Goal: Task Accomplishment & Management: Manage account settings

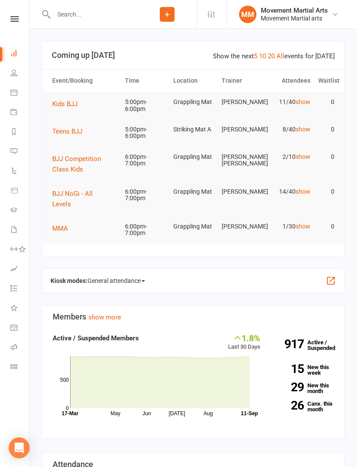
click at [73, 131] on span "Teens BJJ" at bounding box center [67, 132] width 30 height 8
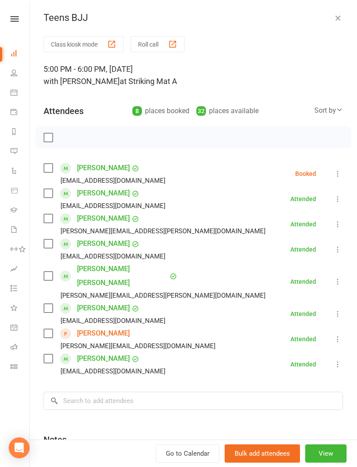
click at [52, 190] on label at bounding box center [48, 193] width 9 height 9
click at [181, 392] on input "search" at bounding box center [193, 401] width 299 height 18
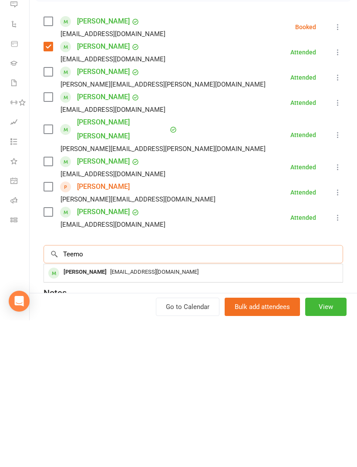
type input "Teemo"
click at [127, 413] on div "[EMAIL_ADDRESS][DOMAIN_NAME]" at bounding box center [193, 419] width 292 height 13
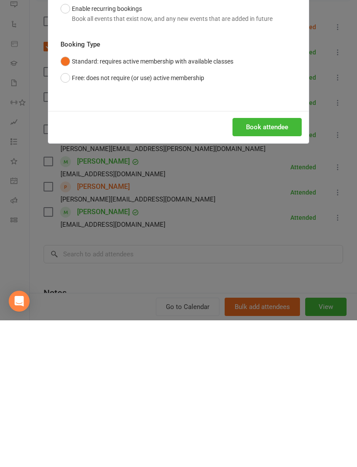
scroll to position [227, 0]
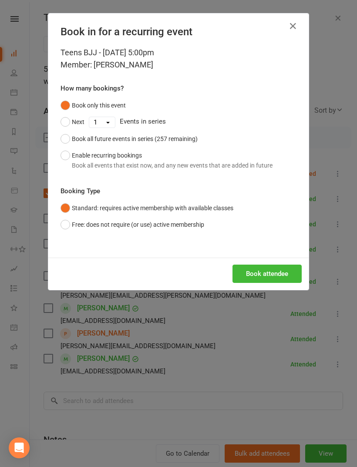
click at [282, 277] on button "Book attendee" at bounding box center [266, 274] width 69 height 18
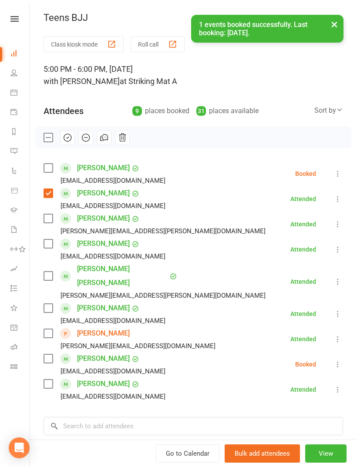
click at [45, 354] on label at bounding box center [48, 358] width 9 height 9
click at [50, 164] on label at bounding box center [48, 168] width 9 height 9
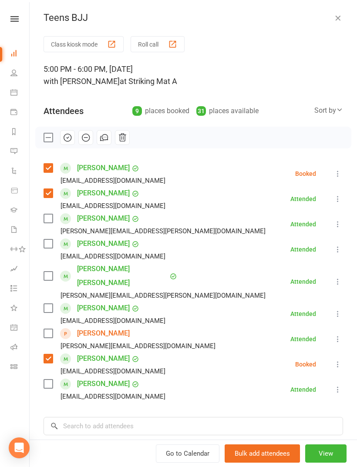
click at [46, 304] on label at bounding box center [48, 308] width 9 height 9
click at [152, 417] on input "search" at bounding box center [193, 426] width 299 height 18
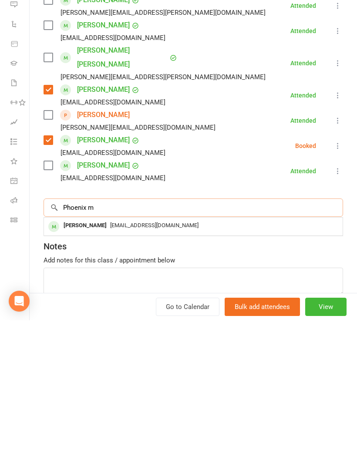
scroll to position [73, 0]
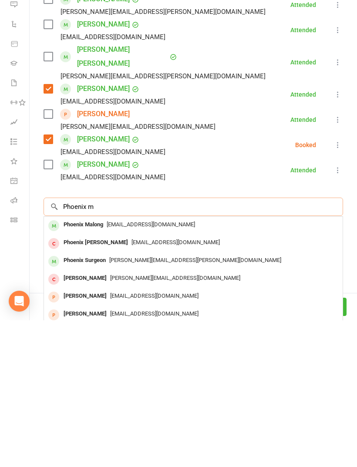
type input "Phoenix m"
click at [158, 368] on span "[EMAIL_ADDRESS][DOMAIN_NAME]" at bounding box center [151, 371] width 88 height 7
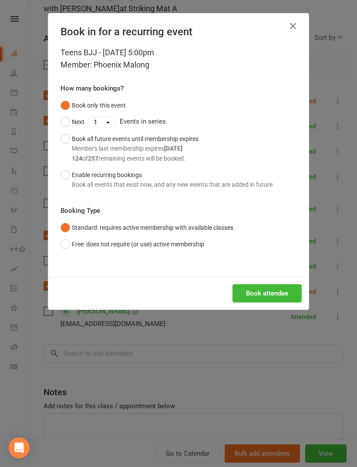
click at [275, 273] on div "Teens BJJ - [DATE] 5:00pm Member: [PERSON_NAME] How many bookings? Book only th…" at bounding box center [178, 162] width 260 height 231
click at [273, 291] on button "Book attendee" at bounding box center [266, 293] width 69 height 18
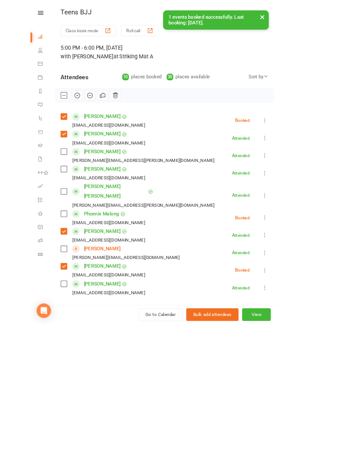
scroll to position [368, 5]
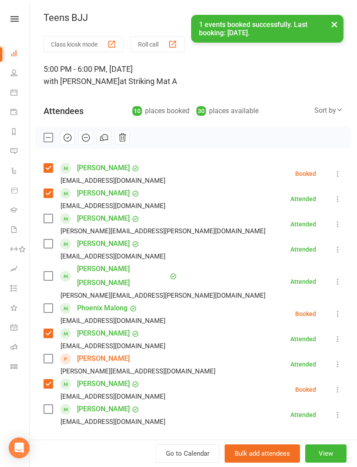
click at [44, 301] on div "Phoenix Malong [EMAIL_ADDRESS][PERSON_NAME][DOMAIN_NAME]" at bounding box center [106, 313] width 125 height 25
click at [52, 304] on label at bounding box center [48, 308] width 9 height 9
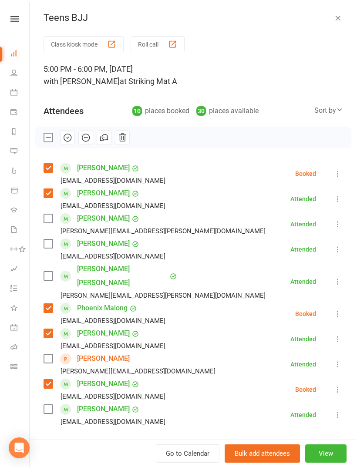
scroll to position [368, 0]
click at [51, 272] on label at bounding box center [48, 276] width 9 height 9
click at [52, 244] on label at bounding box center [48, 243] width 9 height 9
click at [132, 452] on div "Class kiosk mode Roll call 5:00 PM - 6:00 PM, [DATE] with [PERSON_NAME] at Stri…" at bounding box center [193, 310] width 327 height 548
click at [159, 442] on input "search" at bounding box center [193, 451] width 299 height 18
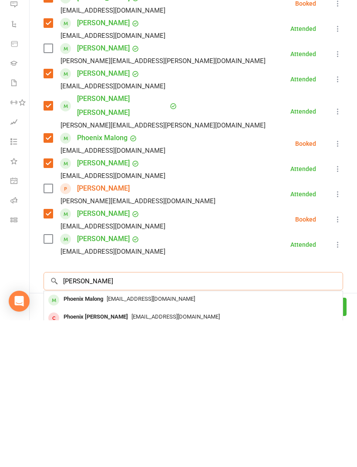
scroll to position [24, 0]
type input "[PERSON_NAME]"
click at [156, 442] on span "[EMAIL_ADDRESS][DOMAIN_NAME]" at bounding box center [154, 445] width 88 height 7
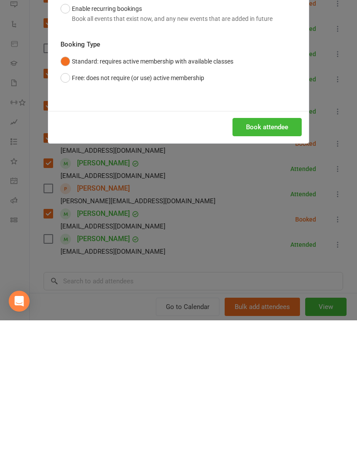
scroll to position [632, 0]
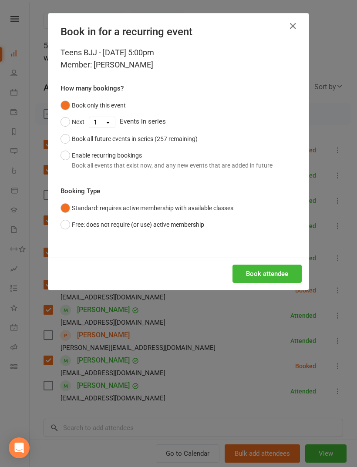
click at [277, 275] on button "Book attendee" at bounding box center [266, 274] width 69 height 18
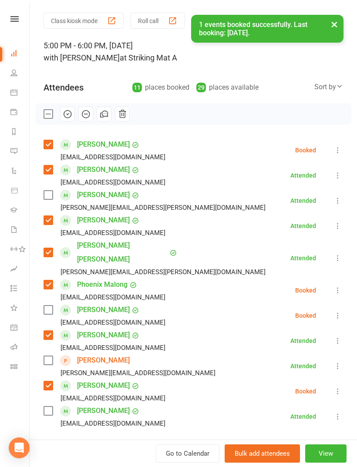
click at [52, 306] on label at bounding box center [48, 310] width 9 height 9
click at [137, 421] on div "Class kiosk mode Roll call 5:00 PM - 6:00 PM, [DATE] with [PERSON_NAME] at Stri…" at bounding box center [193, 299] width 327 height 573
click at [189, 444] on input "search" at bounding box center [193, 453] width 299 height 18
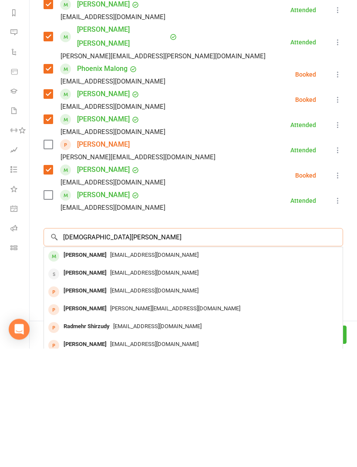
scroll to position [123, 0]
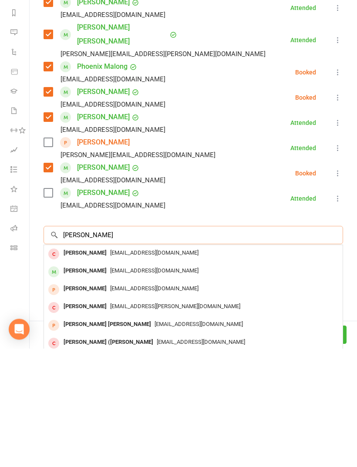
type input "[PERSON_NAME]"
click at [110, 386] on span "[EMAIL_ADDRESS][DOMAIN_NAME]" at bounding box center [154, 389] width 88 height 7
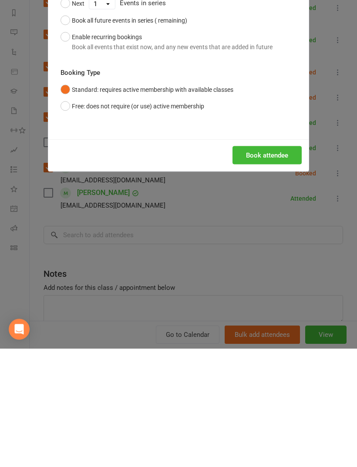
scroll to position [863, 0]
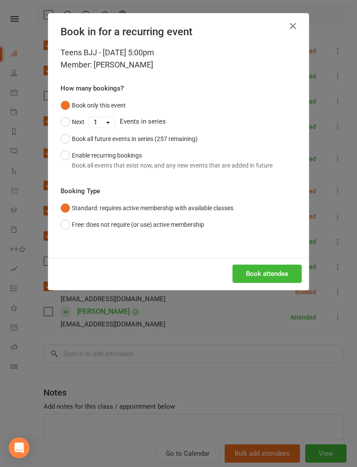
click at [283, 279] on button "Book attendee" at bounding box center [266, 274] width 69 height 18
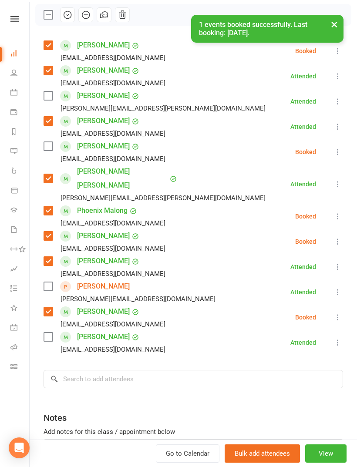
click at [50, 147] on label at bounding box center [48, 146] width 9 height 9
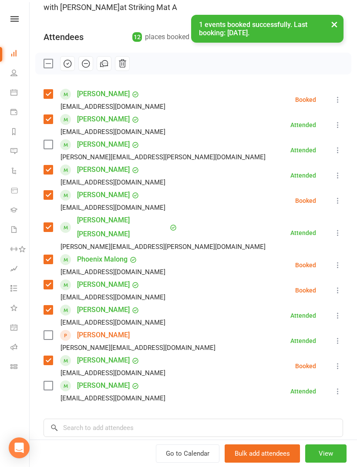
scroll to position [47, 0]
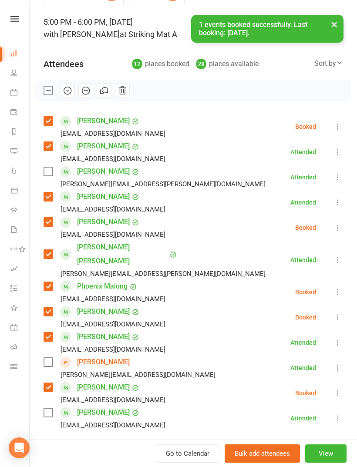
click at [120, 446] on input "search" at bounding box center [193, 455] width 299 height 18
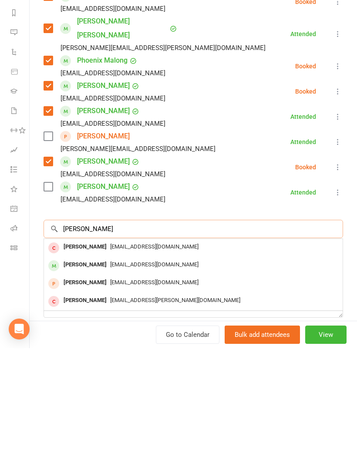
scroll to position [161, 0]
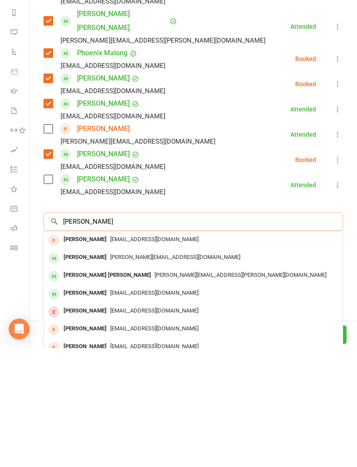
type input "[PERSON_NAME]"
click at [128, 352] on div "[EMAIL_ADDRESS][DOMAIN_NAME]" at bounding box center [193, 358] width 292 height 13
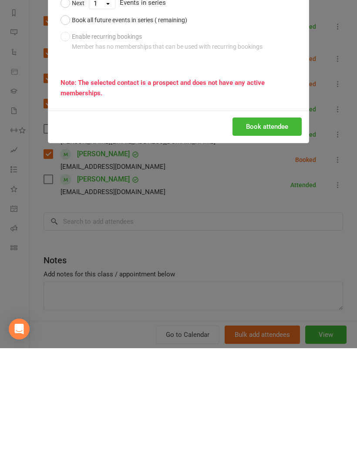
scroll to position [153, 0]
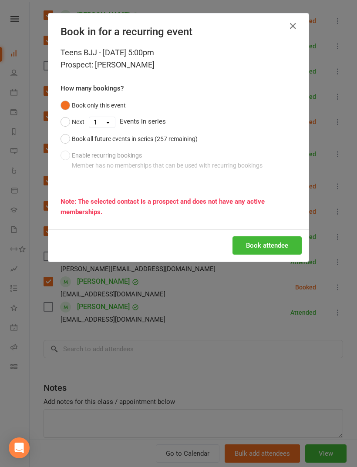
click at [293, 32] on button "button" at bounding box center [293, 26] width 14 height 14
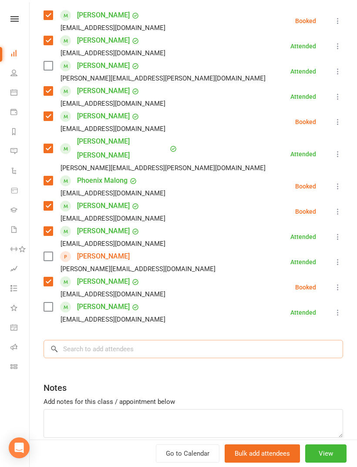
click at [135, 340] on input "search" at bounding box center [193, 349] width 299 height 18
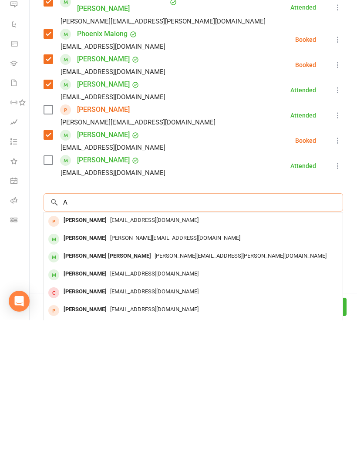
scroll to position [891, 0]
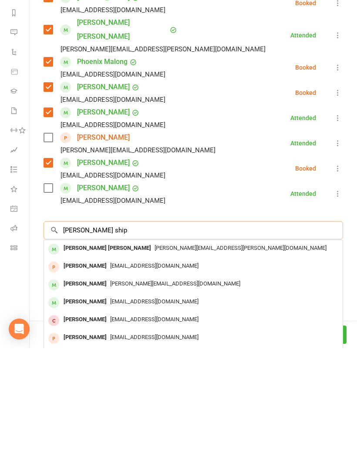
type input "[PERSON_NAME] ship"
click at [155, 363] on span "[PERSON_NAME][EMAIL_ADDRESS][PERSON_NAME][DOMAIN_NAME]" at bounding box center [241, 366] width 172 height 7
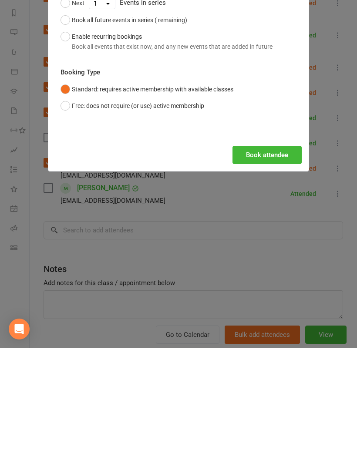
scroll to position [863, 0]
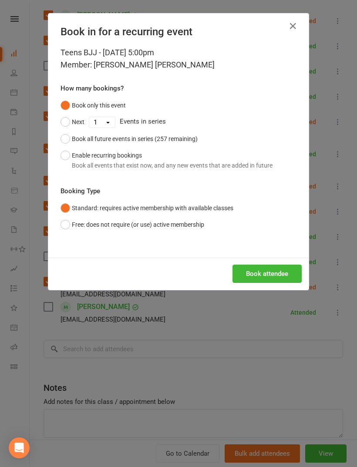
click at [274, 270] on button "Book attendee" at bounding box center [266, 274] width 69 height 18
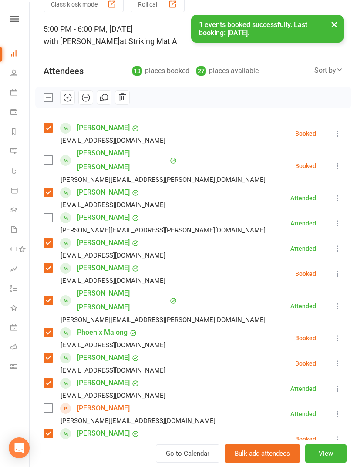
click at [48, 156] on label at bounding box center [48, 160] width 9 height 9
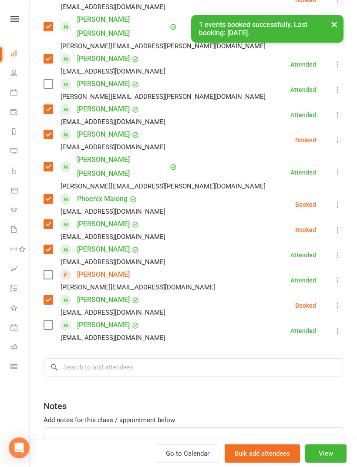
scroll to position [172, 0]
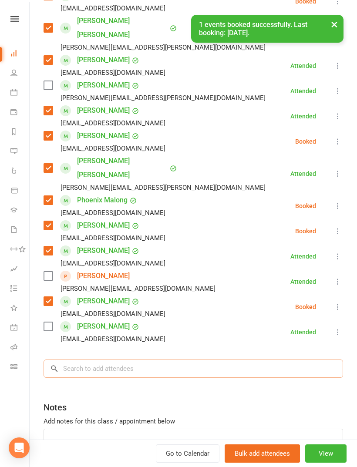
click at [176, 360] on input "search" at bounding box center [193, 369] width 299 height 18
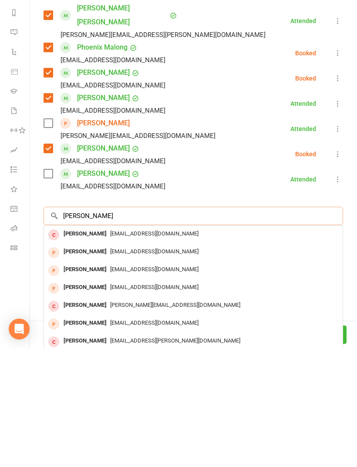
scroll to position [206, 0]
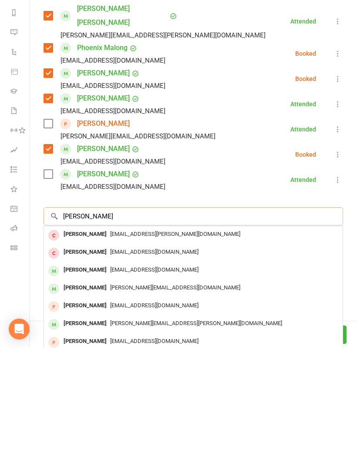
type input "[PERSON_NAME]"
click at [98, 383] on div "[EMAIL_ADDRESS][DOMAIN_NAME]" at bounding box center [193, 389] width 292 height 13
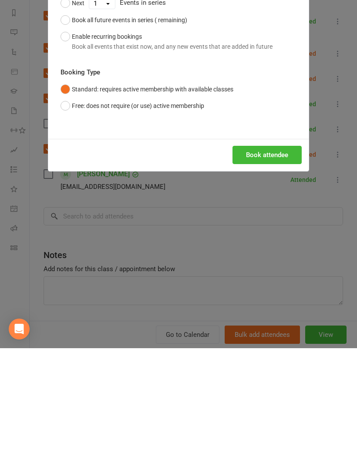
scroll to position [178, 0]
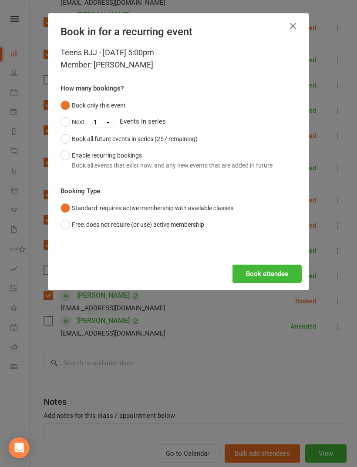
click at [266, 281] on button "Book attendee" at bounding box center [266, 274] width 69 height 18
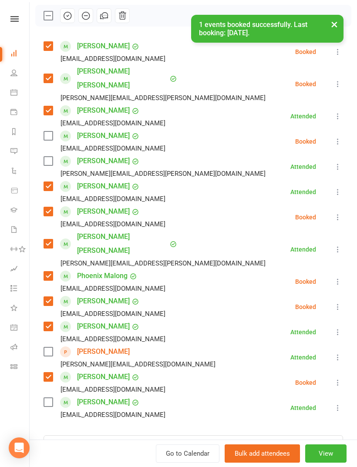
scroll to position [56, 0]
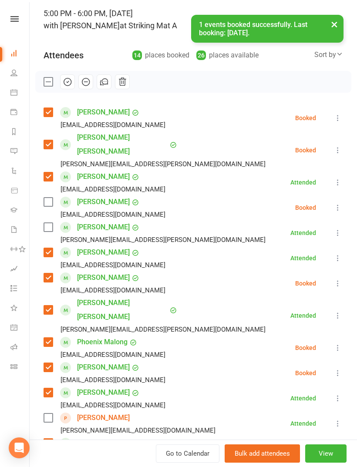
click at [49, 198] on label at bounding box center [48, 202] width 9 height 9
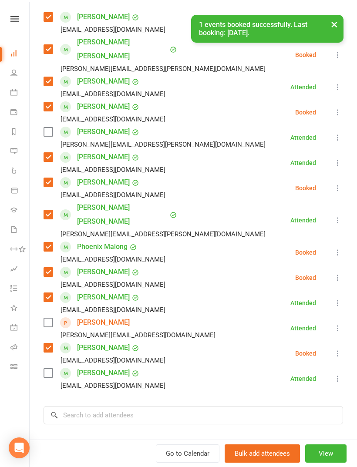
scroll to position [158, 0]
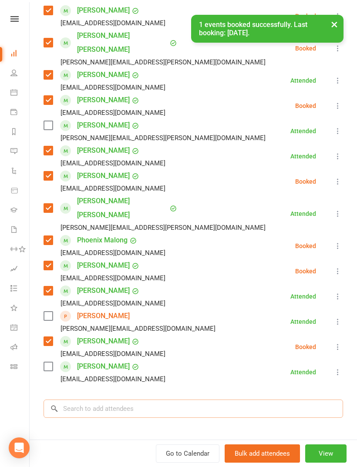
click at [153, 400] on input "search" at bounding box center [193, 409] width 299 height 18
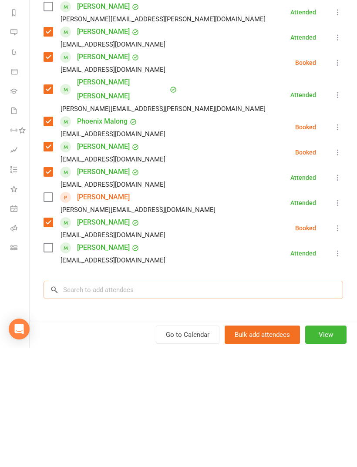
scroll to position [891, 0]
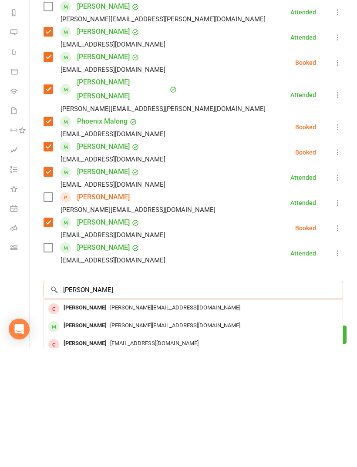
type input "[PERSON_NAME]"
click at [128, 441] on span "[PERSON_NAME][EMAIL_ADDRESS][DOMAIN_NAME]" at bounding box center [175, 444] width 130 height 7
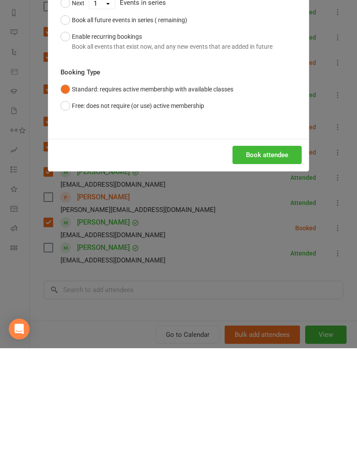
scroll to position [863, 0]
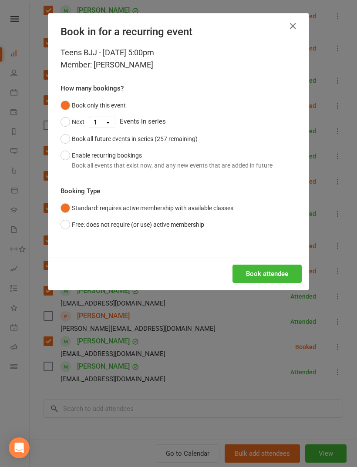
click at [278, 277] on button "Book attendee" at bounding box center [266, 274] width 69 height 18
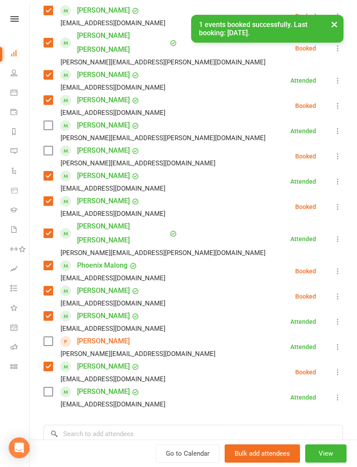
click at [52, 146] on label at bounding box center [48, 150] width 9 height 9
click at [174, 425] on input "search" at bounding box center [193, 434] width 299 height 18
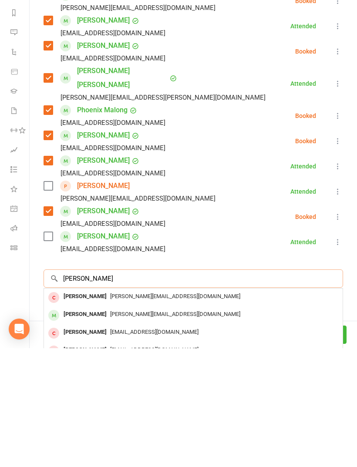
scroll to position [202, 0]
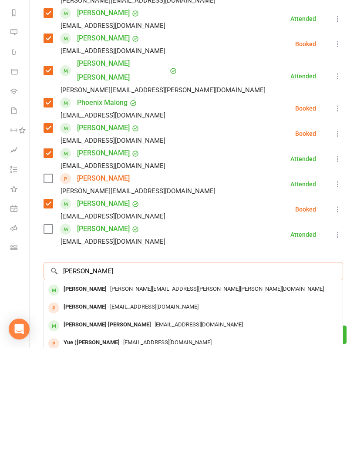
type input "[PERSON_NAME]"
click at [118, 404] on span "[PERSON_NAME][EMAIL_ADDRESS][PERSON_NAME][PERSON_NAME][DOMAIN_NAME]" at bounding box center [217, 407] width 214 height 7
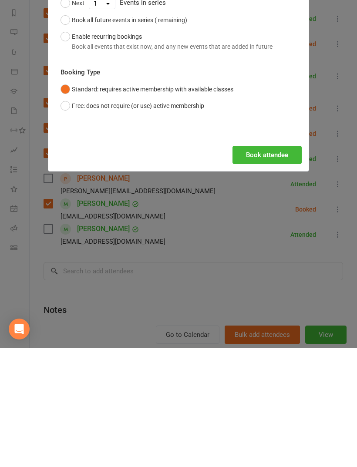
scroll to position [863, 0]
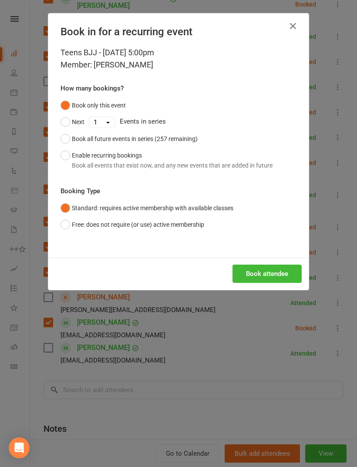
click at [283, 269] on button "Book attendee" at bounding box center [266, 274] width 69 height 18
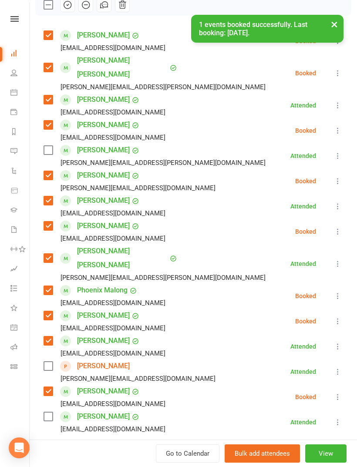
scroll to position [131, 0]
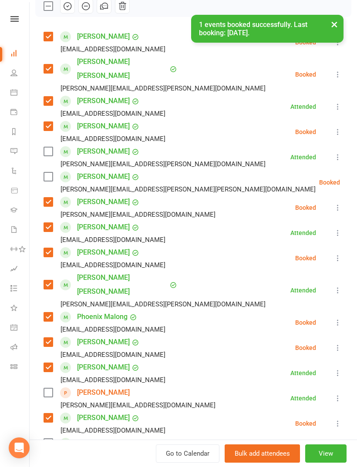
click at [52, 172] on label at bounding box center [48, 176] width 9 height 9
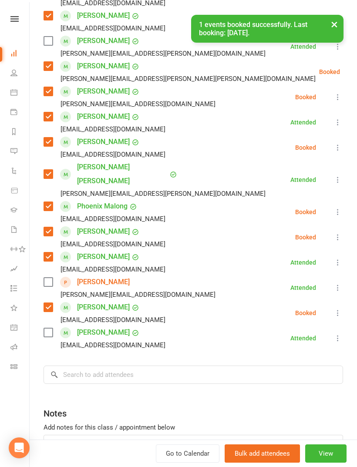
scroll to position [0, 0]
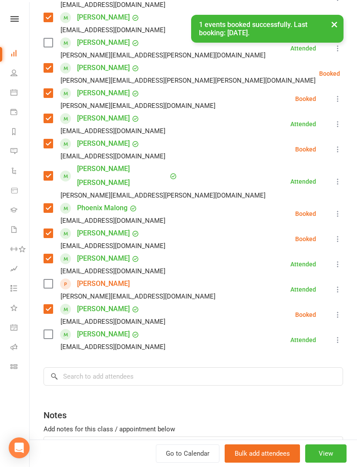
click at [179, 364] on div "Class kiosk mode Roll call 5:00 PM - 6:00 PM, [DATE] with [PERSON_NAME] at Stri…" at bounding box center [193, 152] width 327 height 713
click at [222, 367] on input "search" at bounding box center [193, 376] width 299 height 18
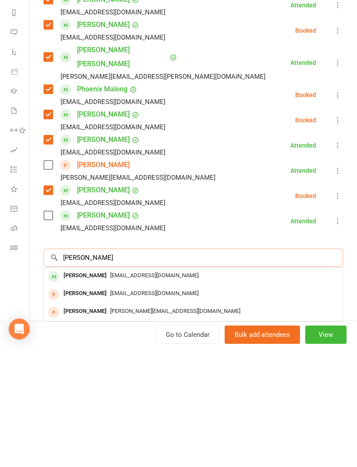
type input "[PERSON_NAME]"
click at [118, 391] on span "[EMAIL_ADDRESS][DOMAIN_NAME]" at bounding box center [154, 394] width 88 height 7
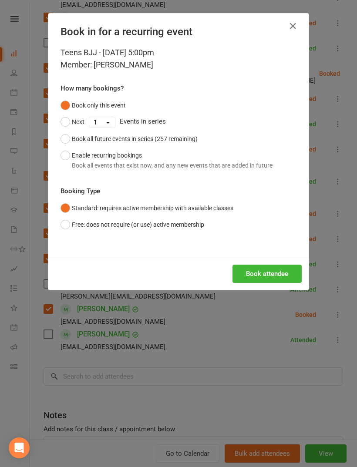
click at [269, 274] on button "Book attendee" at bounding box center [266, 274] width 69 height 18
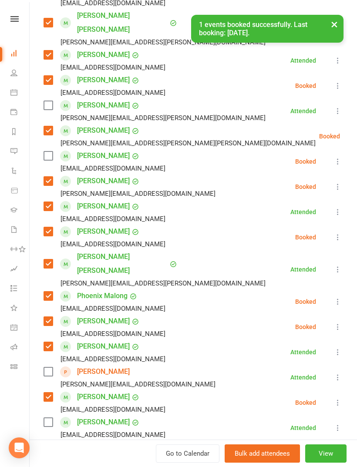
click at [45, 151] on label at bounding box center [48, 155] width 9 height 9
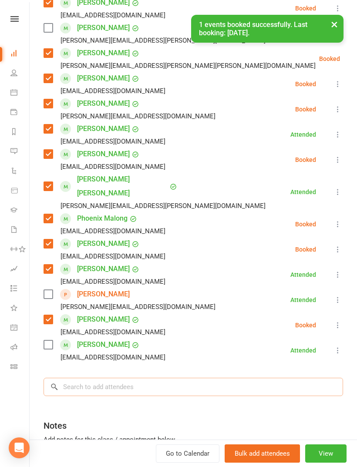
click at [160, 378] on input "search" at bounding box center [193, 387] width 299 height 18
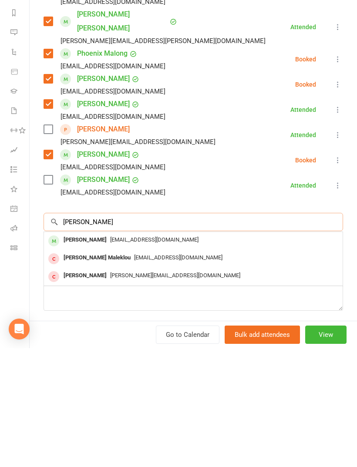
type input "[PERSON_NAME]"
click at [149, 353] on div "[EMAIL_ADDRESS][DOMAIN_NAME]" at bounding box center [193, 359] width 292 height 13
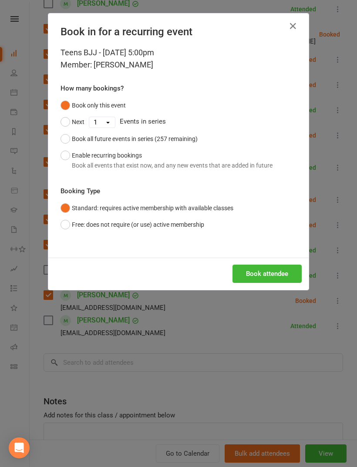
click at [267, 274] on button "Book attendee" at bounding box center [266, 274] width 69 height 18
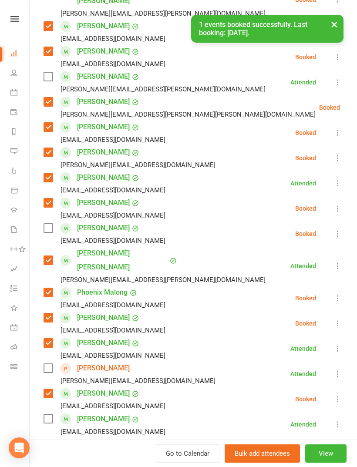
click at [47, 224] on label at bounding box center [48, 228] width 9 height 9
click at [128, 452] on input "search" at bounding box center [193, 461] width 299 height 18
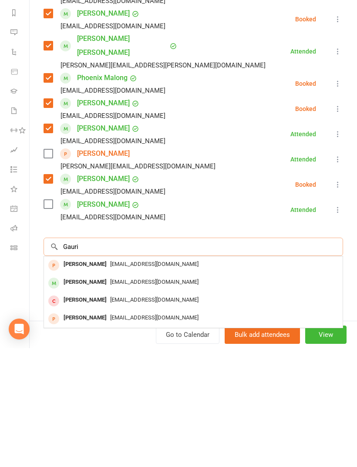
type input "Gauri"
click at [131, 393] on div "[PERSON_NAME] [EMAIL_ADDRESS][DOMAIN_NAME]" at bounding box center [193, 402] width 299 height 18
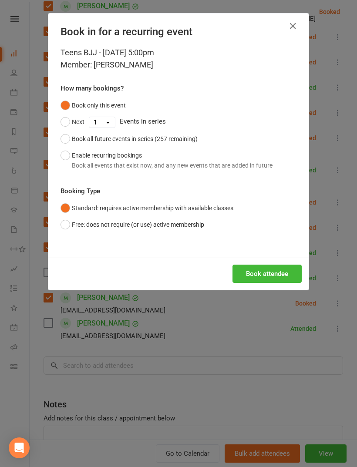
click at [273, 274] on button "Book attendee" at bounding box center [266, 274] width 69 height 18
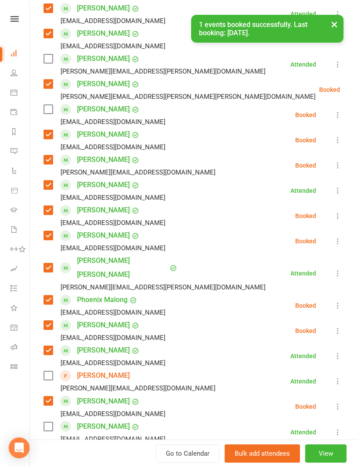
click at [47, 105] on label at bounding box center [48, 109] width 9 height 9
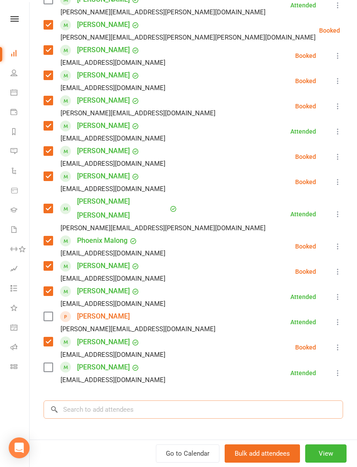
click at [128, 400] on input "search" at bounding box center [193, 409] width 299 height 18
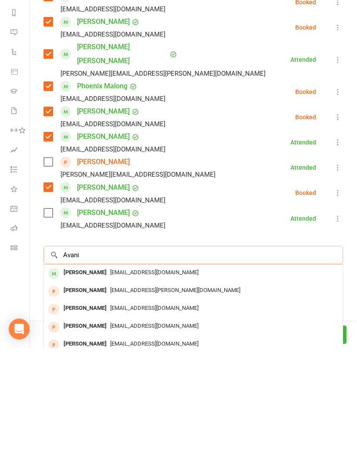
type input "Avani"
click at [145, 385] on div "[EMAIL_ADDRESS][DOMAIN_NAME]" at bounding box center [193, 391] width 292 height 13
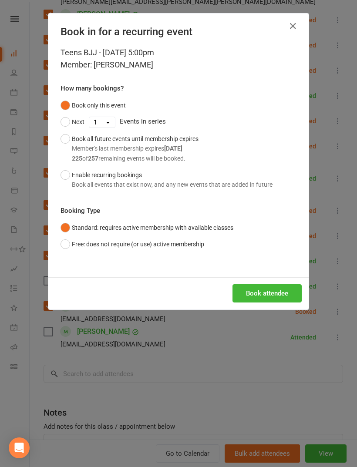
click at [266, 290] on button "Book attendee" at bounding box center [266, 293] width 69 height 18
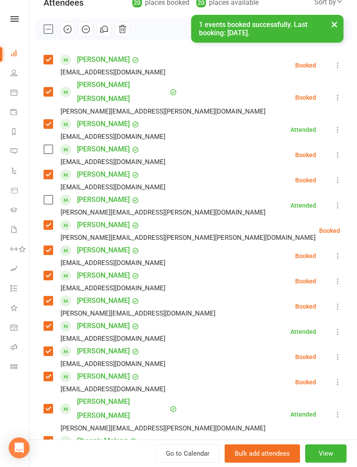
click at [52, 145] on label at bounding box center [48, 149] width 9 height 9
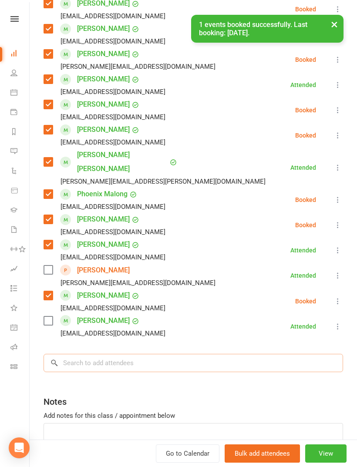
click at [234, 354] on input "search" at bounding box center [193, 363] width 299 height 18
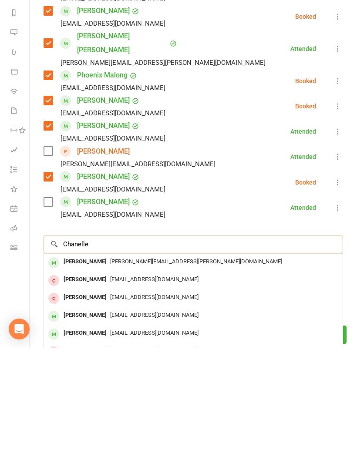
type input "Chanelle"
click at [139, 377] on span "[PERSON_NAME][EMAIL_ADDRESS][PERSON_NAME][DOMAIN_NAME]" at bounding box center [196, 380] width 172 height 7
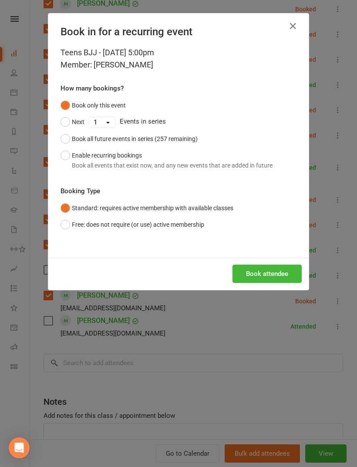
click at [283, 275] on button "Book attendee" at bounding box center [266, 274] width 69 height 18
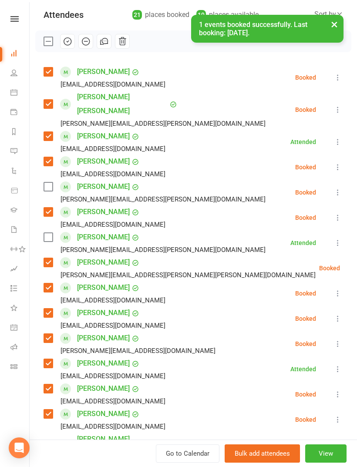
click at [52, 182] on label at bounding box center [48, 186] width 9 height 9
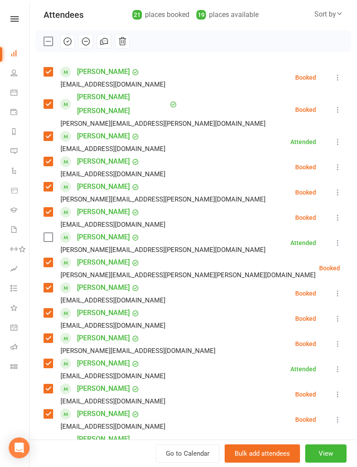
click at [48, 233] on label at bounding box center [48, 237] width 9 height 9
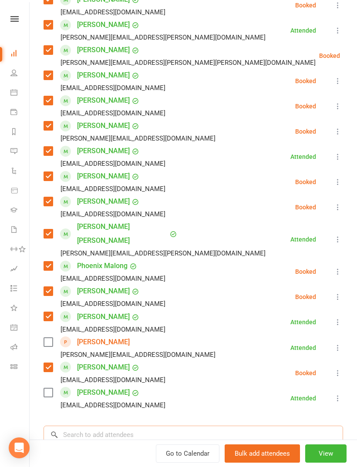
click at [158, 426] on input "search" at bounding box center [193, 435] width 299 height 18
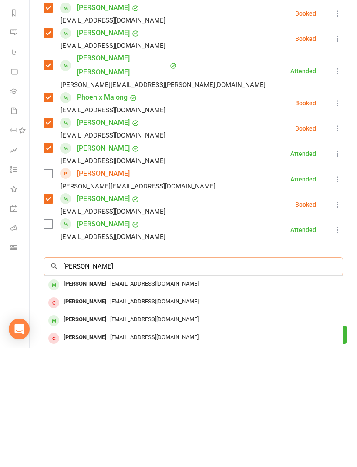
type input "[PERSON_NAME]"
click at [131, 399] on span "[EMAIL_ADDRESS][DOMAIN_NAME]" at bounding box center [154, 402] width 88 height 7
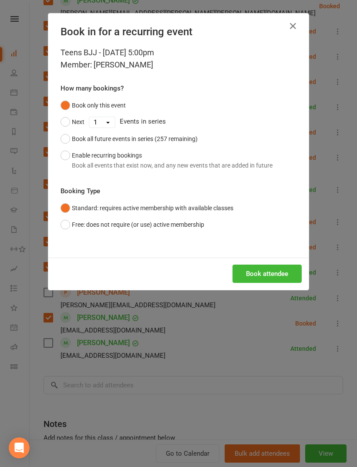
click at [271, 272] on button "Book attendee" at bounding box center [266, 274] width 69 height 18
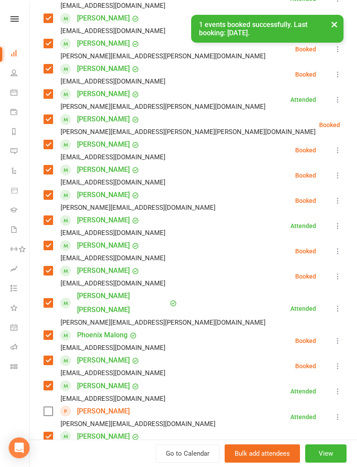
scroll to position [240, 0]
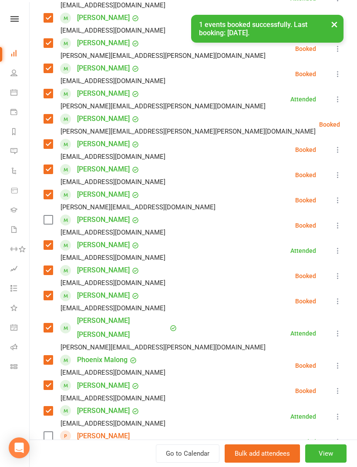
click at [44, 215] on label at bounding box center [48, 219] width 9 height 9
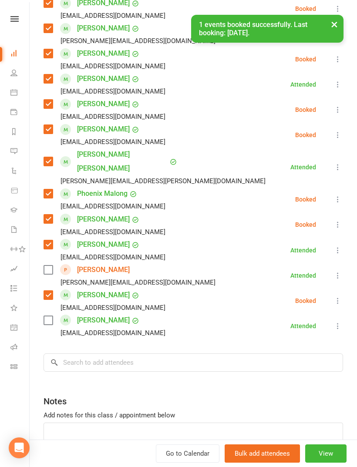
scroll to position [406, 0]
click at [191, 354] on input "search" at bounding box center [193, 363] width 299 height 18
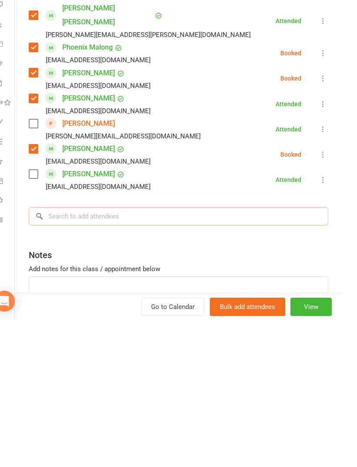
scroll to position [891, 0]
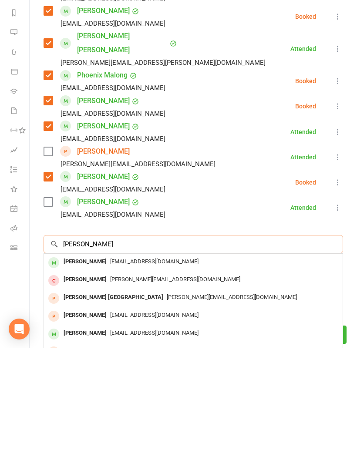
type input "[PERSON_NAME]"
click at [144, 377] on span "[EMAIL_ADDRESS][DOMAIN_NAME]" at bounding box center [154, 380] width 88 height 7
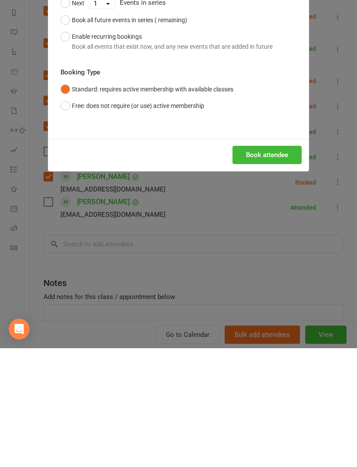
scroll to position [863, 0]
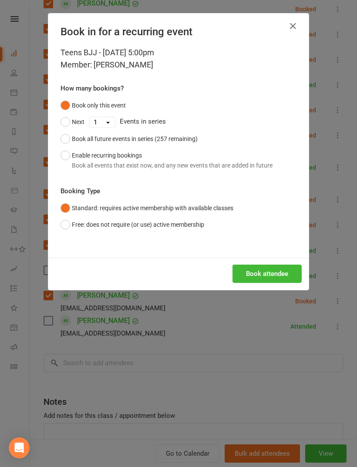
click at [277, 276] on button "Book attendee" at bounding box center [266, 274] width 69 height 18
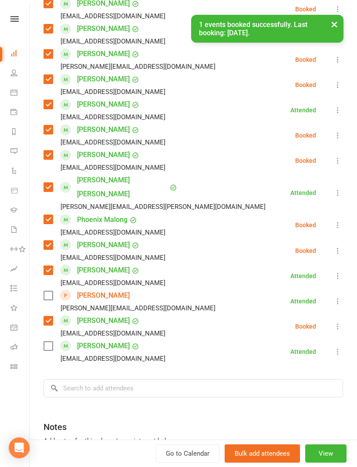
click at [49, 342] on label at bounding box center [48, 346] width 9 height 9
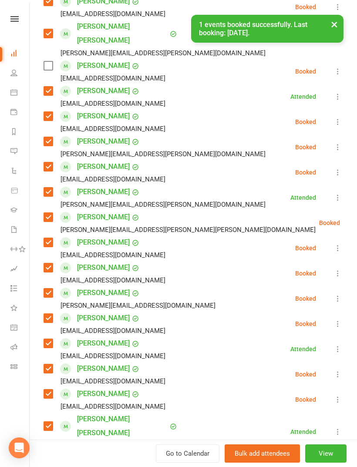
scroll to position [94, 0]
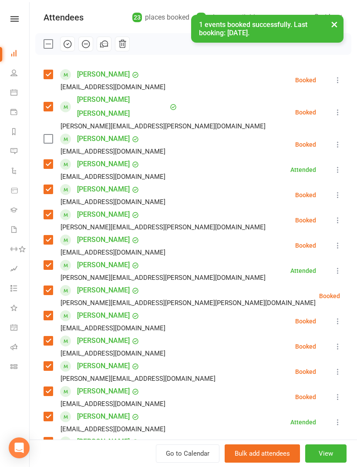
click at [340, 165] on icon at bounding box center [337, 169] width 9 height 9
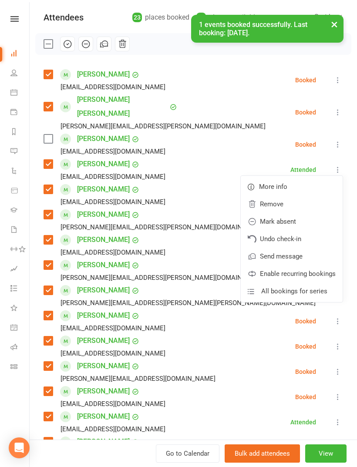
click at [301, 195] on link "Remove" at bounding box center [292, 203] width 102 height 17
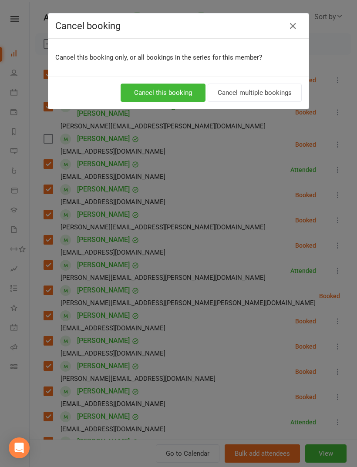
click at [182, 88] on button "Cancel this booking" at bounding box center [163, 93] width 85 height 18
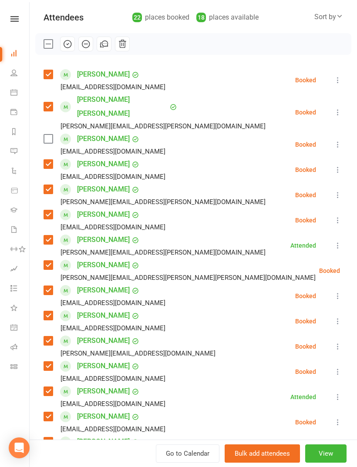
click at [52, 135] on label at bounding box center [48, 139] width 9 height 9
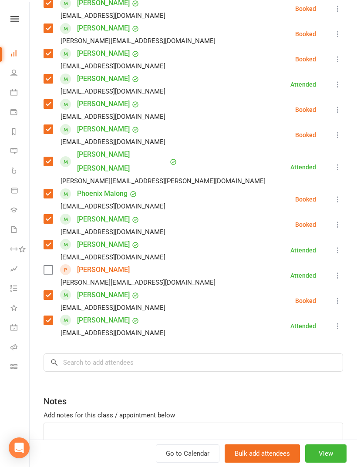
scroll to position [406, 0]
click at [203, 354] on input "search" at bounding box center [193, 363] width 299 height 18
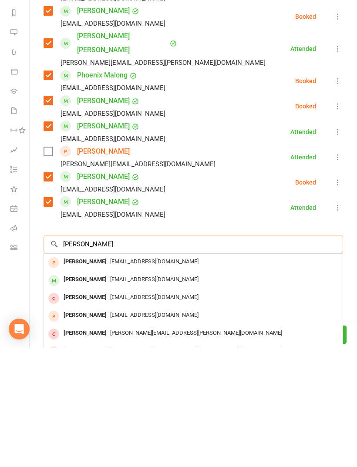
type input "[PERSON_NAME]"
click at [149, 392] on div "[EMAIL_ADDRESS][DOMAIN_NAME]" at bounding box center [193, 398] width 292 height 13
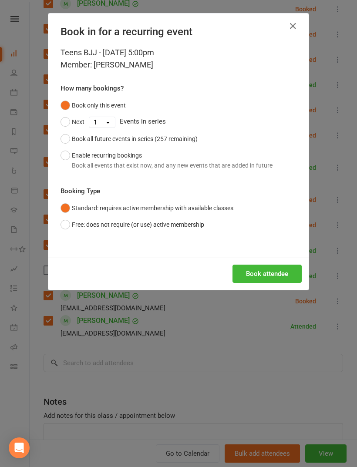
click at [274, 277] on button "Book attendee" at bounding box center [266, 274] width 69 height 18
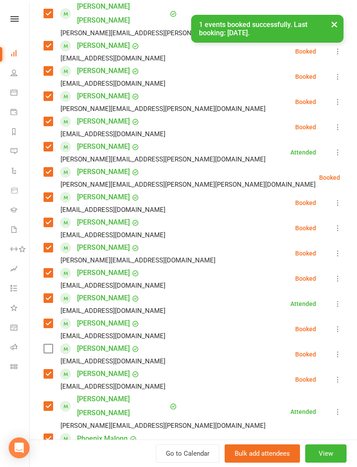
scroll to position [185, 0]
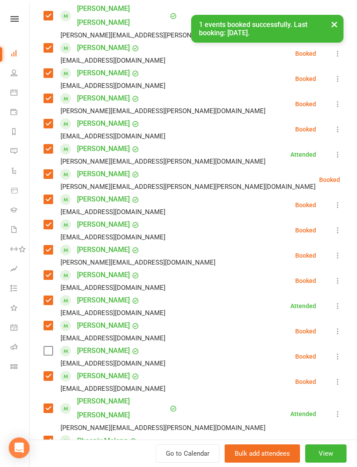
click at [47, 347] on label at bounding box center [48, 351] width 9 height 9
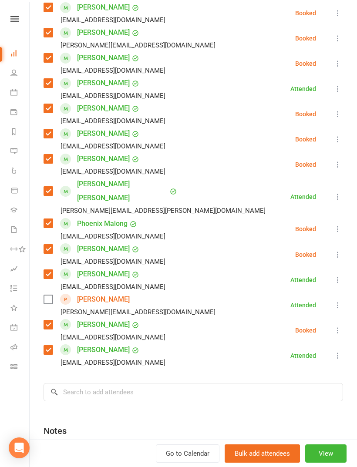
scroll to position [413, 0]
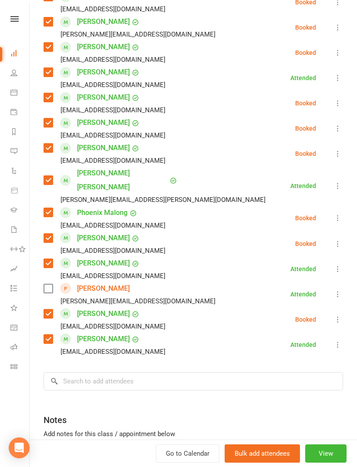
click at [341, 290] on icon at bounding box center [337, 294] width 9 height 9
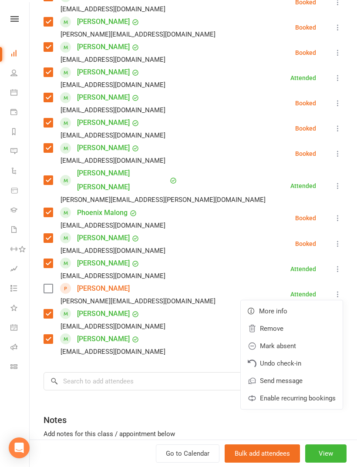
click at [286, 320] on link "Remove" at bounding box center [292, 328] width 102 height 17
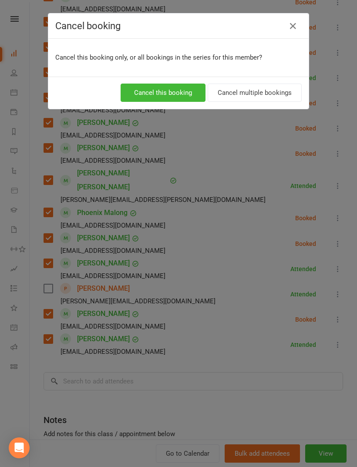
click at [178, 98] on button "Cancel this booking" at bounding box center [163, 93] width 85 height 18
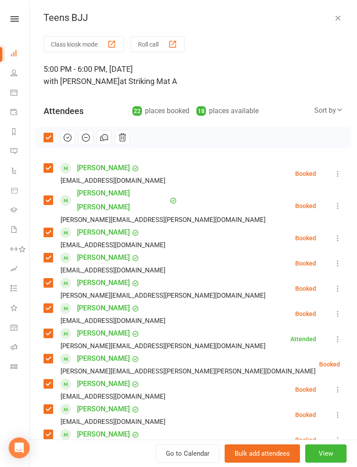
scroll to position [0, 0]
click at [70, 137] on icon "button" at bounding box center [68, 138] width 10 height 10
click at [333, 14] on button "button" at bounding box center [338, 18] width 10 height 10
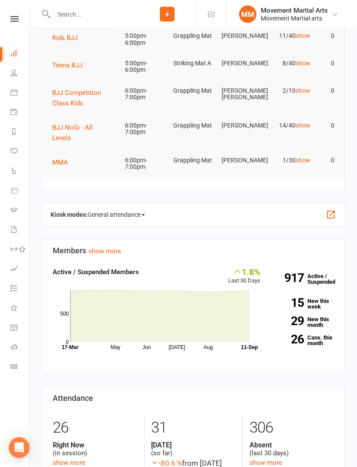
scroll to position [0, 0]
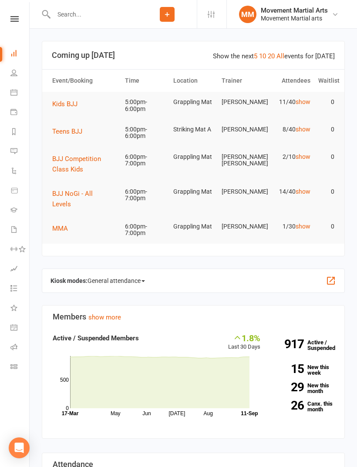
click at [69, 106] on span "Kids BJJ" at bounding box center [64, 104] width 25 height 8
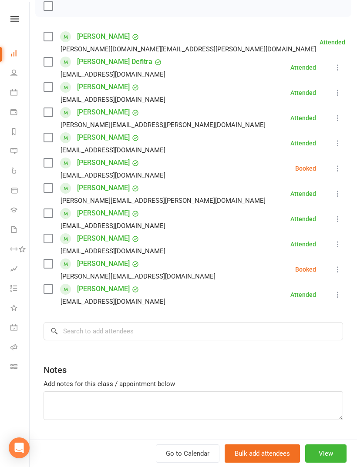
scroll to position [135, 0]
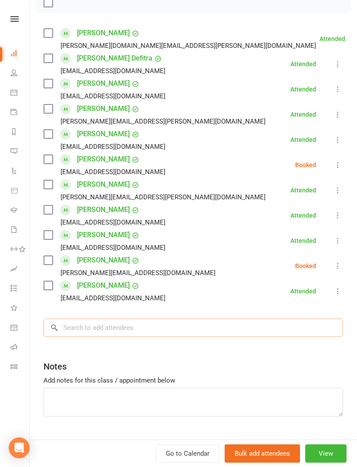
click at [168, 326] on input "search" at bounding box center [193, 328] width 299 height 18
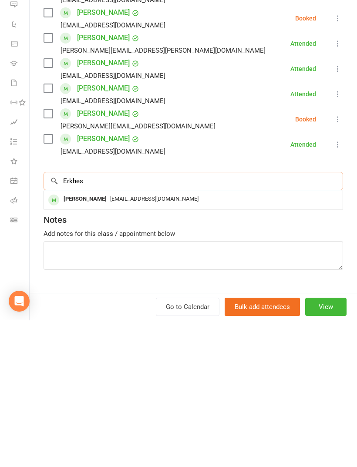
type input "Erkhes"
click at [142, 338] on div "[PERSON_NAME] [EMAIL_ADDRESS][DOMAIN_NAME]" at bounding box center [193, 347] width 299 height 18
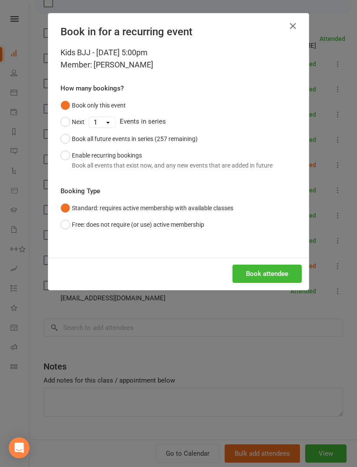
click at [280, 278] on button "Book attendee" at bounding box center [266, 274] width 69 height 18
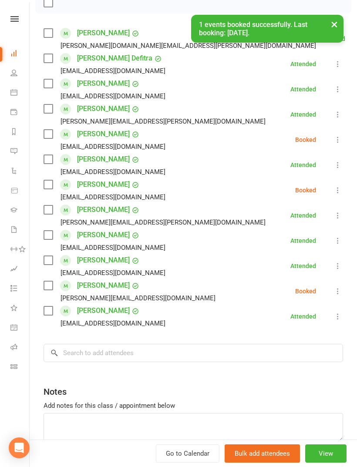
click at [50, 138] on label at bounding box center [48, 134] width 9 height 9
click at [135, 361] on input "search" at bounding box center [193, 353] width 299 height 18
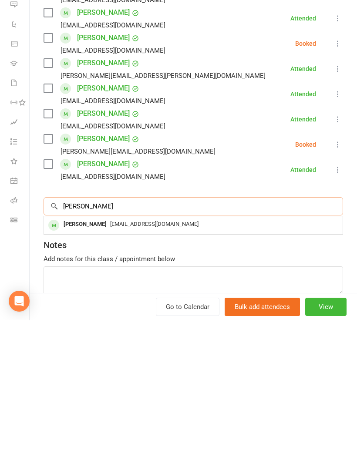
scroll to position [215, 0]
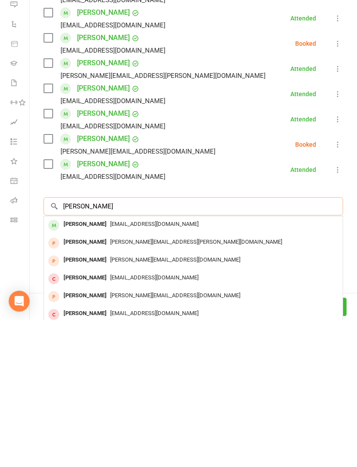
type input "[PERSON_NAME]"
click at [135, 367] on span "[EMAIL_ADDRESS][DOMAIN_NAME]" at bounding box center [154, 370] width 88 height 7
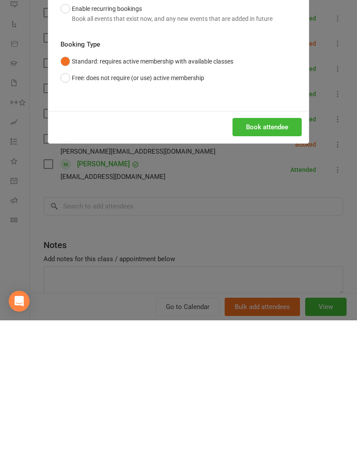
scroll to position [361, 0]
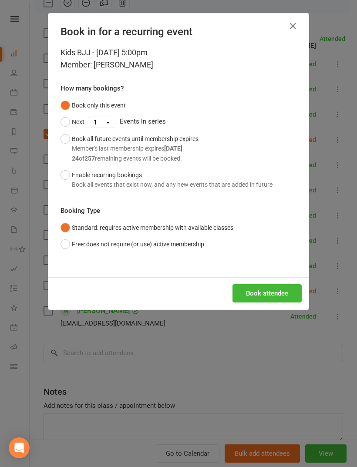
click at [273, 290] on button "Book attendee" at bounding box center [266, 293] width 69 height 18
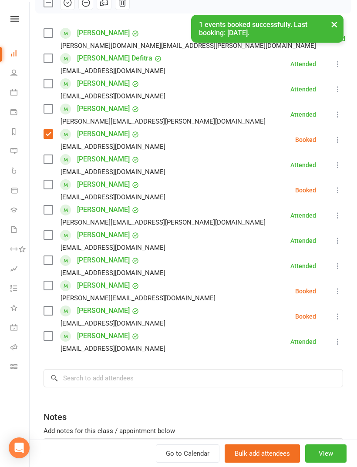
click at [52, 312] on label at bounding box center [48, 310] width 9 height 9
click at [88, 380] on input "search" at bounding box center [193, 378] width 299 height 18
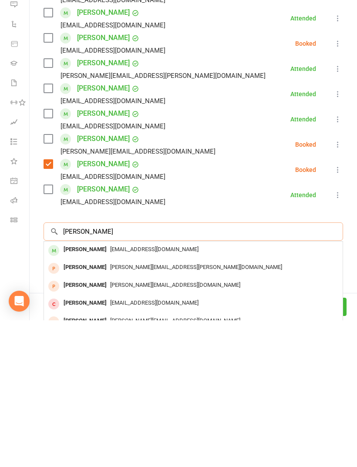
scroll to position [433, 0]
type input "[PERSON_NAME]"
click at [125, 393] on span "[EMAIL_ADDRESS][DOMAIN_NAME]" at bounding box center [154, 396] width 88 height 7
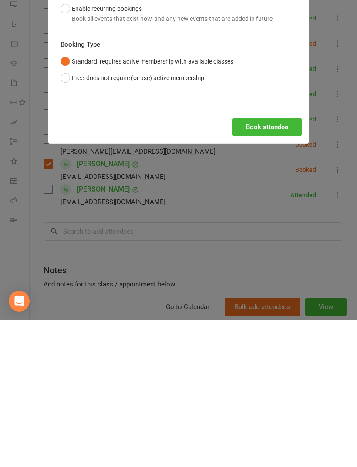
scroll to position [580, 0]
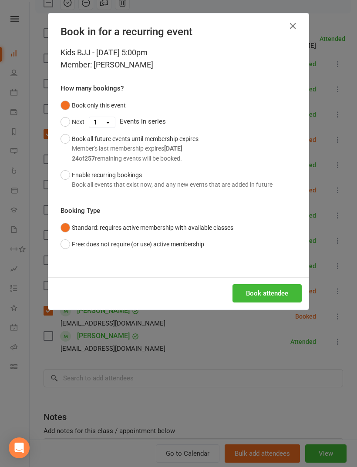
click at [266, 290] on button "Book attendee" at bounding box center [266, 293] width 69 height 18
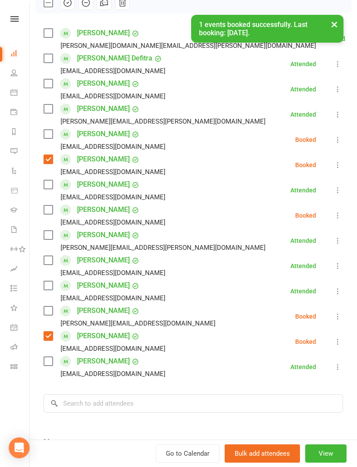
click at [48, 134] on label at bounding box center [48, 134] width 9 height 9
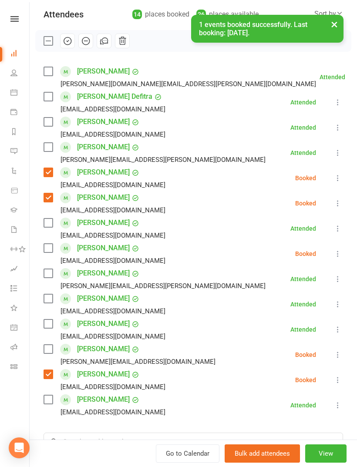
click at [52, 74] on label at bounding box center [48, 71] width 9 height 9
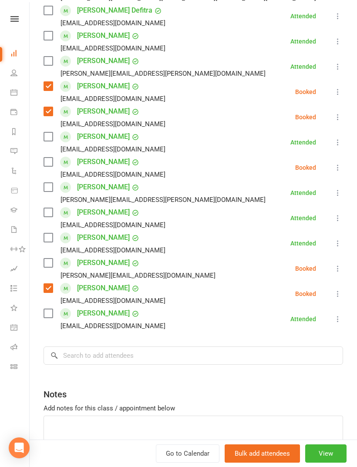
scroll to position [183, 0]
click at [128, 358] on input "search" at bounding box center [193, 355] width 299 height 18
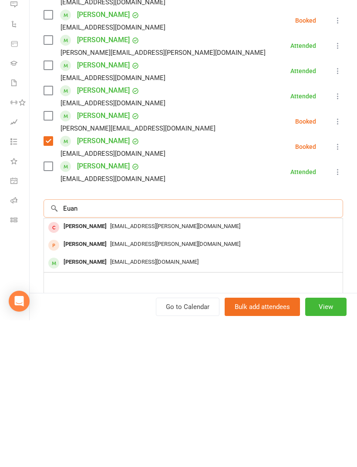
type input "Euan"
click at [110, 405] on span "[EMAIL_ADDRESS][DOMAIN_NAME]" at bounding box center [154, 408] width 88 height 7
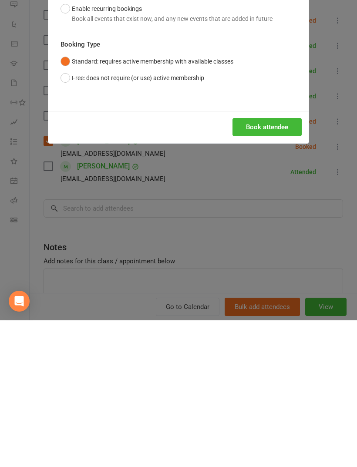
scroll to position [775, 0]
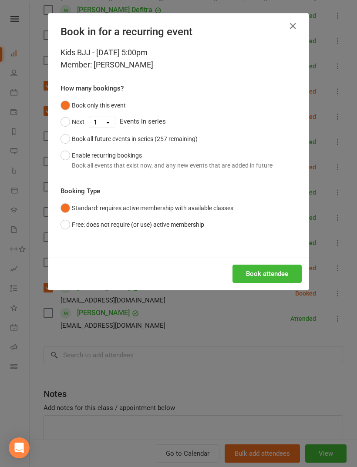
click at [265, 272] on button "Book attendee" at bounding box center [266, 274] width 69 height 18
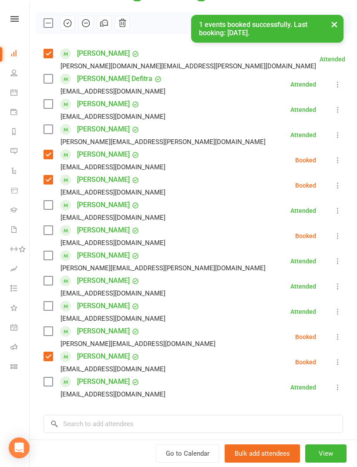
scroll to position [101, 0]
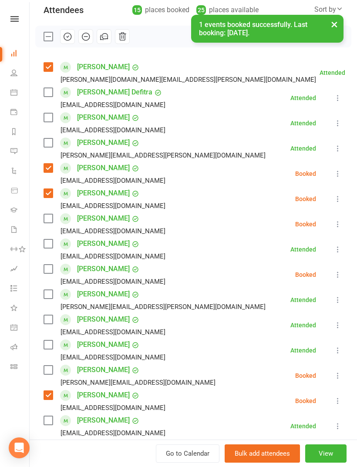
click at [48, 220] on label at bounding box center [48, 218] width 9 height 9
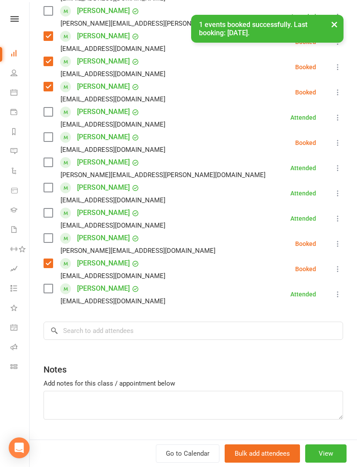
scroll to position [233, 0]
click at [183, 340] on input "search" at bounding box center [193, 331] width 299 height 18
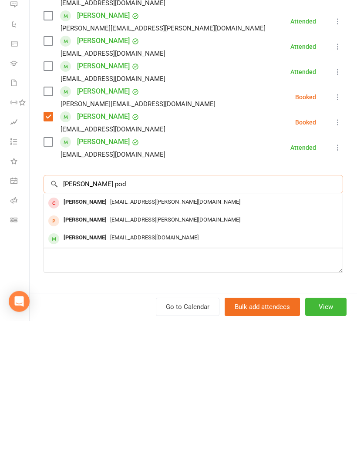
scroll to position [799, 0]
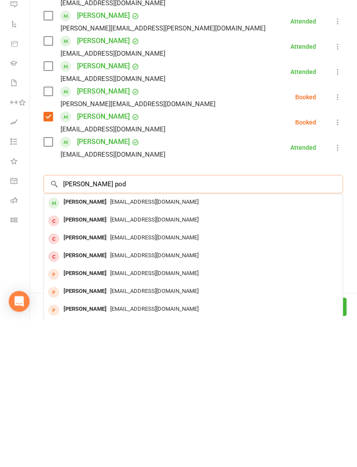
type input "[PERSON_NAME] pod"
click at [135, 345] on span "[EMAIL_ADDRESS][DOMAIN_NAME]" at bounding box center [154, 348] width 88 height 7
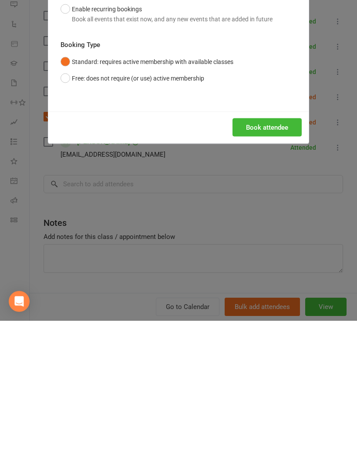
scroll to position [891, 0]
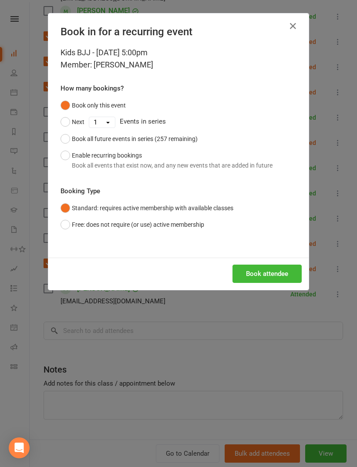
click at [258, 275] on button "Book attendee" at bounding box center [266, 274] width 69 height 18
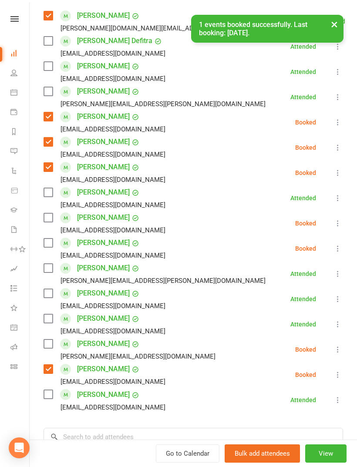
scroll to position [152, 0]
click at [51, 248] on label at bounding box center [48, 243] width 9 height 9
click at [51, 222] on label at bounding box center [48, 218] width 9 height 9
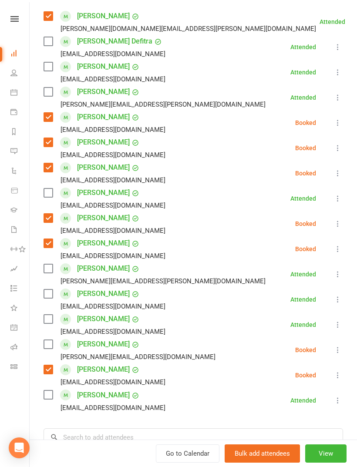
click at [48, 319] on label at bounding box center [48, 319] width 9 height 9
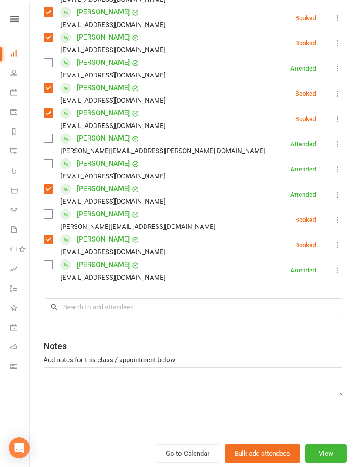
scroll to position [282, 0]
click at [195, 312] on input "search" at bounding box center [193, 307] width 299 height 18
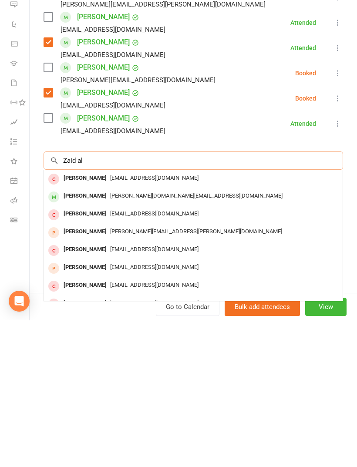
type input "Zaid al"
click at [113, 339] on span "[PERSON_NAME][DOMAIN_NAME][EMAIL_ADDRESS][DOMAIN_NAME]" at bounding box center [196, 342] width 172 height 7
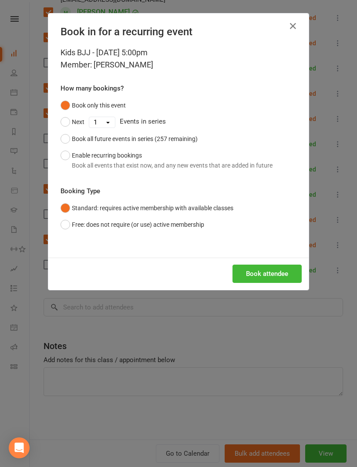
click at [264, 273] on button "Book attendee" at bounding box center [266, 274] width 69 height 18
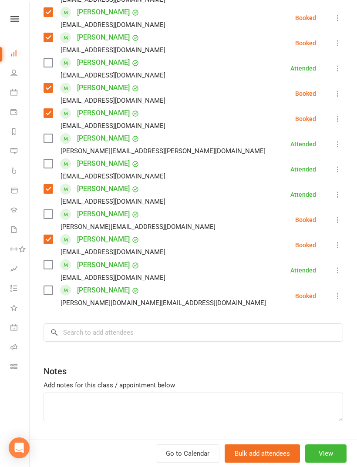
click at [51, 289] on label at bounding box center [48, 290] width 9 height 9
click at [165, 326] on input "search" at bounding box center [193, 332] width 299 height 18
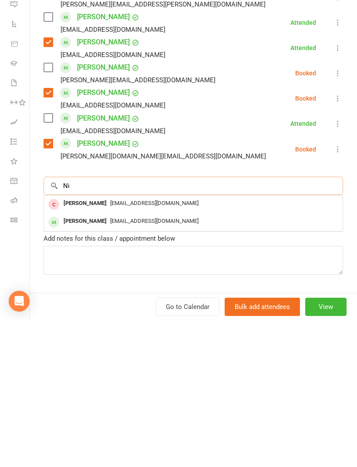
type input "N"
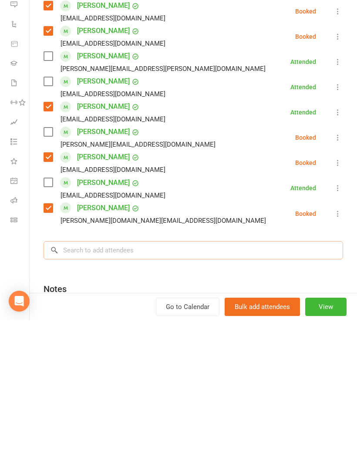
scroll to position [242, 0]
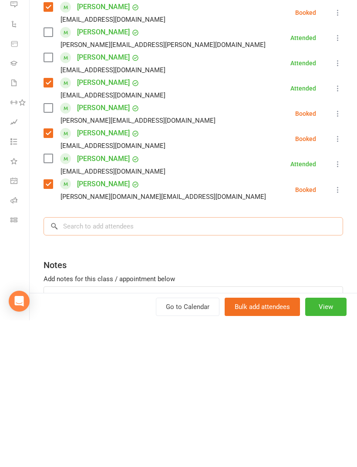
type input "P"
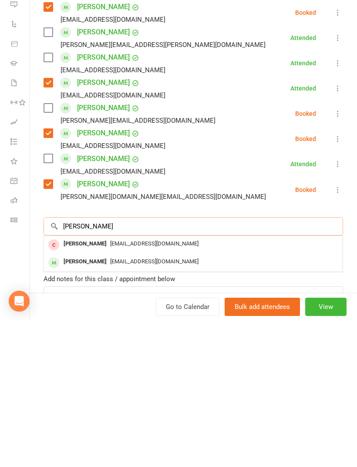
type input "[PERSON_NAME]"
click at [103, 402] on div "[PERSON_NAME]" at bounding box center [85, 408] width 50 height 13
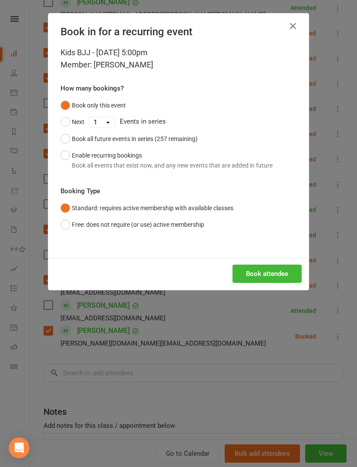
click at [247, 277] on button "Book attendee" at bounding box center [266, 274] width 69 height 18
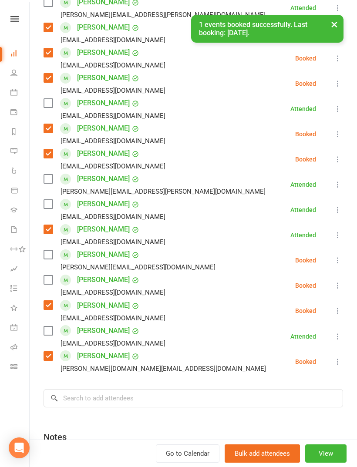
click at [52, 290] on div "[EMAIL_ADDRESS][DOMAIN_NAME]" at bounding box center [106, 292] width 125 height 11
click at [50, 282] on label at bounding box center [48, 280] width 9 height 9
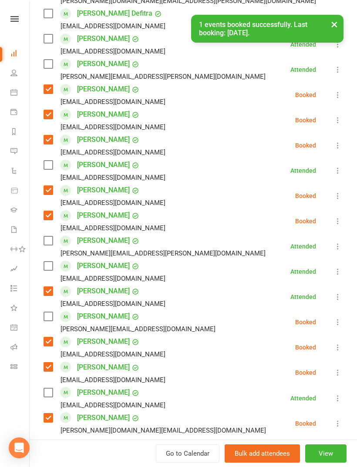
scroll to position [304, 0]
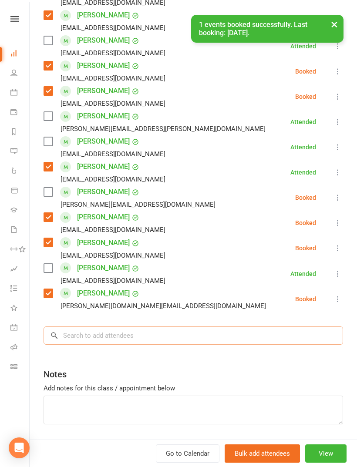
click at [162, 334] on input "search" at bounding box center [193, 335] width 299 height 18
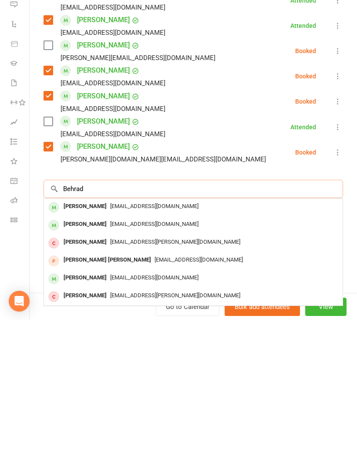
type input "Behrad"
click at [137, 350] on span "[EMAIL_ADDRESS][DOMAIN_NAME]" at bounding box center [154, 353] width 88 height 7
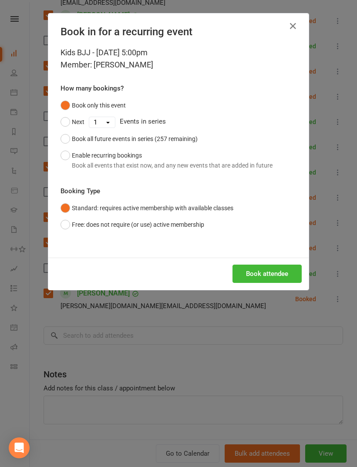
click at [280, 276] on button "Book attendee" at bounding box center [266, 274] width 69 height 18
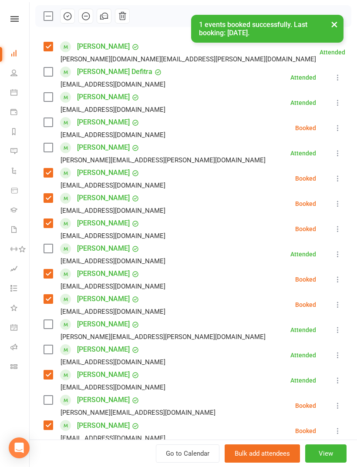
scroll to position [48, 0]
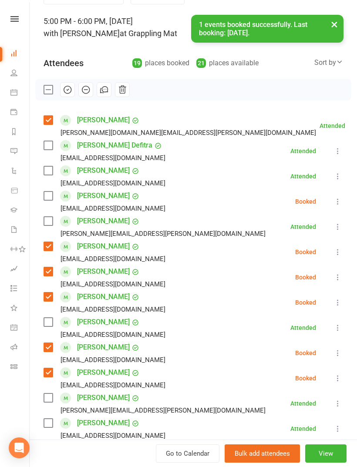
click at [45, 194] on label at bounding box center [48, 196] width 9 height 9
click at [333, 223] on button at bounding box center [338, 227] width 10 height 10
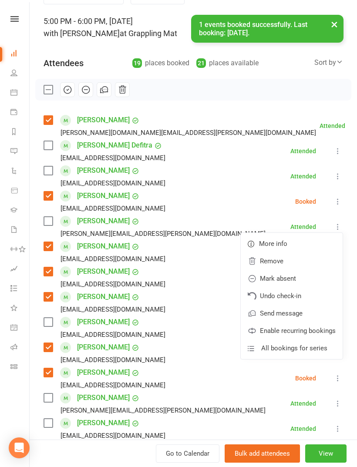
click at [287, 265] on link "Remove" at bounding box center [292, 260] width 102 height 17
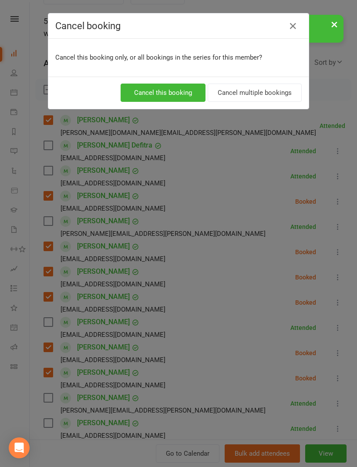
click at [178, 97] on button "Cancel this booking" at bounding box center [163, 93] width 85 height 18
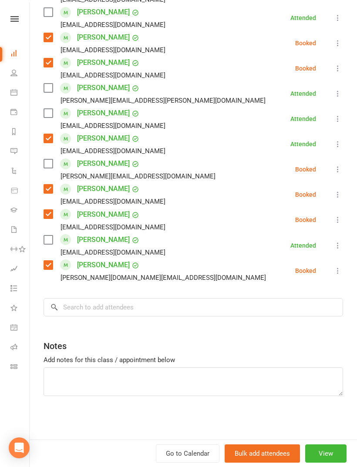
scroll to position [333, 0]
click at [200, 308] on input "search" at bounding box center [193, 307] width 299 height 18
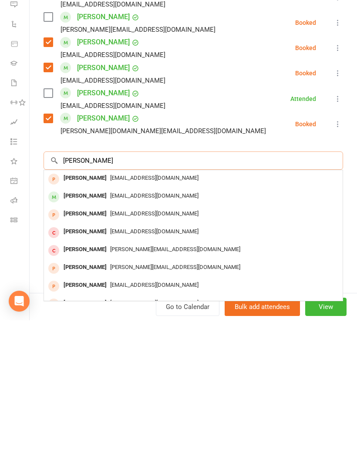
type input "[PERSON_NAME]"
click at [110, 339] on span "[EMAIL_ADDRESS][DOMAIN_NAME]" at bounding box center [154, 342] width 88 height 7
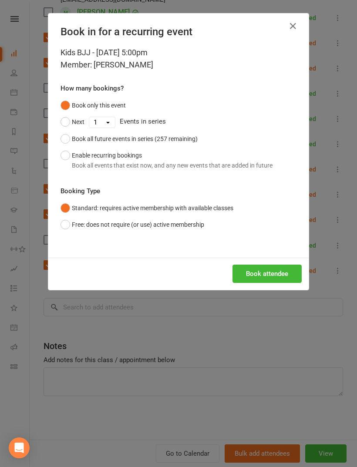
click at [262, 273] on button "Book attendee" at bounding box center [266, 274] width 69 height 18
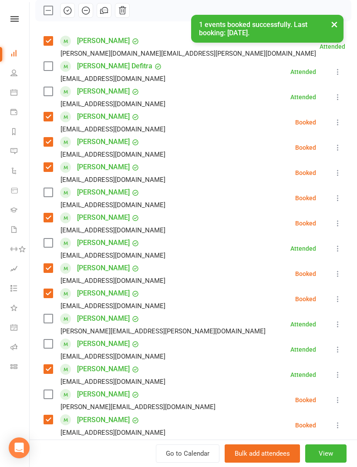
scroll to position [127, 0]
click at [52, 188] on label at bounding box center [48, 192] width 9 height 9
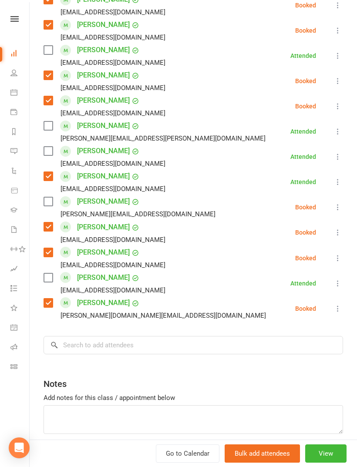
scroll to position [325, 0]
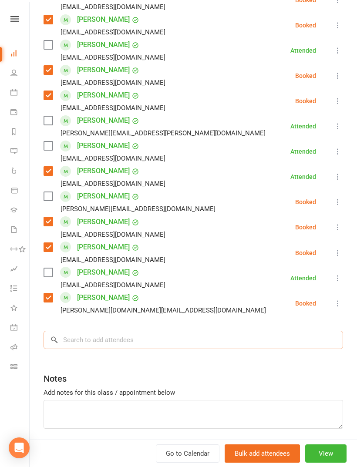
click at [145, 347] on input "search" at bounding box center [193, 340] width 299 height 18
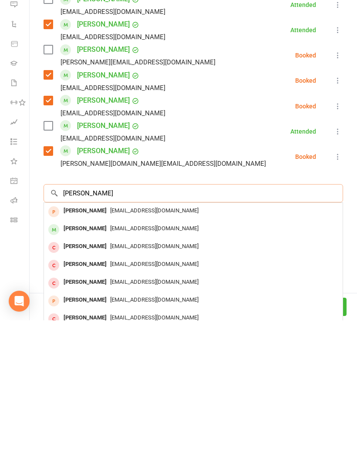
type input "[PERSON_NAME]"
click at [110, 372] on span "[EMAIL_ADDRESS][DOMAIN_NAME]" at bounding box center [154, 375] width 88 height 7
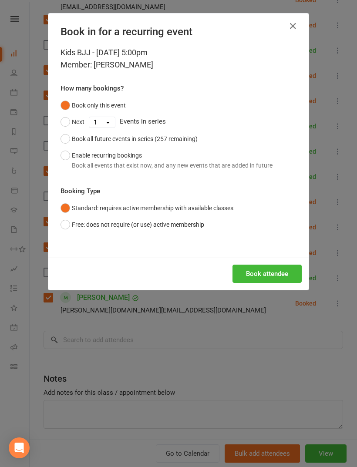
click at [278, 269] on button "Book attendee" at bounding box center [266, 274] width 69 height 18
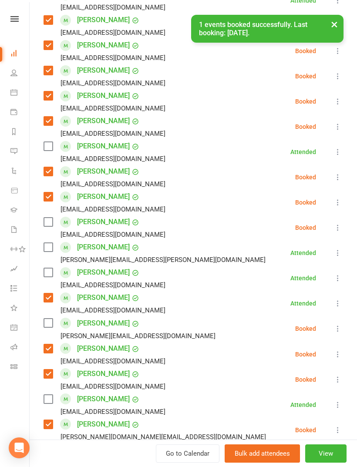
scroll to position [222, 0]
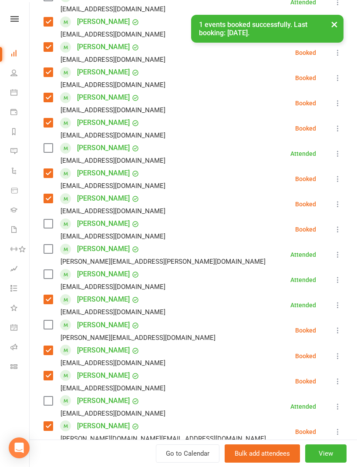
click at [50, 228] on label at bounding box center [48, 223] width 9 height 9
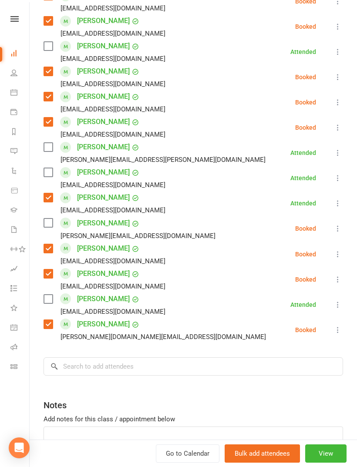
scroll to position [323, 0]
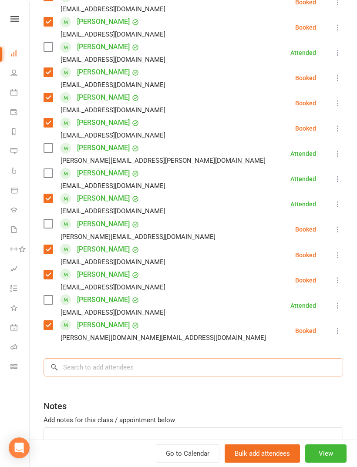
click at [145, 360] on input "search" at bounding box center [193, 367] width 299 height 18
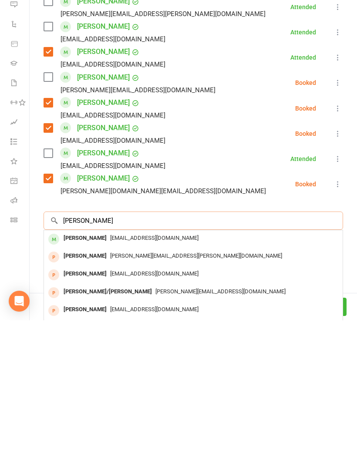
type input "[PERSON_NAME]"
click at [128, 381] on span "[EMAIL_ADDRESS][DOMAIN_NAME]" at bounding box center [154, 384] width 88 height 7
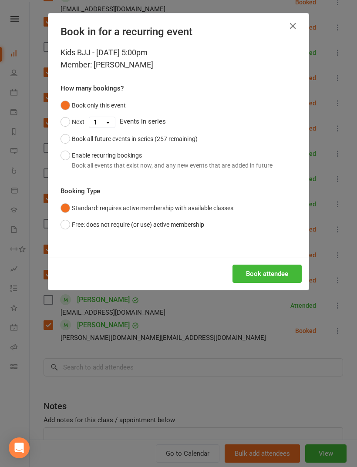
click at [266, 272] on button "Book attendee" at bounding box center [266, 274] width 69 height 18
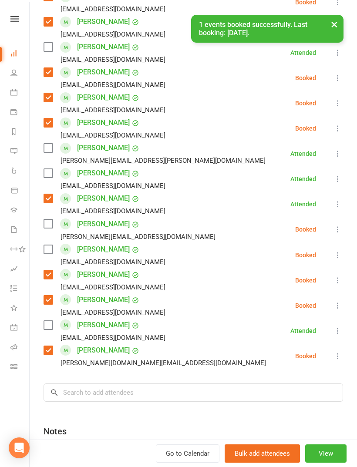
click at [47, 251] on label at bounding box center [48, 249] width 9 height 9
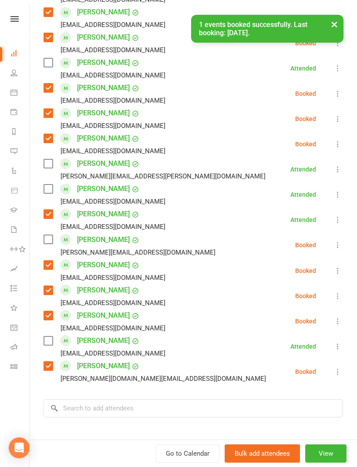
scroll to position [335, 0]
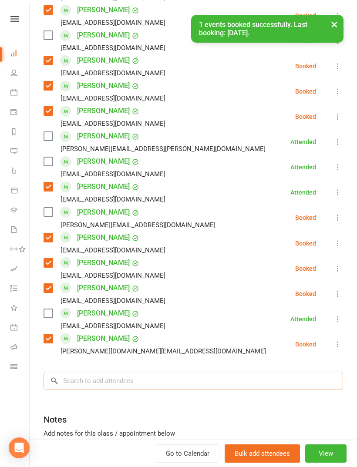
click at [138, 372] on input "search" at bounding box center [193, 381] width 299 height 18
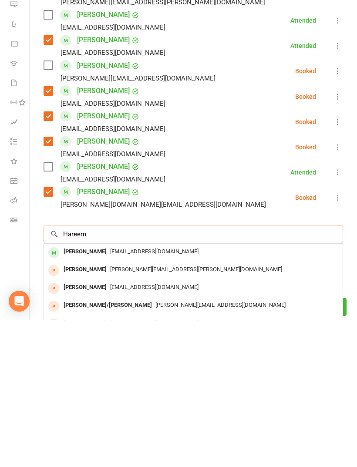
scroll to position [891, 0]
type input "Hareem"
click at [125, 395] on span "[EMAIL_ADDRESS][PERSON_NAME][DOMAIN_NAME]" at bounding box center [175, 398] width 130 height 7
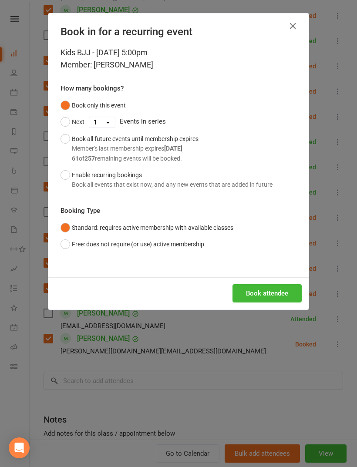
click at [274, 273] on div "Kids BJJ - [DATE] 5:00pm Member: [PERSON_NAME] How many bookings? Book only thi…" at bounding box center [178, 162] width 260 height 231
click at [262, 288] on button "Book attendee" at bounding box center [266, 293] width 69 height 18
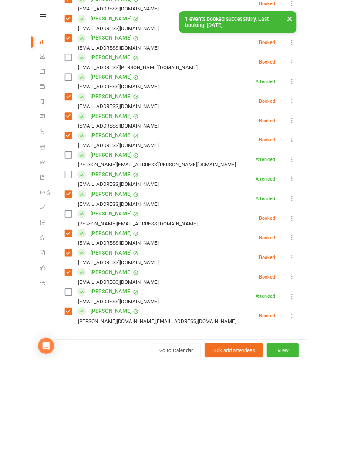
scroll to position [814, 0]
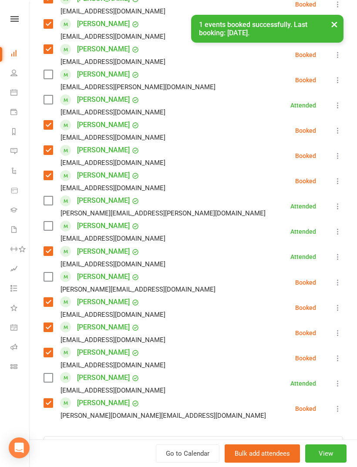
click at [51, 79] on label at bounding box center [48, 74] width 9 height 9
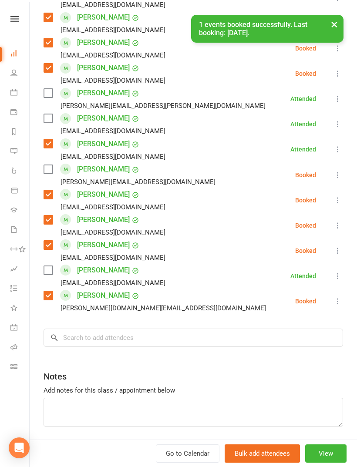
scroll to position [419, 0]
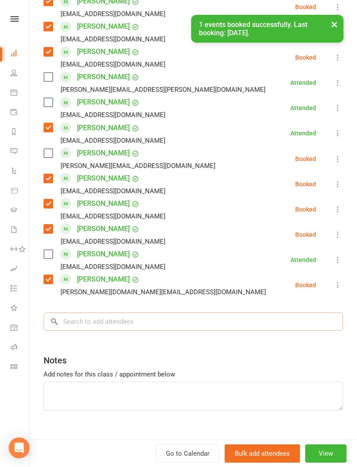
click at [157, 330] on input "search" at bounding box center [193, 322] width 299 height 18
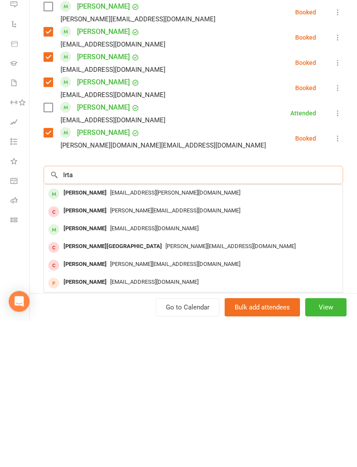
scroll to position [828, 0]
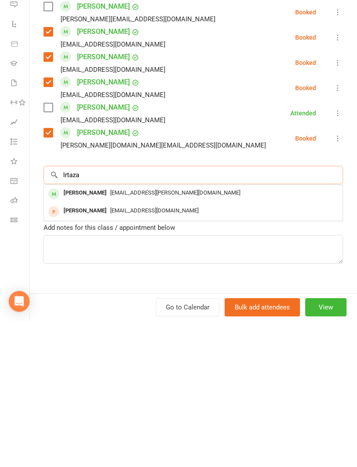
type input "Irtaza"
click at [142, 333] on div "[EMAIL_ADDRESS][PERSON_NAME][DOMAIN_NAME]" at bounding box center [193, 339] width 292 height 13
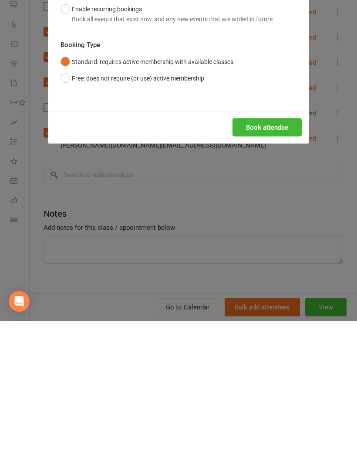
scroll to position [891, 0]
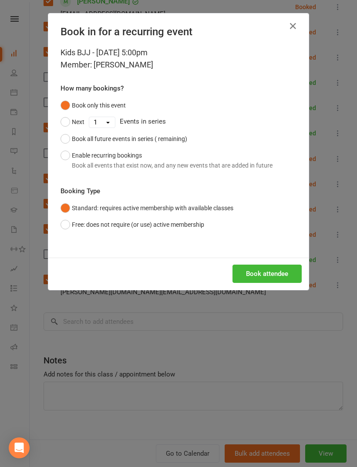
click at [269, 275] on button "Book attendee" at bounding box center [266, 274] width 69 height 18
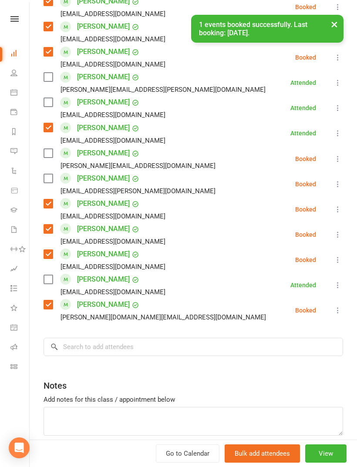
click at [52, 182] on label at bounding box center [48, 178] width 9 height 9
click at [121, 340] on input "search" at bounding box center [193, 347] width 299 height 18
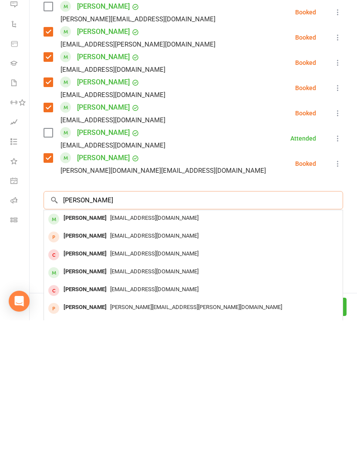
type input "[PERSON_NAME]"
click at [138, 361] on span "[EMAIL_ADDRESS][DOMAIN_NAME]" at bounding box center [154, 364] width 88 height 7
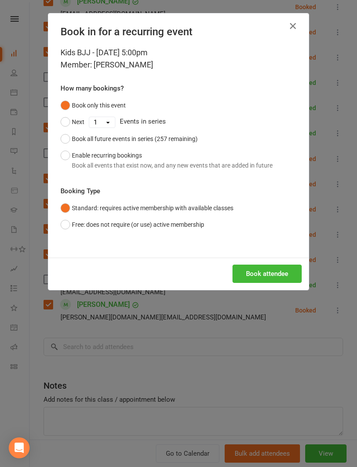
click at [273, 277] on button "Book attendee" at bounding box center [266, 274] width 69 height 18
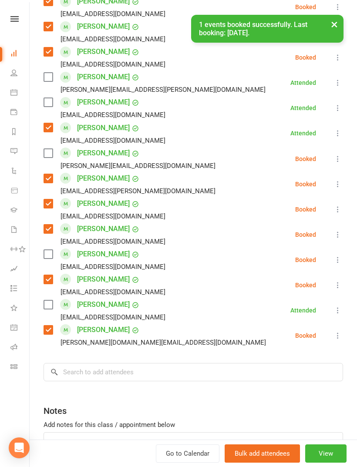
click at [51, 252] on label at bounding box center [48, 254] width 9 height 9
click at [148, 364] on input "search" at bounding box center [193, 372] width 299 height 18
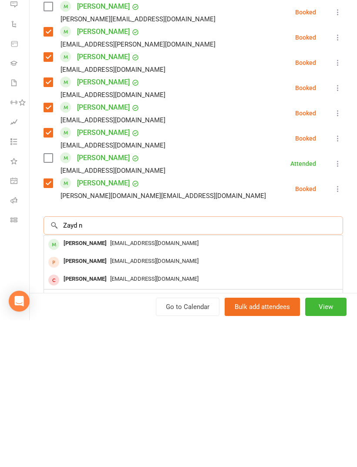
type input "Zayd n"
click at [134, 387] on span "[EMAIL_ADDRESS][DOMAIN_NAME]" at bounding box center [154, 390] width 88 height 7
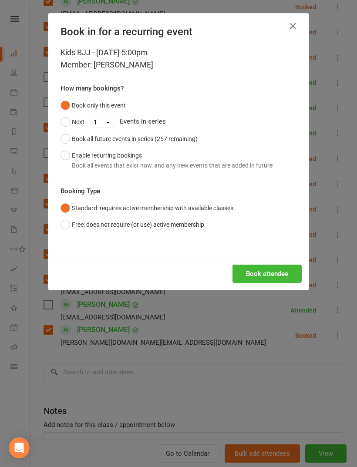
click at [279, 275] on button "Book attendee" at bounding box center [266, 274] width 69 height 18
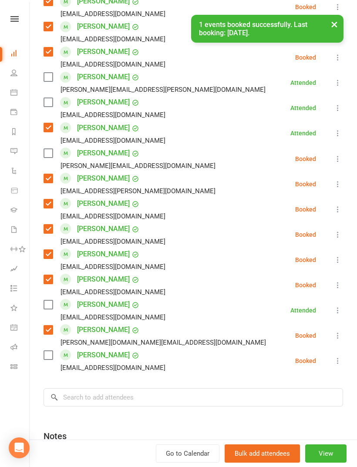
click at [48, 353] on label at bounding box center [48, 355] width 9 height 9
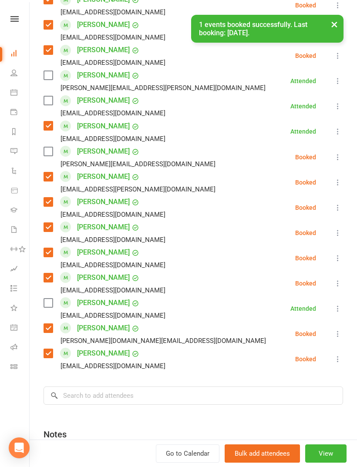
scroll to position [425, 0]
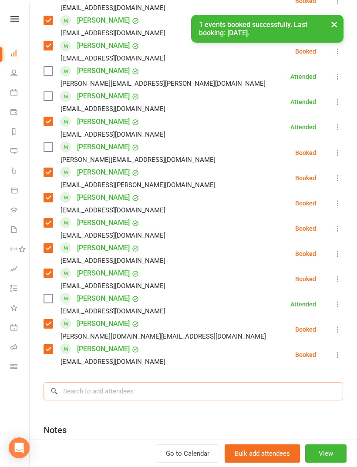
click at [137, 396] on input "search" at bounding box center [193, 391] width 299 height 18
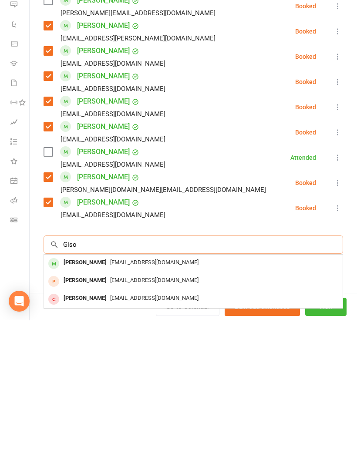
scroll to position [891, 0]
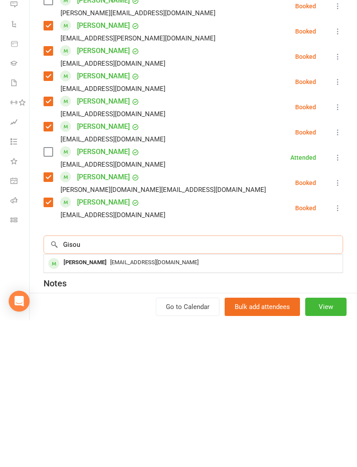
type input "Gisou"
click at [122, 406] on span "[EMAIL_ADDRESS][DOMAIN_NAME]" at bounding box center [154, 409] width 88 height 7
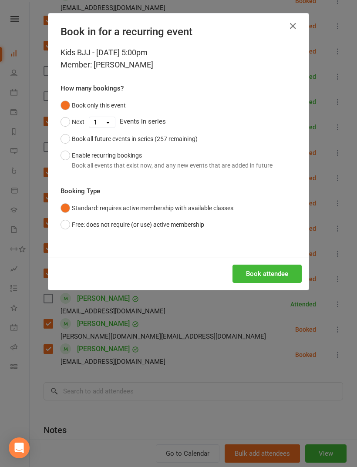
click at [260, 274] on button "Book attendee" at bounding box center [266, 274] width 69 height 18
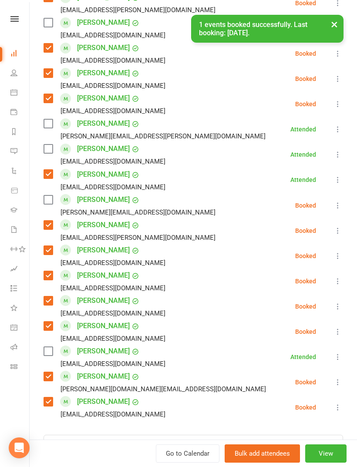
scroll to position [318, 0]
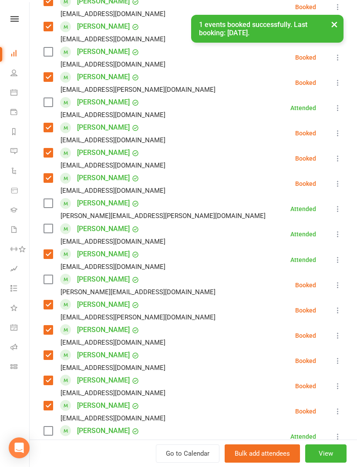
click at [47, 55] on label at bounding box center [48, 51] width 9 height 9
click at [52, 205] on label at bounding box center [48, 203] width 9 height 9
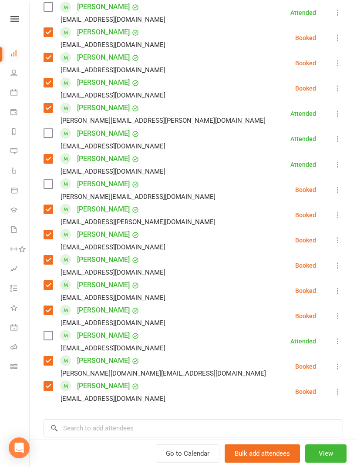
scroll to position [427, 0]
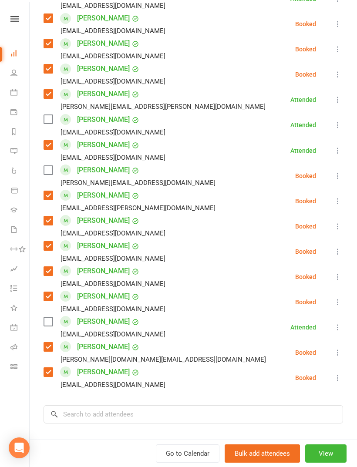
click at [49, 124] on label at bounding box center [48, 119] width 9 height 9
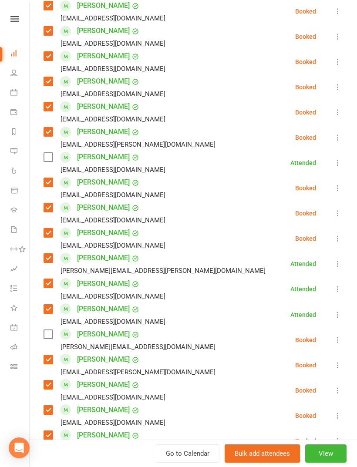
scroll to position [263, 0]
click at [47, 158] on label at bounding box center [48, 157] width 9 height 9
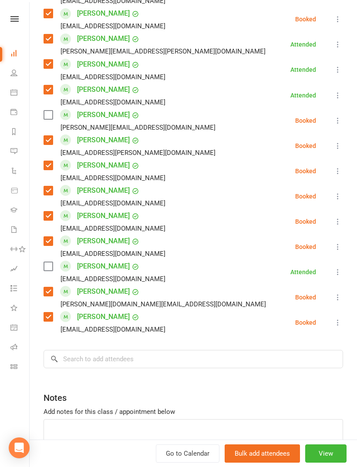
scroll to position [484, 0]
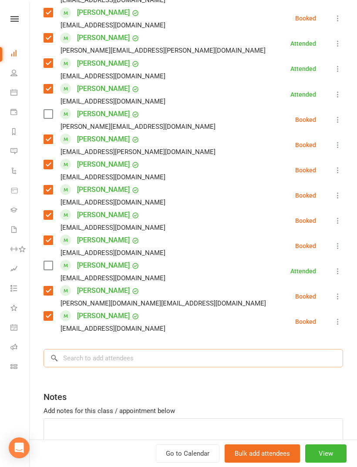
click at [193, 360] on input "search" at bounding box center [193, 358] width 299 height 18
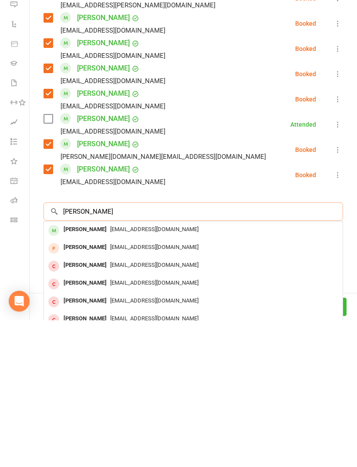
type input "[PERSON_NAME]"
click at [131, 373] on span "[EMAIL_ADDRESS][DOMAIN_NAME]" at bounding box center [154, 376] width 88 height 7
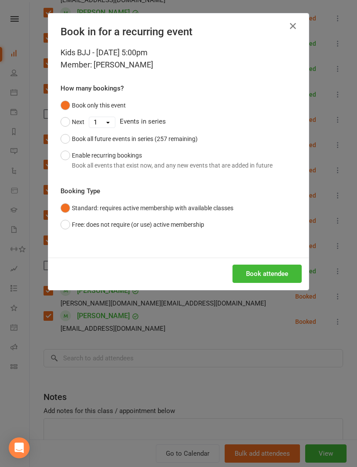
click at [272, 272] on button "Book attendee" at bounding box center [266, 274] width 69 height 18
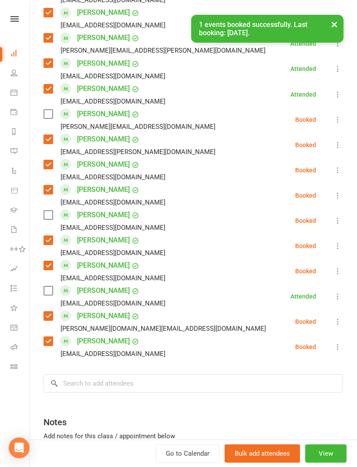
click at [52, 211] on label at bounding box center [48, 215] width 9 height 9
click at [148, 380] on input "search" at bounding box center [193, 383] width 299 height 18
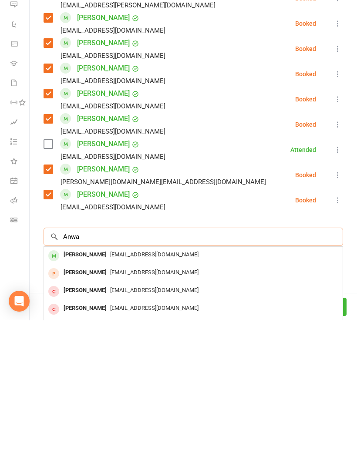
scroll to position [891, 0]
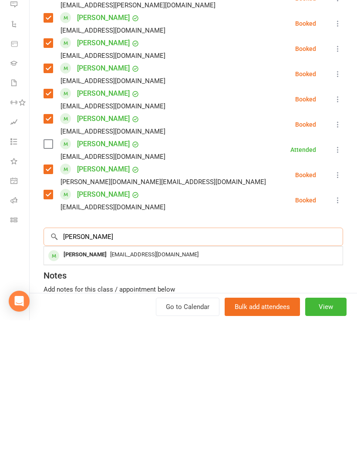
type input "[PERSON_NAME]"
click at [131, 398] on span "[EMAIL_ADDRESS][DOMAIN_NAME]" at bounding box center [154, 401] width 88 height 7
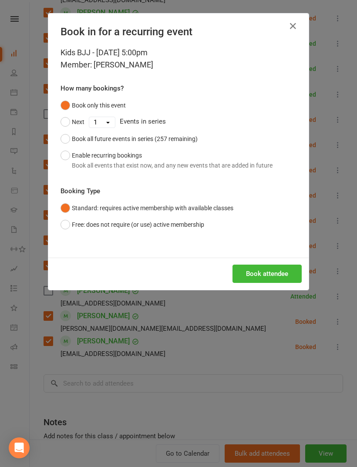
click at [273, 276] on button "Book attendee" at bounding box center [266, 274] width 69 height 18
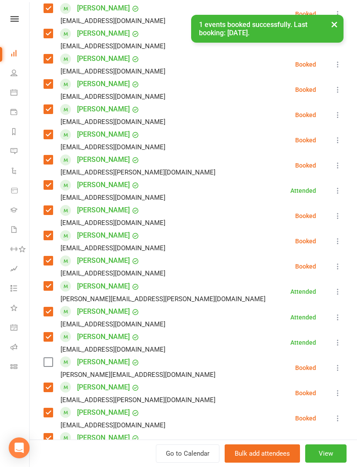
scroll to position [270, 0]
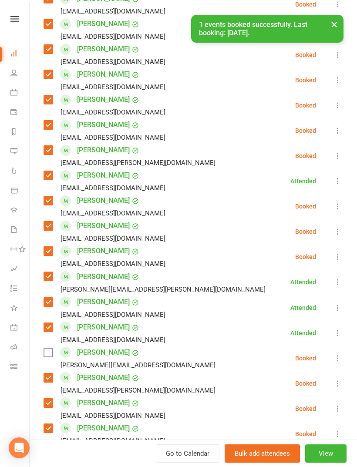
click at [48, 349] on label at bounding box center [48, 352] width 9 height 9
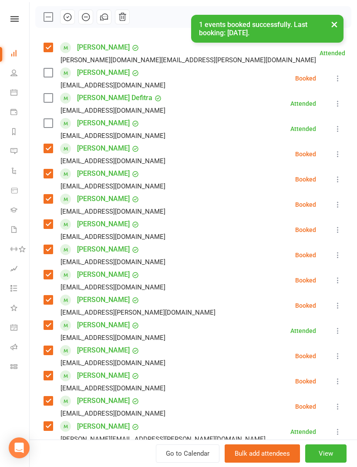
scroll to position [101, 0]
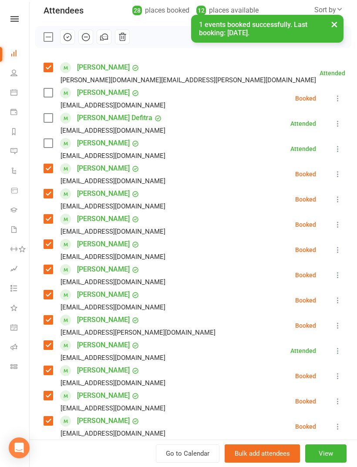
click at [45, 94] on label at bounding box center [48, 92] width 9 height 9
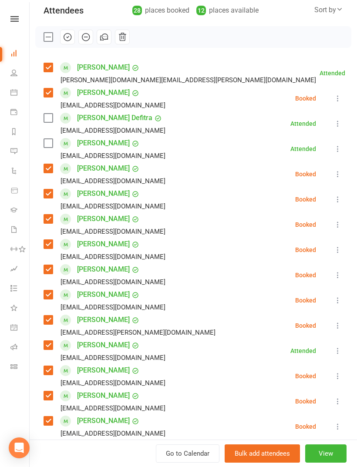
click at [42, 146] on div "Class kiosk mode Roll call 5:00 PM - 6:00 PM, [DATE] with [PERSON_NAME] at Grap…" at bounding box center [193, 430] width 327 height 989
click at [49, 146] on label at bounding box center [48, 143] width 9 height 9
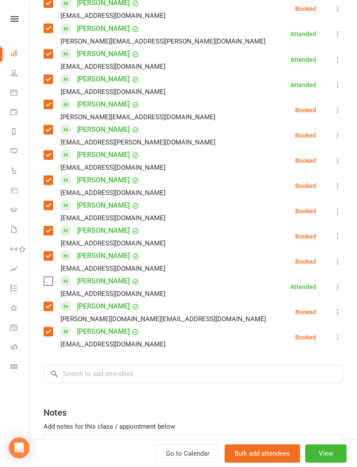
scroll to position [529, 0]
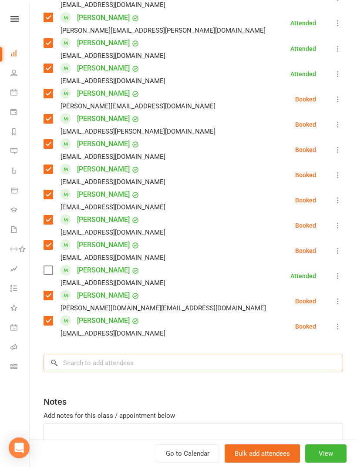
click at [155, 363] on input "search" at bounding box center [193, 363] width 299 height 18
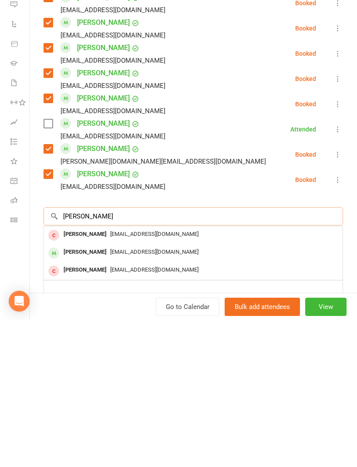
type input "[PERSON_NAME]"
click at [118, 395] on span "[EMAIL_ADDRESS][DOMAIN_NAME]" at bounding box center [154, 398] width 88 height 7
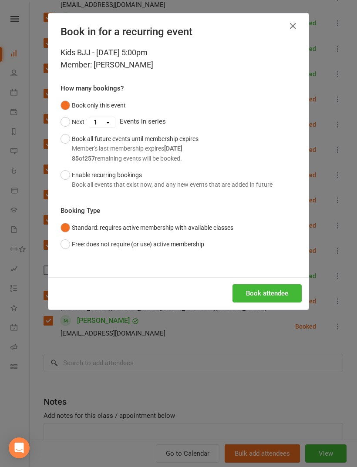
click at [262, 293] on button "Book attendee" at bounding box center [266, 293] width 69 height 18
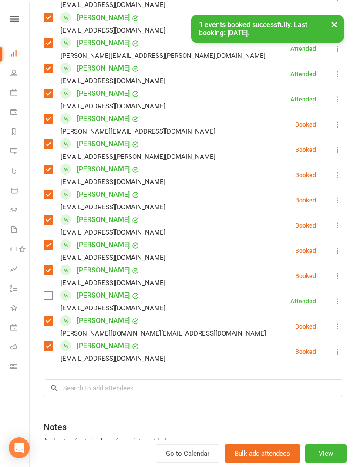
click at [47, 300] on label at bounding box center [48, 295] width 9 height 9
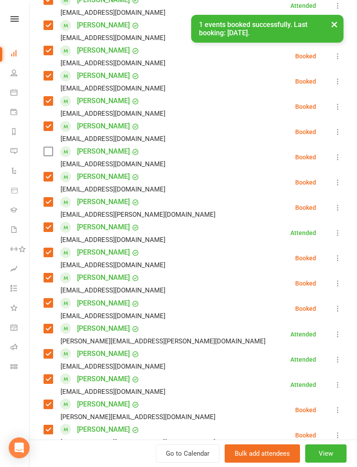
scroll to position [232, 0]
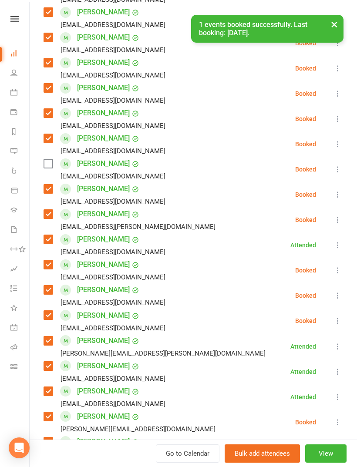
click at [50, 164] on label at bounding box center [48, 163] width 9 height 9
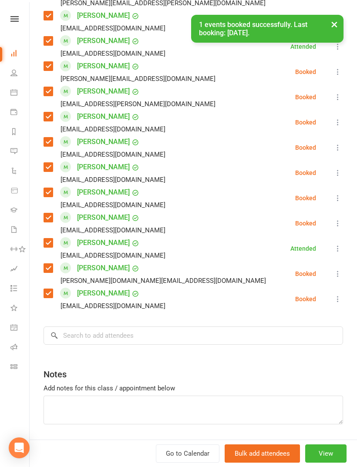
scroll to position [579, 0]
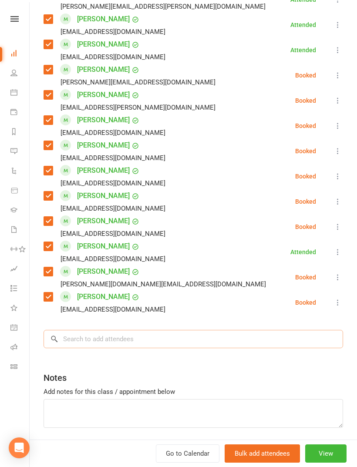
click at [155, 344] on input "search" at bounding box center [193, 339] width 299 height 18
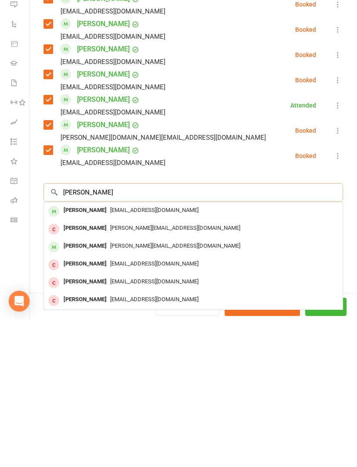
type input "[PERSON_NAME]"
click at [125, 353] on span "[EMAIL_ADDRESS][DOMAIN_NAME]" at bounding box center [154, 356] width 88 height 7
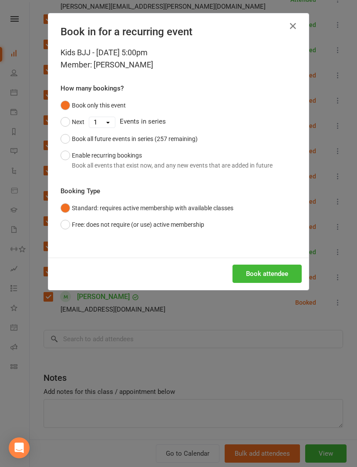
click at [272, 273] on button "Book attendee" at bounding box center [266, 274] width 69 height 18
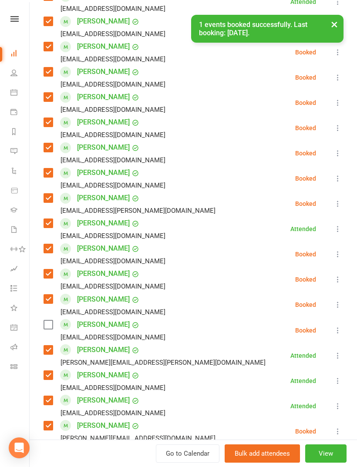
click at [52, 323] on label at bounding box center [48, 324] width 9 height 9
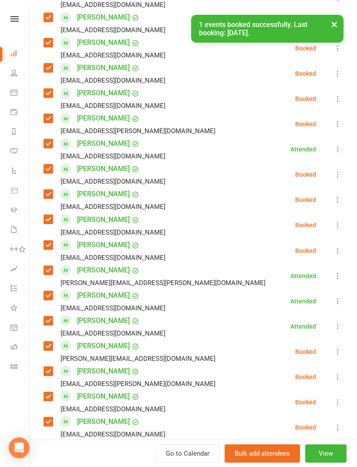
scroll to position [518, 0]
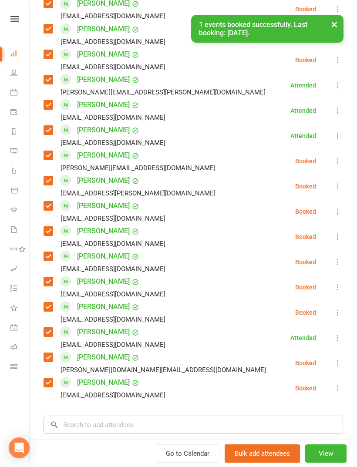
click at [118, 426] on input "search" at bounding box center [193, 425] width 299 height 18
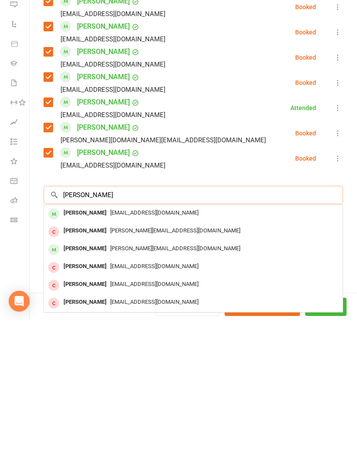
scroll to position [603, 0]
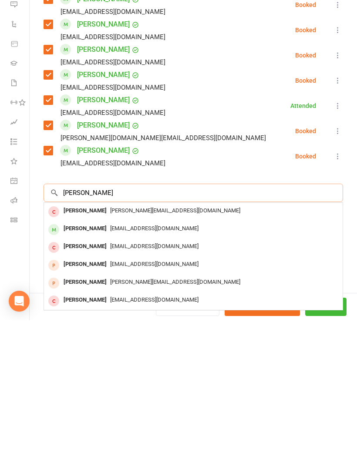
type input "[PERSON_NAME]"
click at [111, 372] on span "[EMAIL_ADDRESS][DOMAIN_NAME]" at bounding box center [154, 375] width 88 height 7
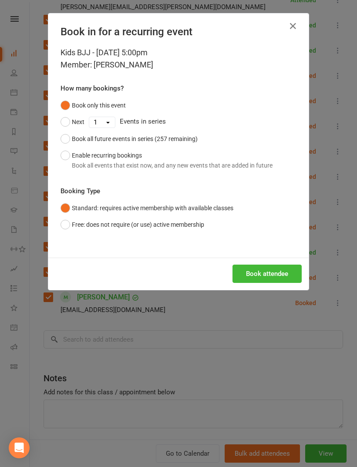
click at [275, 274] on button "Book attendee" at bounding box center [266, 274] width 69 height 18
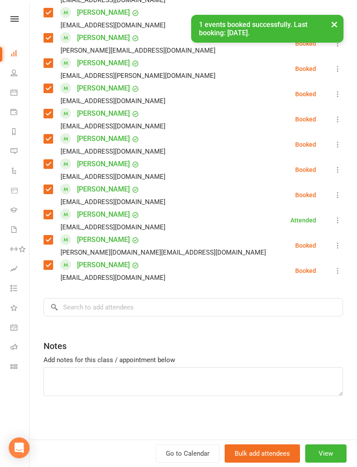
scroll to position [648, 0]
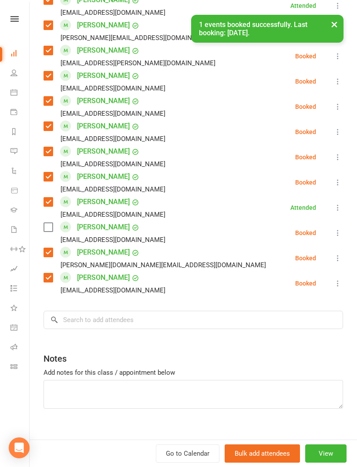
click at [49, 226] on label at bounding box center [48, 227] width 9 height 9
click at [98, 323] on input "search" at bounding box center [193, 320] width 299 height 18
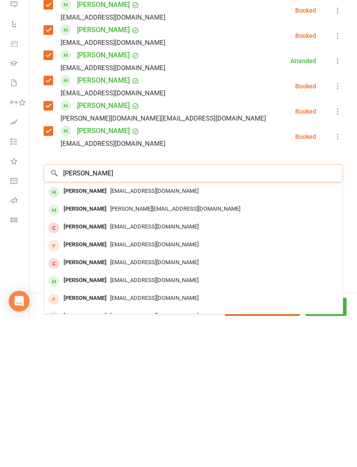
scroll to position [891, 0]
type input "[PERSON_NAME]"
click at [146, 332] on div "[EMAIL_ADDRESS][DOMAIN_NAME]" at bounding box center [193, 338] width 292 height 13
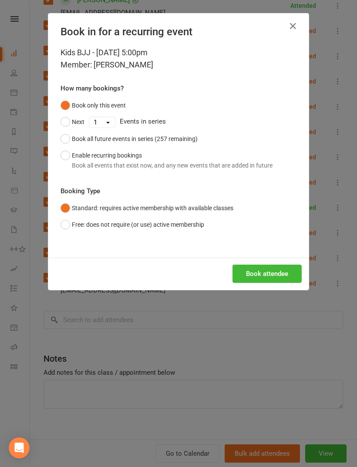
click at [262, 279] on button "Book attendee" at bounding box center [266, 274] width 69 height 18
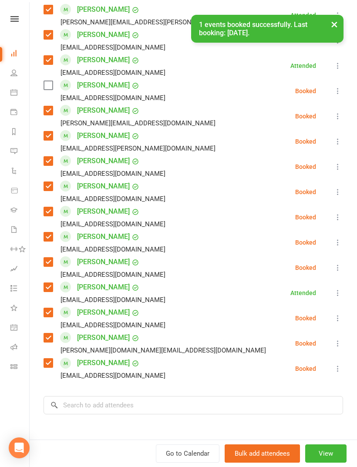
scroll to position [517, 0]
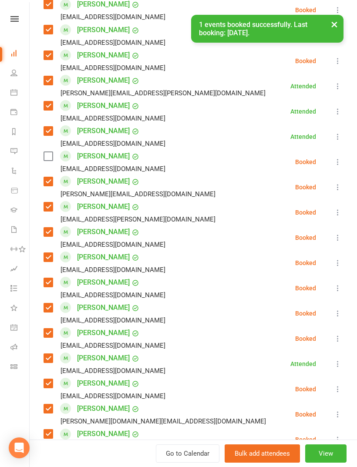
click at [46, 155] on label at bounding box center [48, 156] width 9 height 9
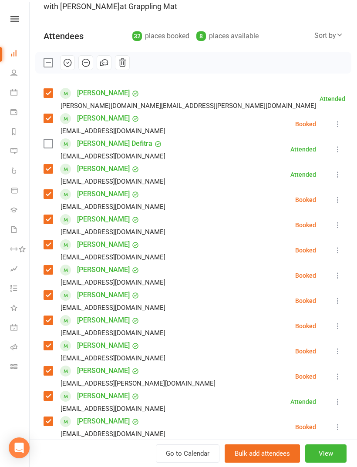
click at [49, 146] on label at bounding box center [48, 143] width 9 height 9
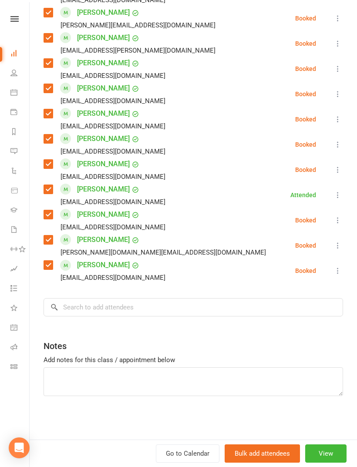
scroll to position [684, 0]
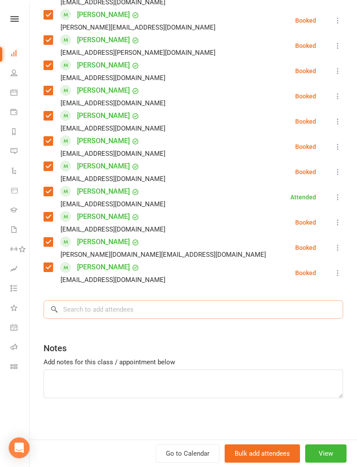
click at [141, 316] on input "search" at bounding box center [193, 309] width 299 height 18
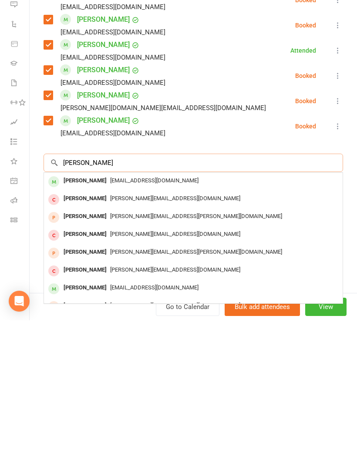
type input "[PERSON_NAME]"
click at [133, 324] on span "[EMAIL_ADDRESS][DOMAIN_NAME]" at bounding box center [154, 327] width 88 height 7
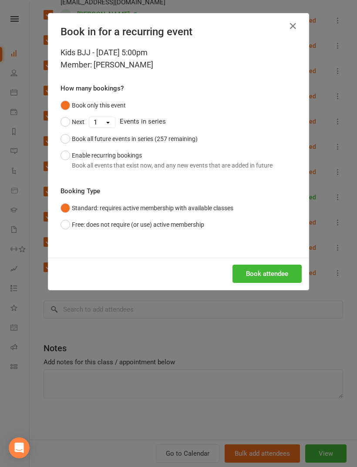
click at [276, 275] on button "Book attendee" at bounding box center [266, 274] width 69 height 18
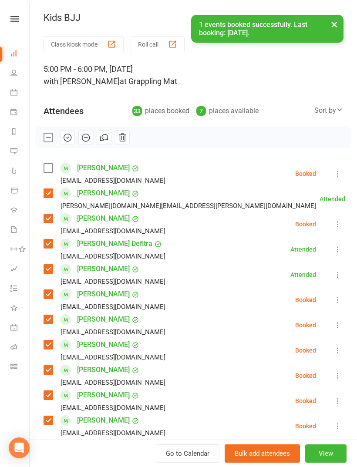
scroll to position [0, 0]
click at [52, 169] on label at bounding box center [48, 168] width 9 height 9
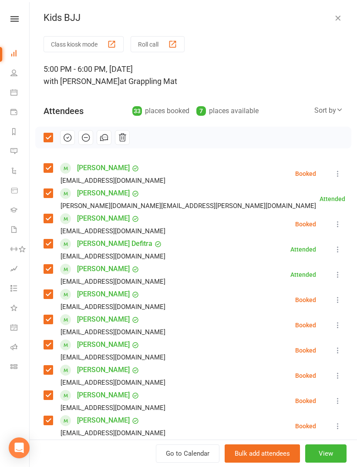
click at [61, 140] on button "button" at bounding box center [67, 137] width 15 height 15
click at [339, 3] on div "Kids BJJ Class kiosk mode Roll call 5:00 PM - 6:00 PM, [DATE] with [PERSON_NAME…" at bounding box center [193, 233] width 327 height 467
click at [338, 15] on icon "button" at bounding box center [337, 17] width 9 height 9
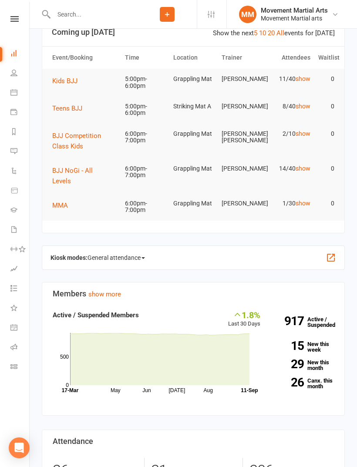
scroll to position [24, 0]
click at [84, 111] on button "Teens BJJ" at bounding box center [70, 108] width 36 height 10
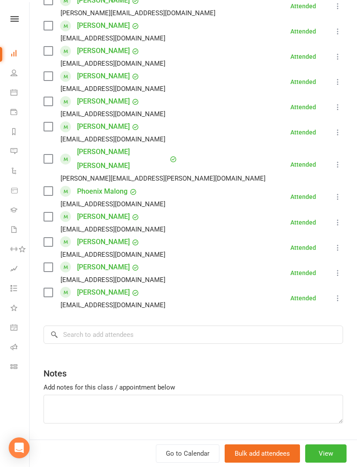
scroll to position [434, 0]
click at [236, 326] on input "search" at bounding box center [193, 335] width 299 height 18
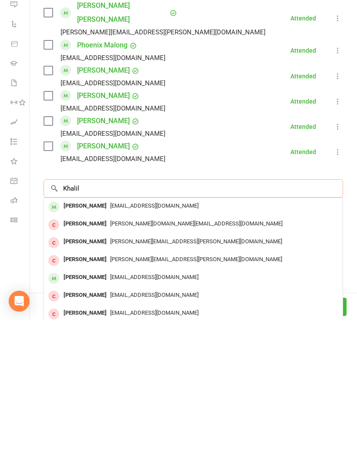
type input "Khalil"
click at [152, 349] on span "[EMAIL_ADDRESS][DOMAIN_NAME]" at bounding box center [154, 352] width 88 height 7
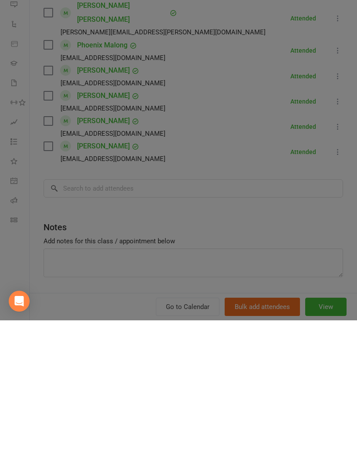
scroll to position [171, 0]
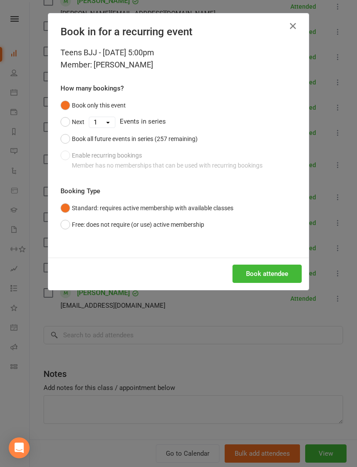
click at [292, 23] on icon "button" at bounding box center [293, 26] width 10 height 10
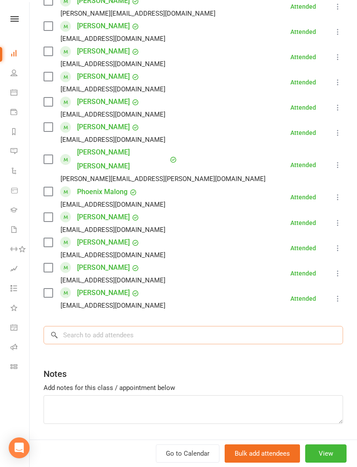
click at [139, 326] on input "search" at bounding box center [193, 335] width 299 height 18
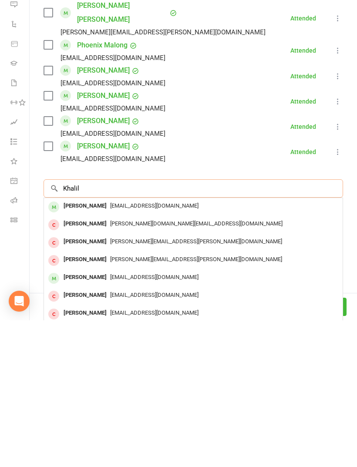
type input "Khalil"
click at [145, 421] on span "[EMAIL_ADDRESS][DOMAIN_NAME]" at bounding box center [154, 424] width 88 height 7
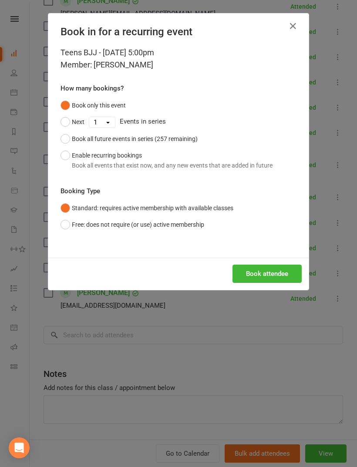
click at [273, 276] on button "Book attendee" at bounding box center [266, 274] width 69 height 18
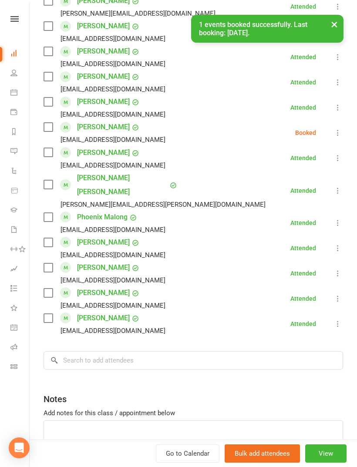
click at [334, 128] on icon at bounding box center [337, 132] width 9 height 9
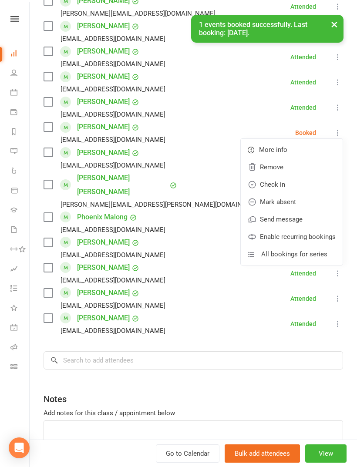
click at [285, 176] on link "Check in" at bounding box center [292, 184] width 102 height 17
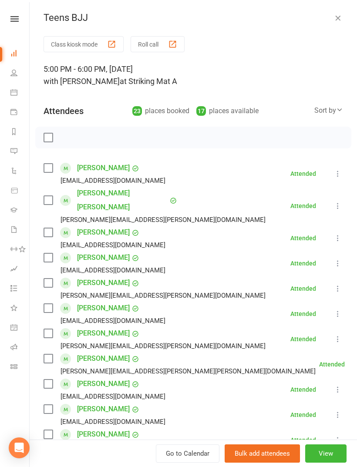
scroll to position [0, 0]
click at [331, 3] on div "Teens BJJ Class kiosk mode Roll call 5:00 PM - 6:00 PM, [DATE] with [PERSON_NAM…" at bounding box center [193, 233] width 327 height 467
click at [337, 20] on icon "button" at bounding box center [337, 17] width 9 height 9
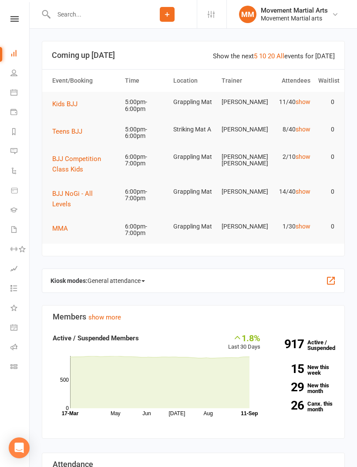
click at [68, 104] on span "Kids BJJ" at bounding box center [64, 104] width 25 height 8
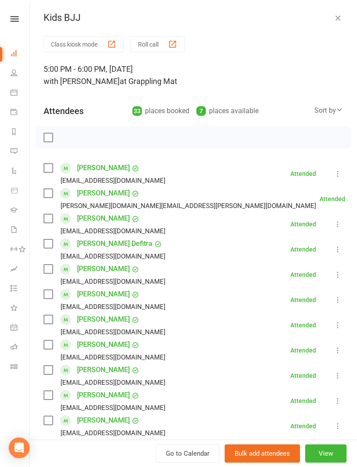
click at [339, 20] on icon "button" at bounding box center [337, 17] width 9 height 9
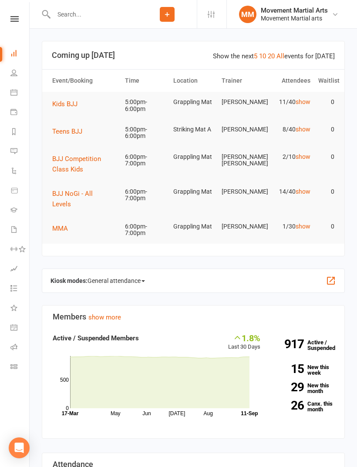
click at [80, 133] on span "Teens BJJ" at bounding box center [67, 132] width 30 height 8
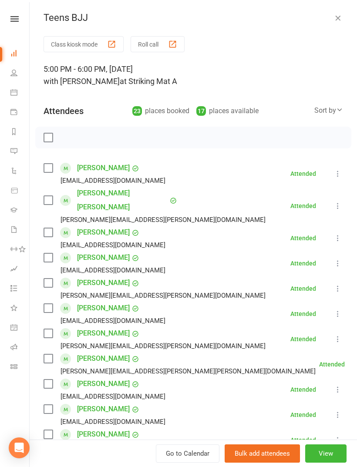
click at [329, 24] on div "Teens BJJ Class kiosk mode Roll call 5:00 PM - 6:00 PM, [DATE] with [PERSON_NAM…" at bounding box center [193, 233] width 327 height 467
click at [334, 22] on icon "button" at bounding box center [337, 17] width 9 height 9
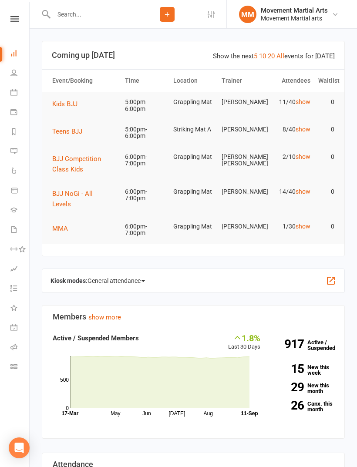
click at [127, 20] on input "text" at bounding box center [94, 14] width 87 height 12
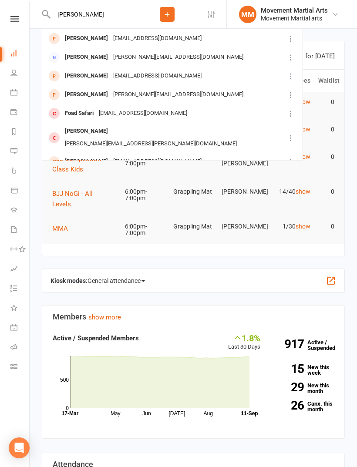
type input "[PERSON_NAME]"
click at [128, 33] on div "[EMAIL_ADDRESS][DOMAIN_NAME]" at bounding box center [158, 38] width 94 height 13
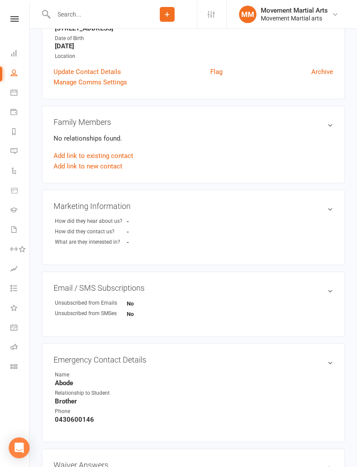
scroll to position [156, 0]
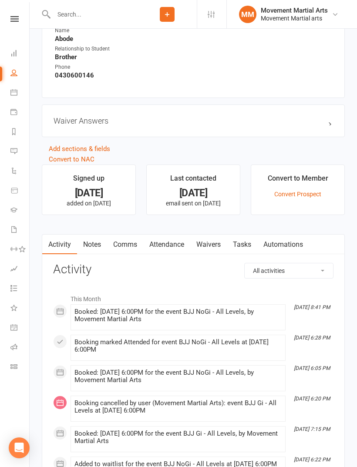
click at [222, 244] on link "Waivers" at bounding box center [208, 245] width 37 height 20
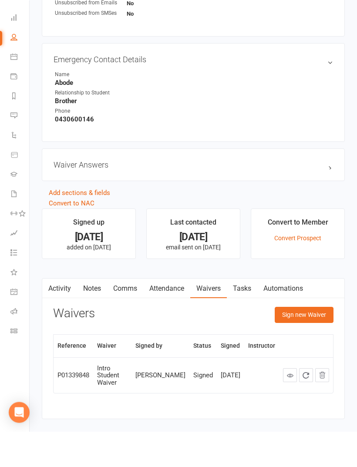
scroll to position [434, 0]
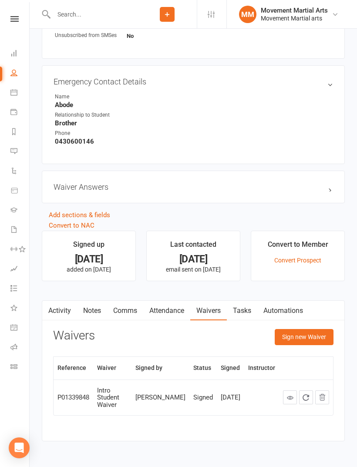
click at [308, 343] on button "Sign new Waiver" at bounding box center [304, 337] width 59 height 16
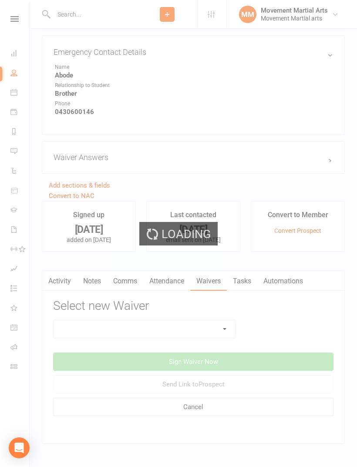
scroll to position [468, 0]
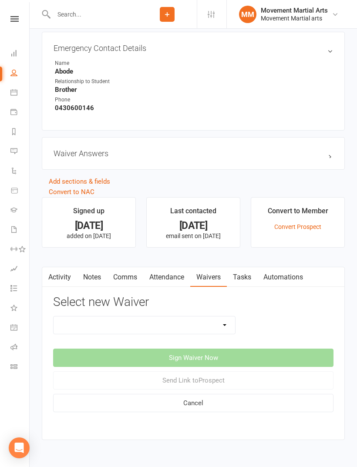
click at [210, 320] on select "Intro Student Waiver Membership Contract Membership Contract (2019) Direct Debi…" at bounding box center [145, 324] width 182 height 17
select select "13358"
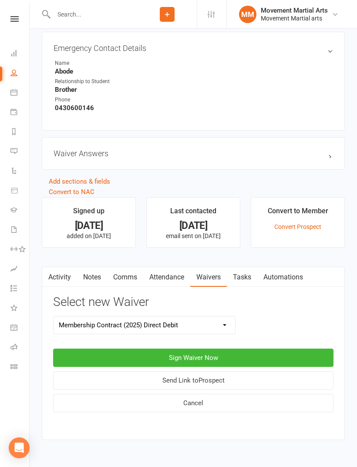
click at [251, 363] on button "Sign Waiver Now" at bounding box center [193, 358] width 280 height 18
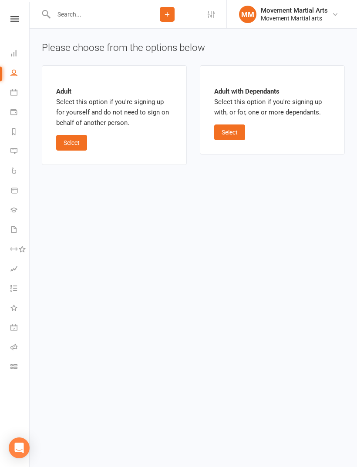
click at [69, 141] on button "Select" at bounding box center [71, 143] width 31 height 16
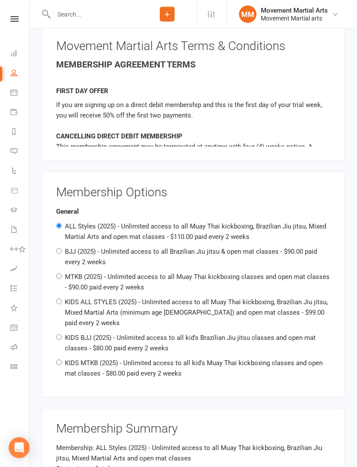
scroll to position [490, 0]
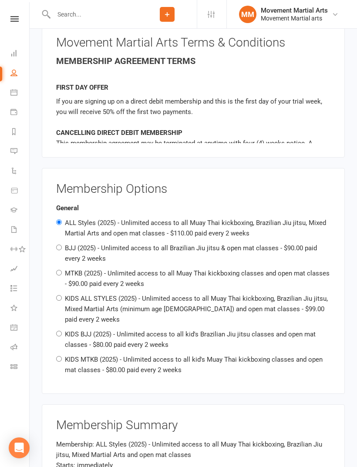
click at [138, 248] on label "BJJ (2025) - Unlimited access to all Brazilian Jiu jitsu & open mat classes - $…" at bounding box center [191, 253] width 252 height 18
click at [62, 248] on input "BJJ (2025) - Unlimited access to all Brazilian Jiu jitsu & open mat classes - $…" at bounding box center [59, 248] width 6 height 6
radio input "true"
radio input "false"
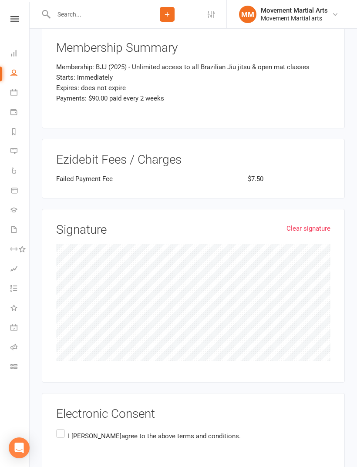
scroll to position [892, 0]
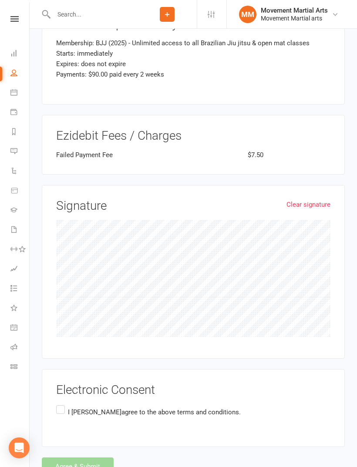
click at [52, 396] on div "Electronic Consent I [PERSON_NAME] agree to the above terms and conditions." at bounding box center [193, 408] width 303 height 78
click at [65, 404] on label "I [PERSON_NAME] agree to the above terms and conditions." at bounding box center [148, 412] width 185 height 17
click at [62, 404] on input "I [PERSON_NAME] agree to the above terms and conditions." at bounding box center [59, 404] width 6 height 0
click at [98, 458] on button "Agree & Submit" at bounding box center [78, 467] width 72 height 18
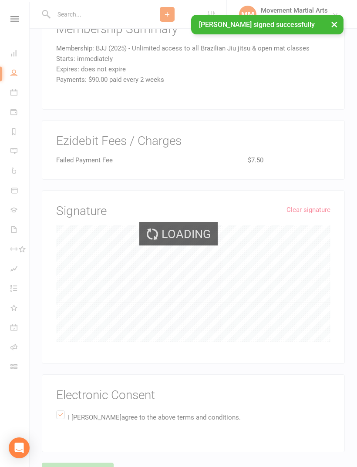
scroll to position [873, 0]
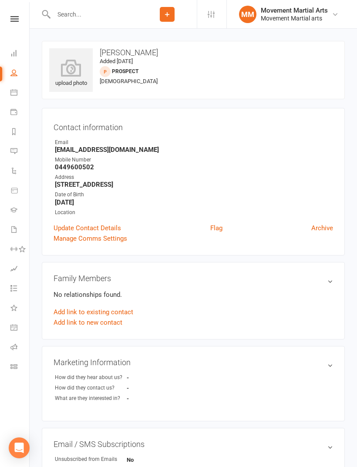
click at [13, 54] on icon at bounding box center [13, 53] width 7 height 7
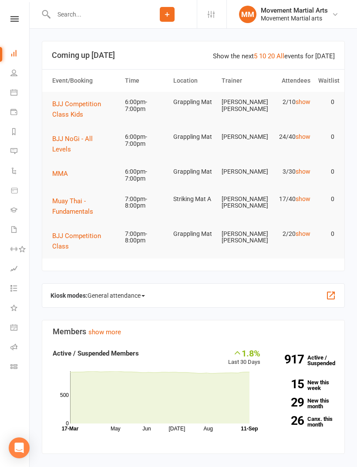
click at [93, 136] on span "BJJ NoGi - All Levels" at bounding box center [72, 144] width 40 height 18
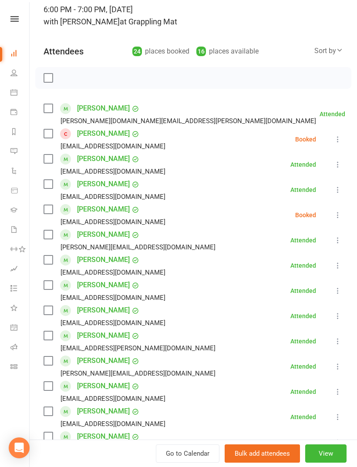
scroll to position [64, 0]
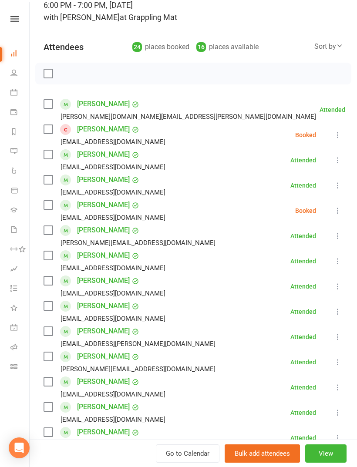
click at [44, 279] on label at bounding box center [48, 280] width 9 height 9
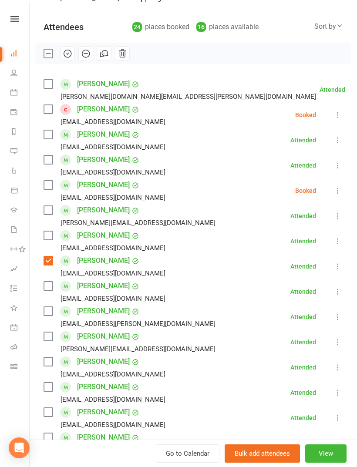
scroll to position [87, 0]
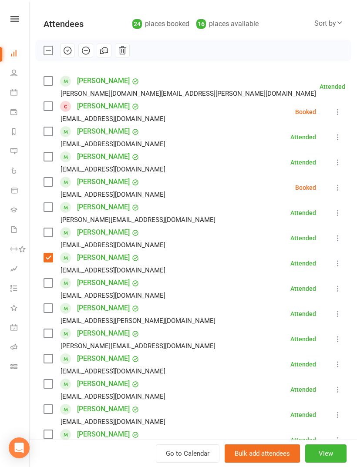
click at [47, 360] on label at bounding box center [48, 358] width 9 height 9
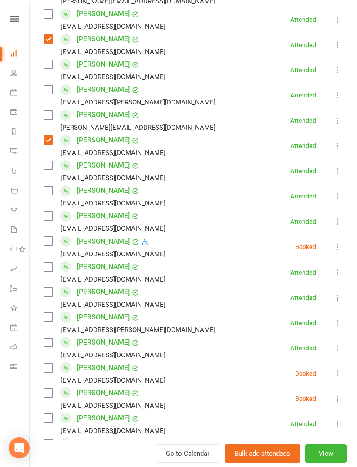
scroll to position [309, 0]
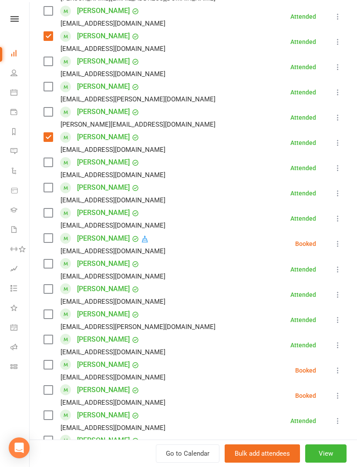
click at [44, 343] on label at bounding box center [48, 339] width 9 height 9
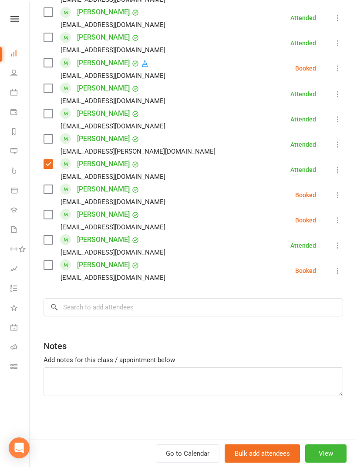
scroll to position [484, 0]
click at [51, 219] on label at bounding box center [48, 214] width 9 height 9
click at [45, 243] on label at bounding box center [48, 240] width 9 height 9
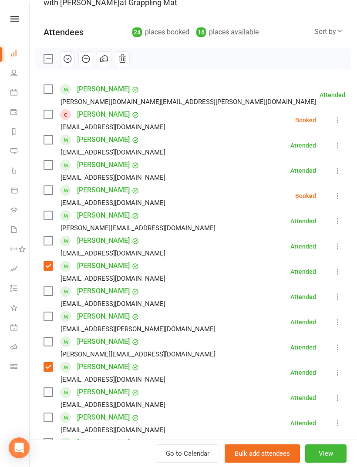
scroll to position [84, 0]
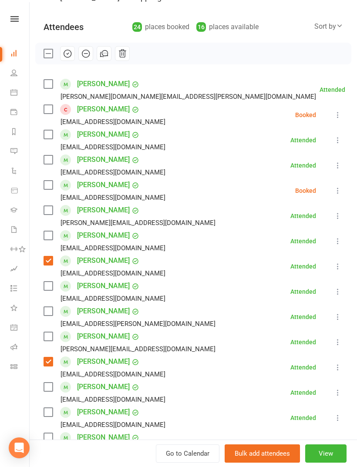
click at [44, 88] on label at bounding box center [48, 84] width 9 height 9
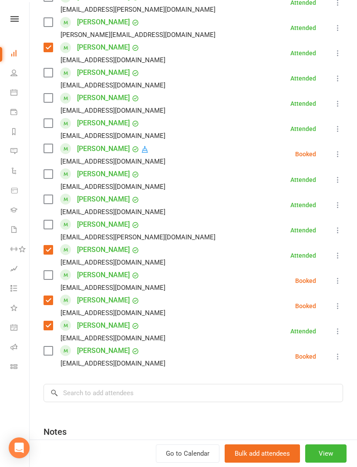
scroll to position [397, 0]
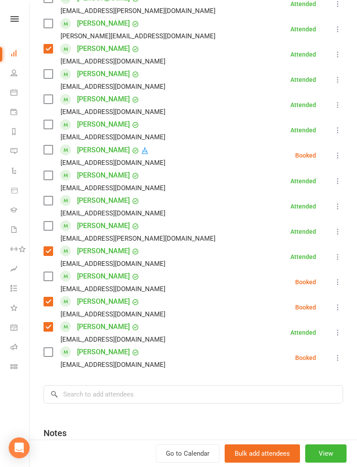
click at [48, 356] on label at bounding box center [48, 352] width 9 height 9
click at [46, 175] on label at bounding box center [48, 175] width 9 height 9
click at [45, 149] on label at bounding box center [48, 149] width 9 height 9
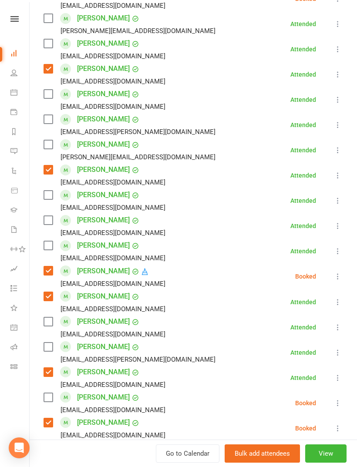
scroll to position [287, 0]
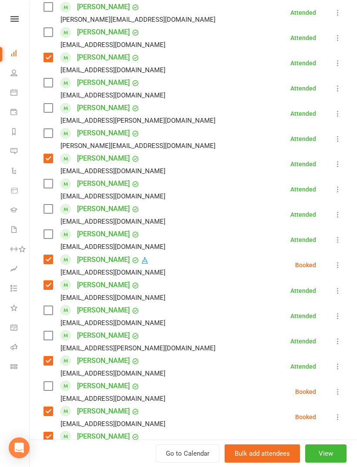
click at [48, 308] on label at bounding box center [48, 310] width 9 height 9
click at [50, 209] on label at bounding box center [48, 209] width 9 height 9
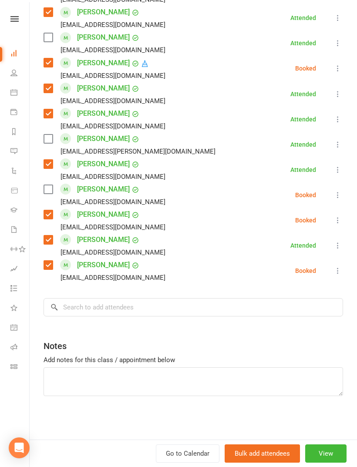
scroll to position [484, 0]
click at [194, 298] on input "search" at bounding box center [193, 307] width 299 height 18
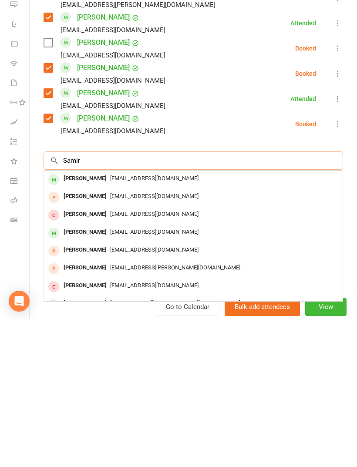
type input "Samir"
click at [131, 322] on span "[EMAIL_ADDRESS][DOMAIN_NAME]" at bounding box center [154, 325] width 88 height 7
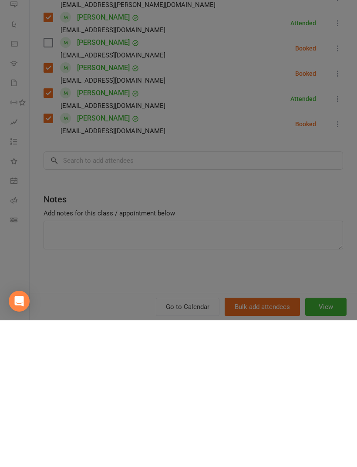
scroll to position [147, 0]
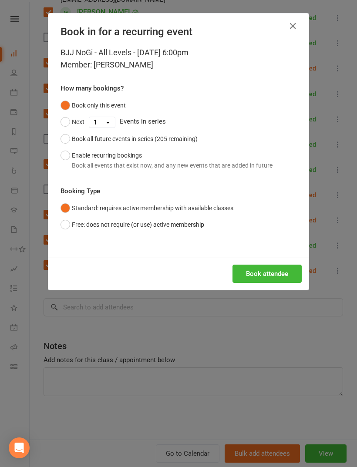
click at [262, 275] on button "Book attendee" at bounding box center [266, 274] width 69 height 18
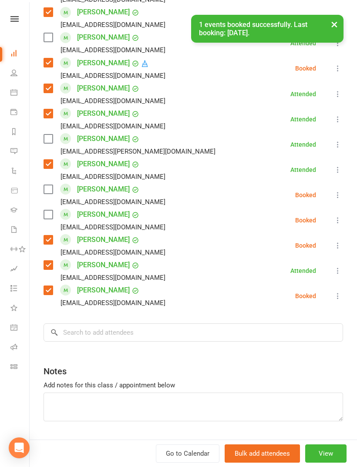
click at [48, 219] on label at bounding box center [48, 214] width 9 height 9
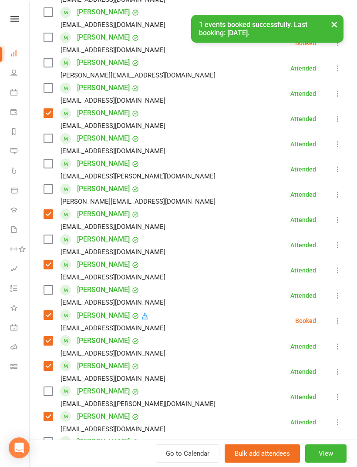
scroll to position [225, 0]
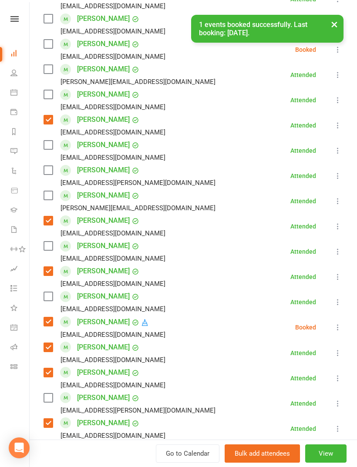
click at [50, 149] on label at bounding box center [48, 145] width 9 height 9
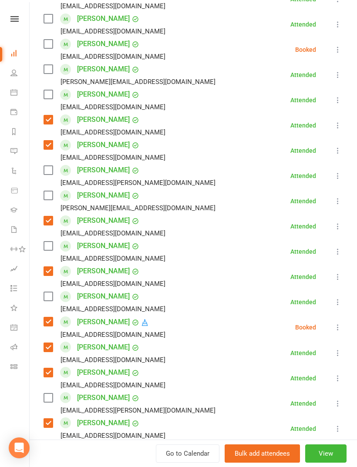
click at [46, 203] on div "[PERSON_NAME][EMAIL_ADDRESS][DOMAIN_NAME]" at bounding box center [131, 207] width 175 height 11
click at [51, 200] on label at bounding box center [48, 195] width 9 height 9
click at [51, 168] on label at bounding box center [48, 170] width 9 height 9
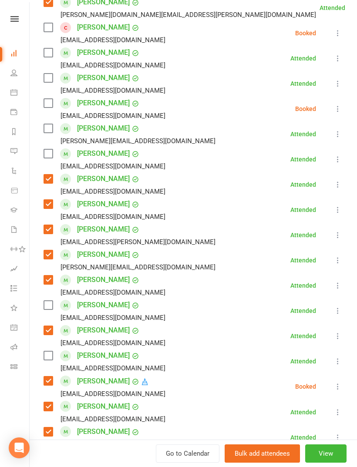
scroll to position [44, 0]
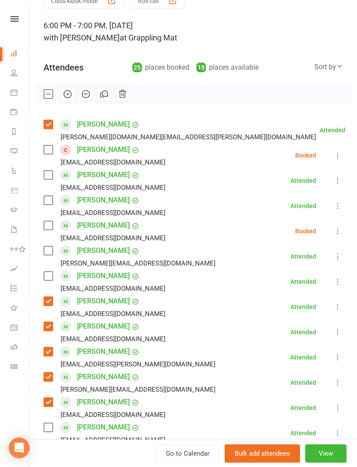
click at [52, 255] on label at bounding box center [48, 250] width 9 height 9
click at [45, 179] on label at bounding box center [48, 175] width 9 height 9
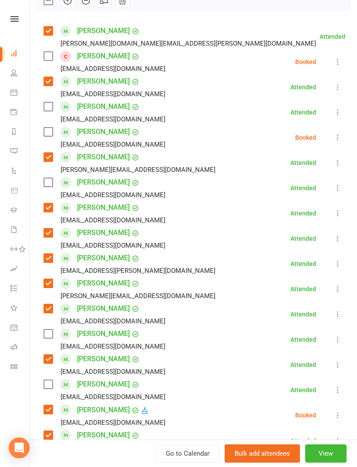
scroll to position [142, 0]
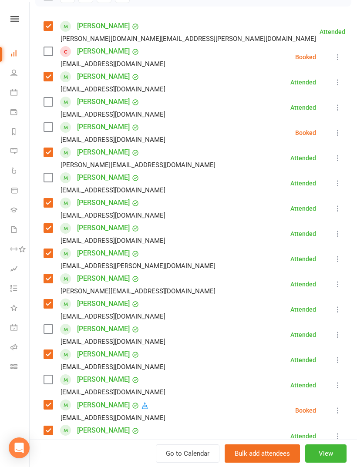
click at [47, 333] on label at bounding box center [48, 329] width 9 height 9
click at [61, 95] on div "[PERSON_NAME] [EMAIL_ADDRESS][DOMAIN_NAME]" at bounding box center [106, 107] width 125 height 25
click at [52, 102] on label at bounding box center [48, 102] width 9 height 9
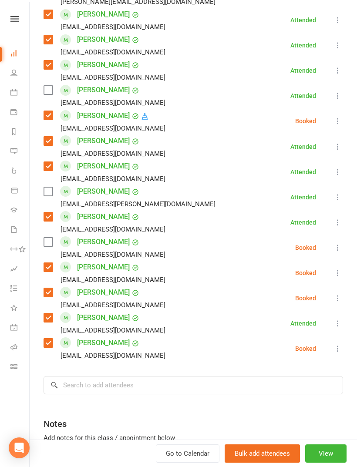
scroll to position [443, 0]
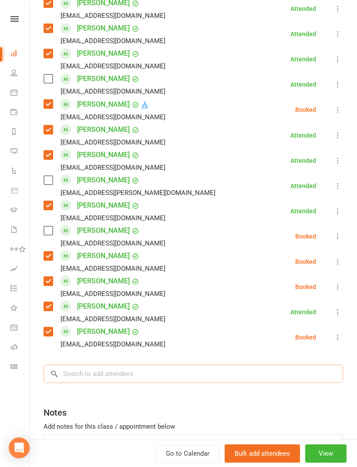
click at [121, 370] on input "search" at bounding box center [193, 374] width 299 height 18
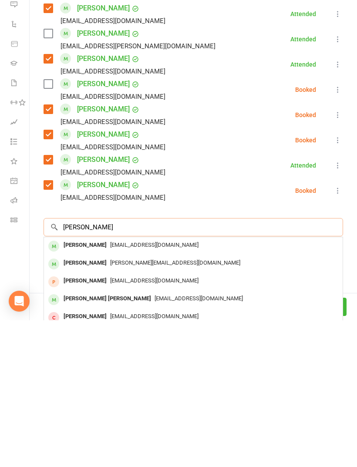
type input "[PERSON_NAME]"
click at [139, 388] on span "[EMAIL_ADDRESS][DOMAIN_NAME]" at bounding box center [154, 391] width 88 height 7
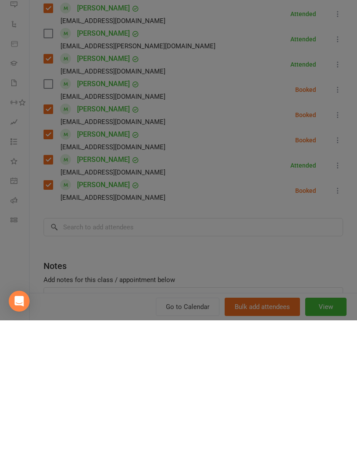
scroll to position [361, 0]
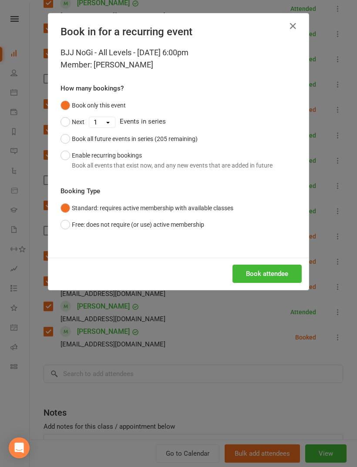
click at [271, 269] on button "Book attendee" at bounding box center [266, 274] width 69 height 18
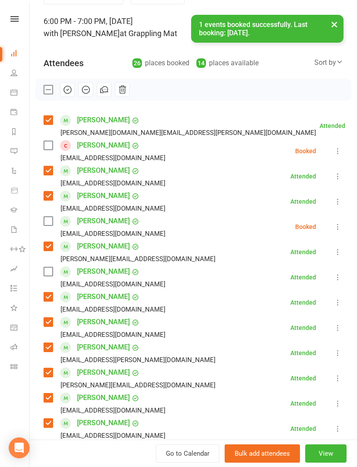
click at [50, 275] on label at bounding box center [48, 271] width 9 height 9
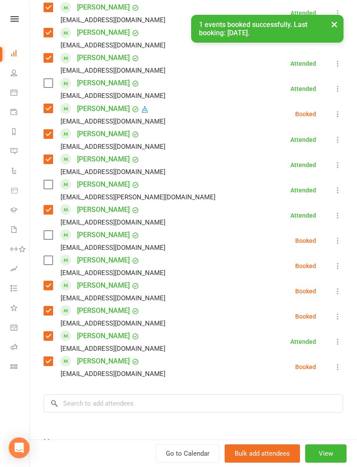
scroll to position [438, 0]
click at [49, 265] on label at bounding box center [48, 260] width 9 height 9
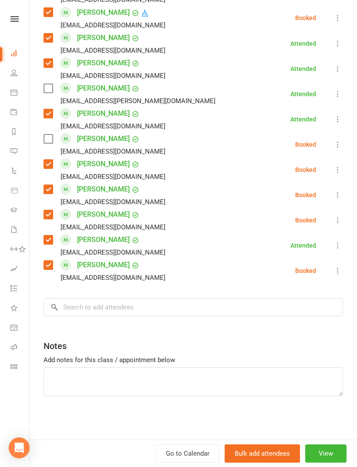
scroll to position [535, 0]
click at [218, 302] on input "search" at bounding box center [193, 307] width 299 height 18
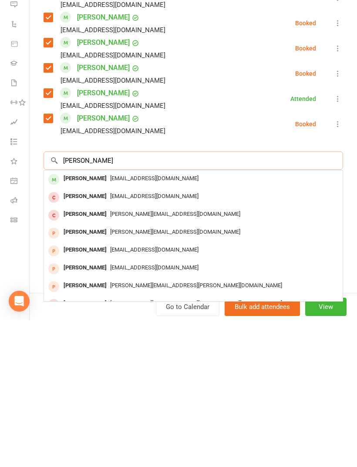
type input "[PERSON_NAME]"
click at [125, 322] on span "[EMAIL_ADDRESS][DOMAIN_NAME]" at bounding box center [154, 325] width 88 height 7
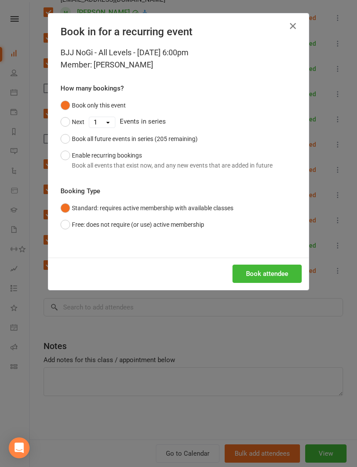
click at [269, 269] on button "Book attendee" at bounding box center [266, 274] width 69 height 18
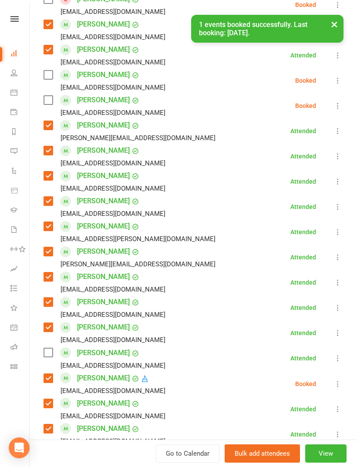
scroll to position [196, 0]
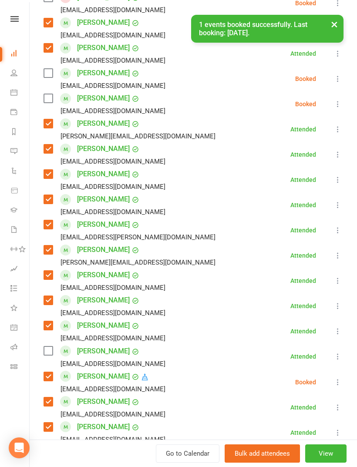
click at [51, 102] on label at bounding box center [48, 98] width 9 height 9
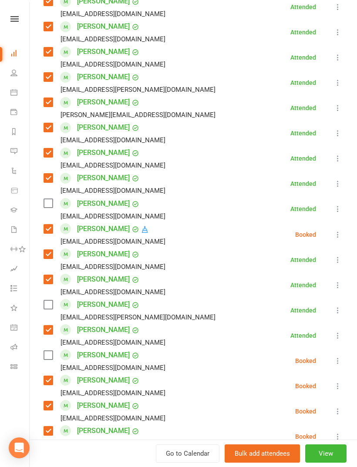
scroll to position [369, 0]
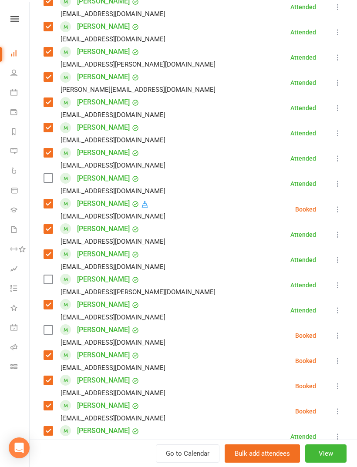
click at [44, 279] on label at bounding box center [48, 279] width 9 height 9
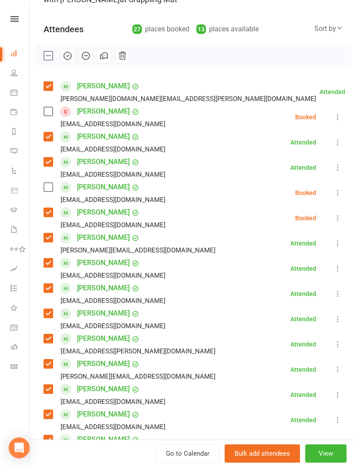
scroll to position [64, 0]
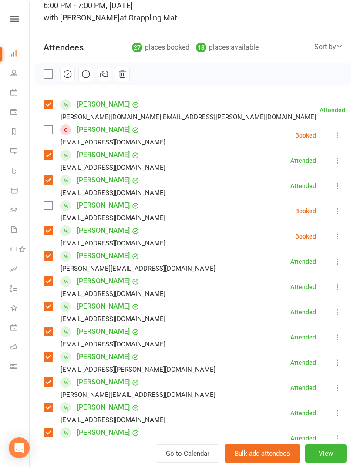
click at [50, 131] on label at bounding box center [48, 129] width 9 height 9
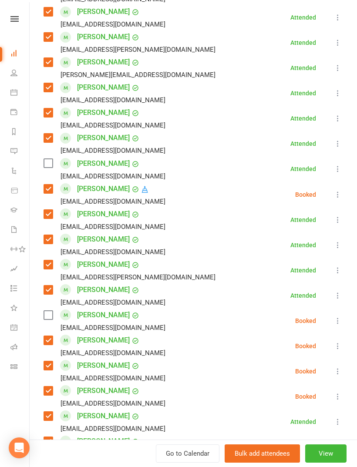
scroll to position [387, 0]
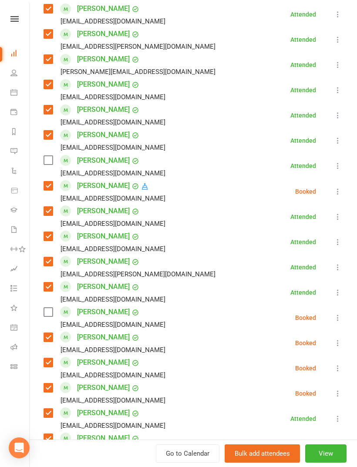
click at [51, 161] on label at bounding box center [48, 160] width 9 height 9
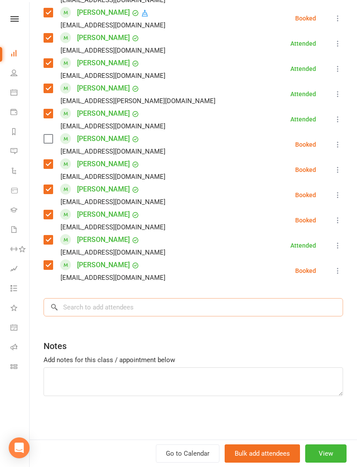
click at [149, 305] on input "search" at bounding box center [193, 307] width 299 height 18
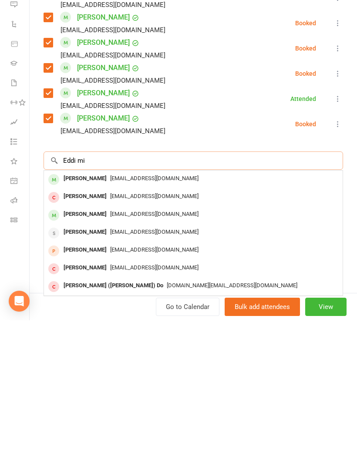
type input "Eddi mi"
click at [137, 322] on span "[EMAIL_ADDRESS][DOMAIN_NAME]" at bounding box center [154, 325] width 88 height 7
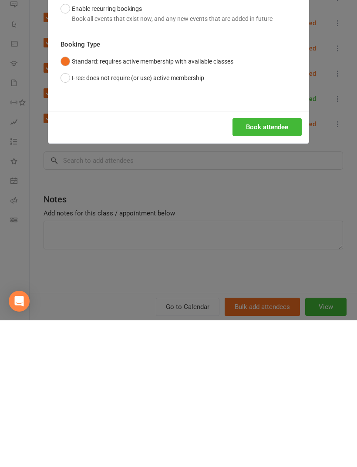
scroll to position [655, 0]
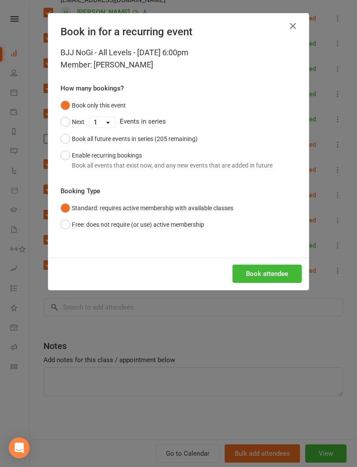
click at [269, 272] on button "Book attendee" at bounding box center [266, 274] width 69 height 18
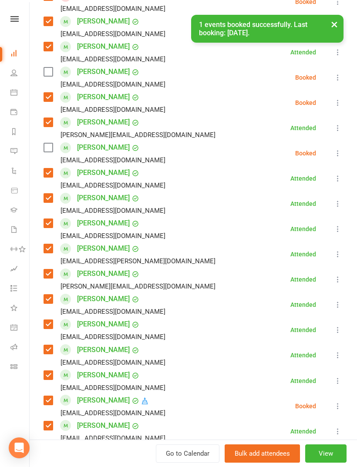
scroll to position [173, 0]
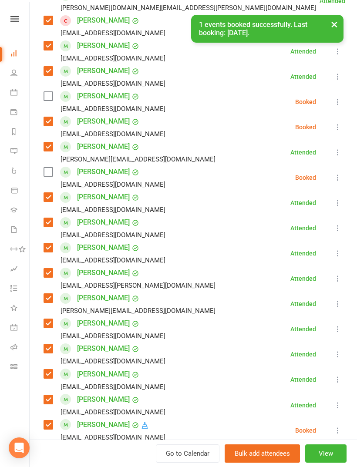
click at [47, 176] on label at bounding box center [48, 172] width 9 height 9
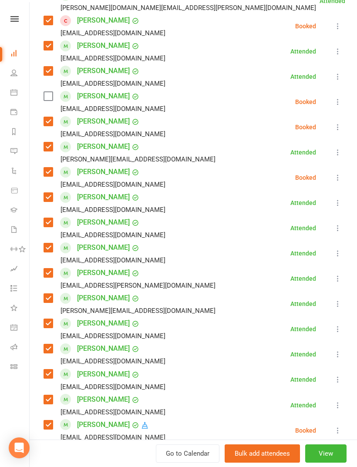
click at [341, 103] on icon at bounding box center [337, 102] width 9 height 9
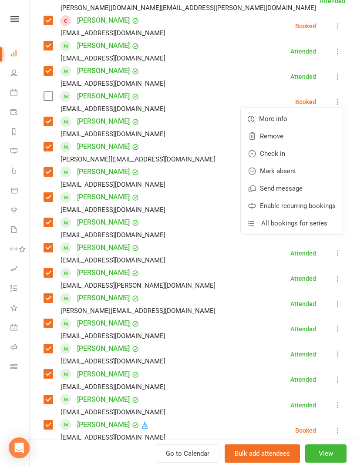
click at [299, 134] on link "Remove" at bounding box center [292, 136] width 102 height 17
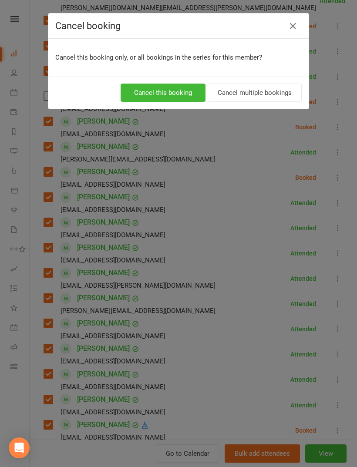
click at [158, 82] on div "Cancel this booking Cancel multiple bookings" at bounding box center [178, 93] width 260 height 32
click at [177, 92] on button "Cancel this booking" at bounding box center [163, 93] width 85 height 18
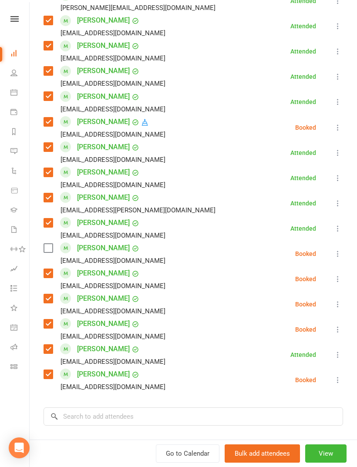
scroll to position [449, 0]
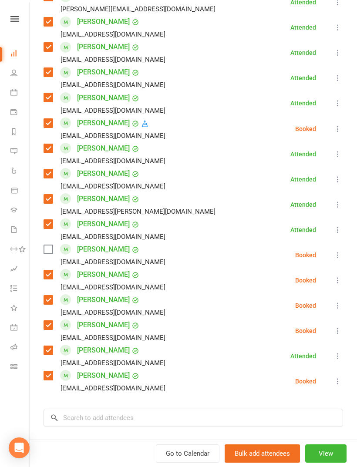
click at [341, 259] on icon at bounding box center [337, 255] width 9 height 9
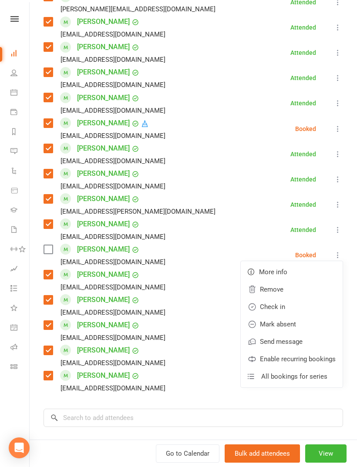
click at [283, 289] on link "Remove" at bounding box center [292, 289] width 102 height 17
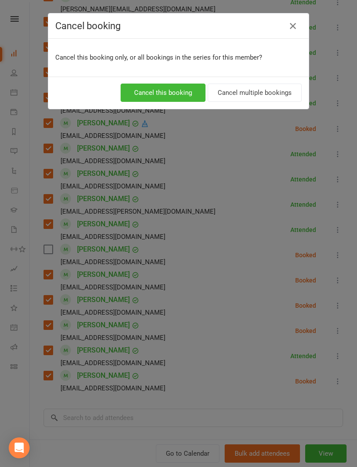
click at [186, 90] on button "Cancel this booking" at bounding box center [163, 93] width 85 height 18
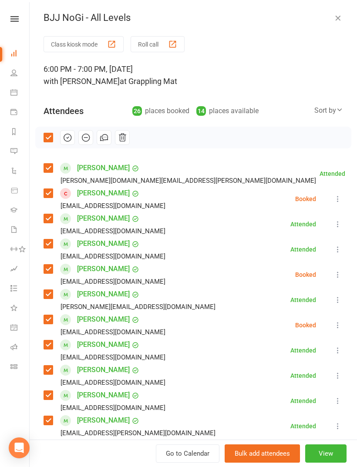
scroll to position [0, 0]
click at [69, 132] on button "button" at bounding box center [67, 137] width 15 height 15
click at [343, 8] on div "BJJ NoGi - All Levels Class kiosk mode Roll call 6:00 PM - 7:00 PM, [DATE] with…" at bounding box center [193, 233] width 327 height 467
click at [338, 17] on icon "button" at bounding box center [337, 17] width 9 height 9
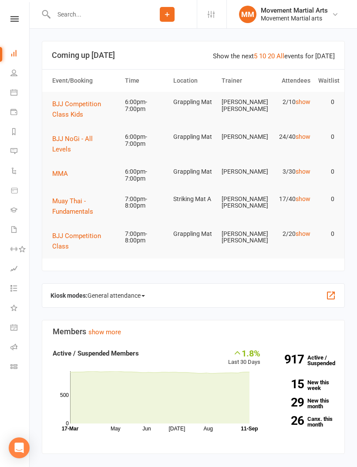
click at [66, 170] on span "MMA" at bounding box center [60, 174] width 16 height 8
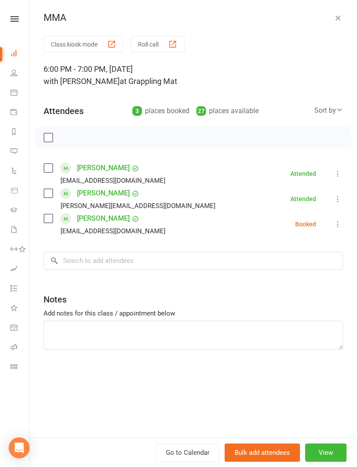
click at [47, 169] on label at bounding box center [48, 168] width 9 height 9
click at [122, 257] on input "search" at bounding box center [193, 261] width 299 height 18
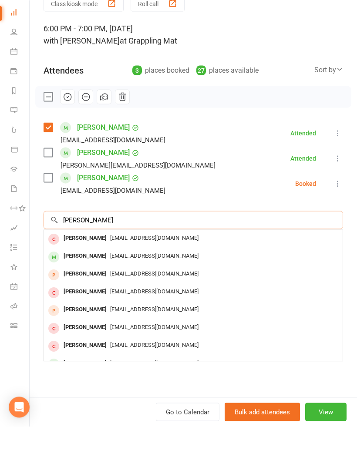
type input "[PERSON_NAME]"
click at [128, 290] on div "[EMAIL_ADDRESS][DOMAIN_NAME]" at bounding box center [193, 296] width 292 height 13
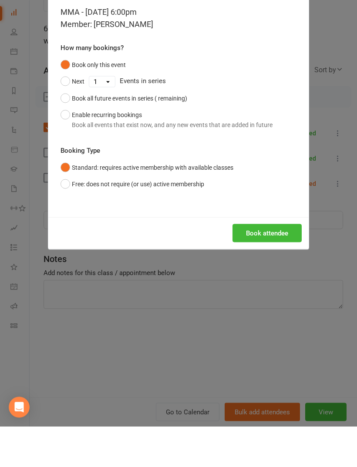
scroll to position [41, 0]
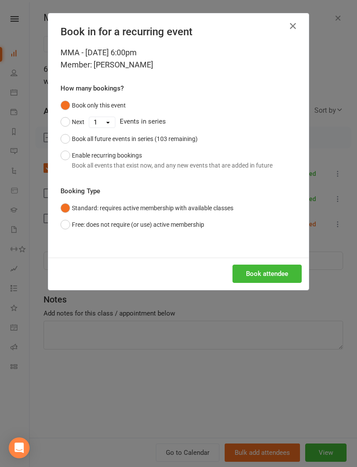
click at [271, 270] on button "Book attendee" at bounding box center [266, 274] width 69 height 18
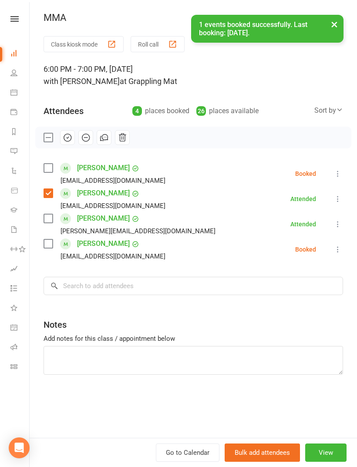
click at [52, 167] on label at bounding box center [48, 168] width 9 height 9
click at [153, 286] on input "search" at bounding box center [193, 286] width 299 height 18
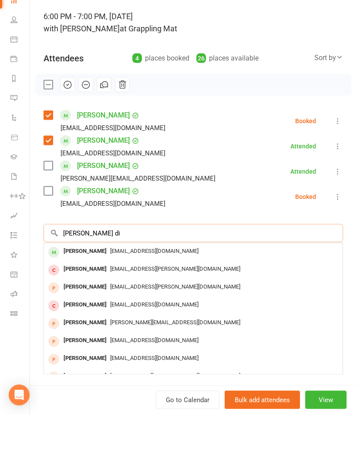
type input "[PERSON_NAME] di"
click at [133, 300] on span "[EMAIL_ADDRESS][DOMAIN_NAME]" at bounding box center [154, 303] width 88 height 7
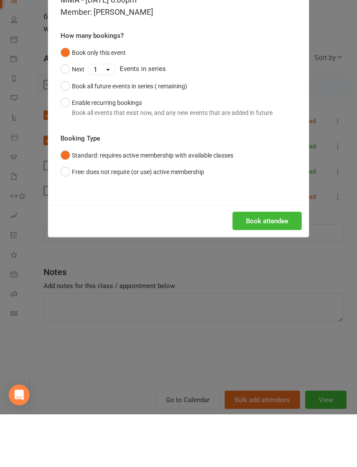
scroll to position [94, 0]
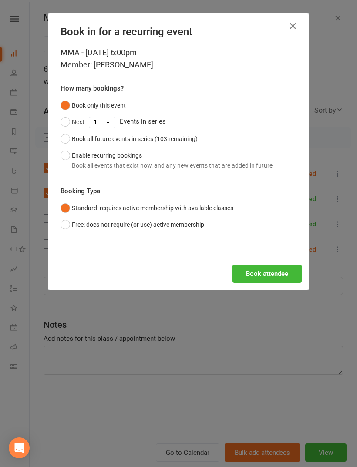
click at [290, 268] on button "Book attendee" at bounding box center [266, 274] width 69 height 18
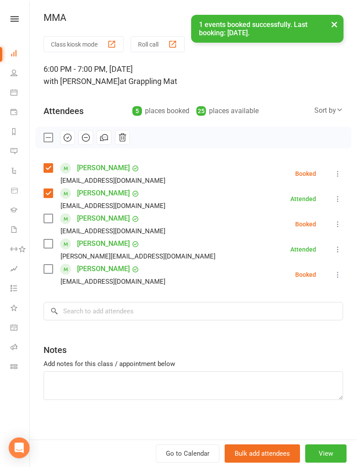
click at [57, 215] on div "[PERSON_NAME] [EMAIL_ADDRESS][DOMAIN_NAME]" at bounding box center [106, 224] width 125 height 25
click at [52, 220] on label at bounding box center [48, 218] width 9 height 9
click at [144, 307] on input "search" at bounding box center [193, 311] width 299 height 18
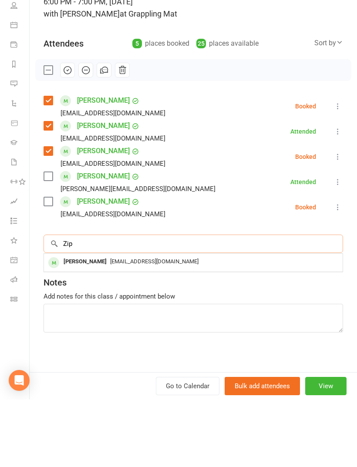
type input "Zip"
click at [122, 326] on span "[EMAIL_ADDRESS][DOMAIN_NAME]" at bounding box center [154, 329] width 88 height 7
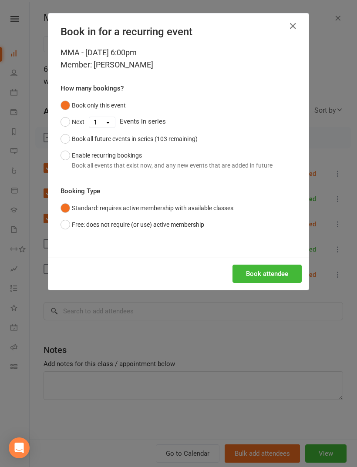
click at [274, 276] on button "Book attendee" at bounding box center [266, 274] width 69 height 18
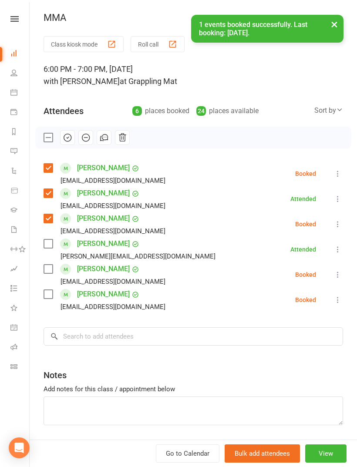
click at [48, 296] on label at bounding box center [48, 294] width 9 height 9
click at [47, 265] on label at bounding box center [48, 269] width 9 height 9
click at [108, 333] on input "search" at bounding box center [193, 336] width 299 height 18
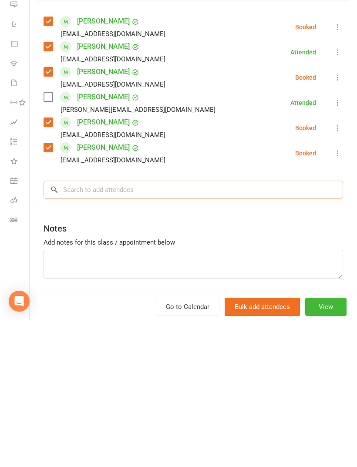
scroll to position [177, 0]
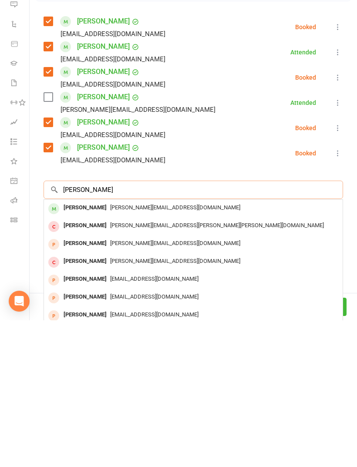
type input "[PERSON_NAME]"
click at [154, 351] on span "[PERSON_NAME][EMAIL_ADDRESS][DOMAIN_NAME]" at bounding box center [175, 354] width 130 height 7
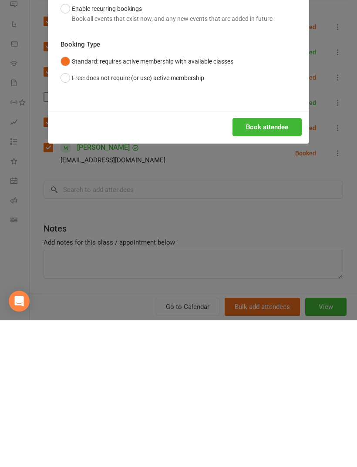
scroll to position [324, 0]
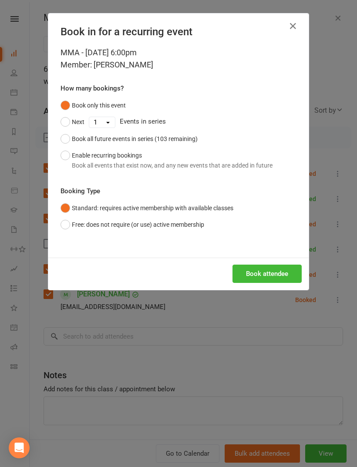
click at [282, 270] on button "Book attendee" at bounding box center [266, 274] width 69 height 18
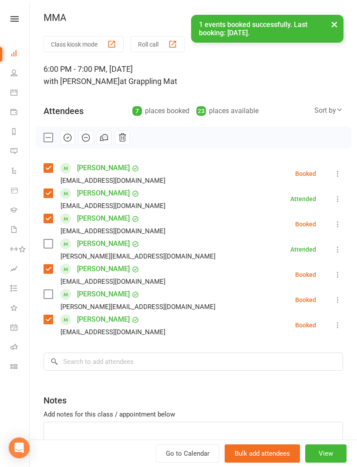
click at [50, 241] on label at bounding box center [48, 243] width 9 height 9
click at [51, 293] on label at bounding box center [48, 294] width 9 height 9
click at [107, 355] on input "search" at bounding box center [193, 362] width 299 height 18
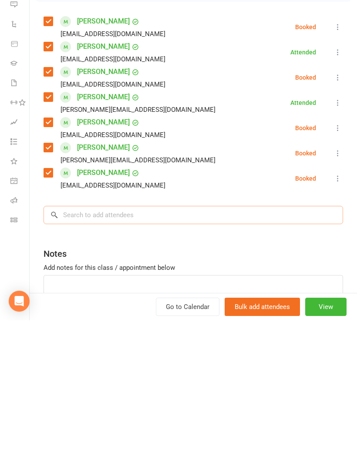
type input "H"
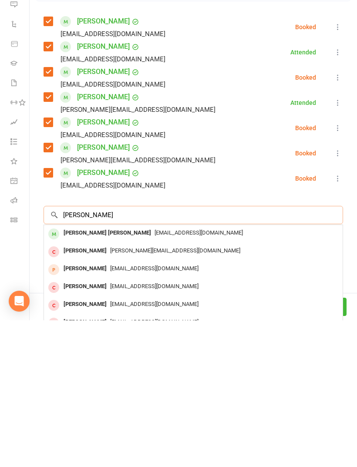
type input "[PERSON_NAME]"
click at [155, 376] on span "[EMAIL_ADDRESS][DOMAIN_NAME]" at bounding box center [199, 379] width 88 height 7
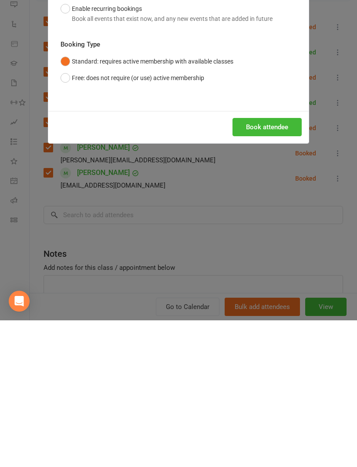
scroll to position [512, 0]
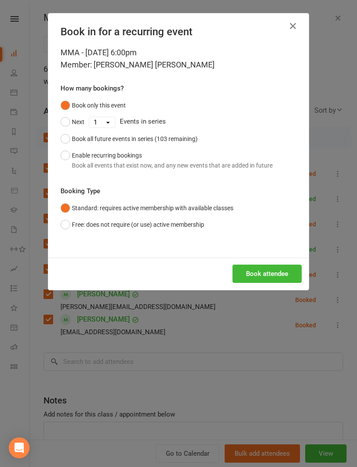
click at [281, 273] on button "Book attendee" at bounding box center [266, 274] width 69 height 18
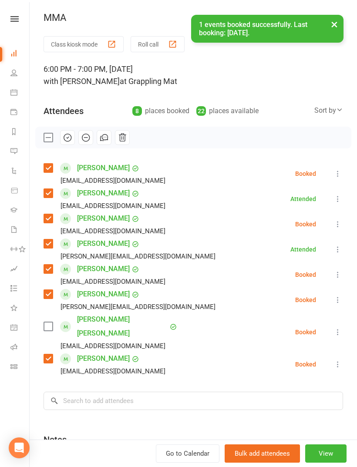
click at [50, 323] on label at bounding box center [48, 326] width 9 height 9
click at [63, 137] on icon "button" at bounding box center [68, 138] width 10 height 10
click at [333, 18] on button "×" at bounding box center [334, 24] width 16 height 19
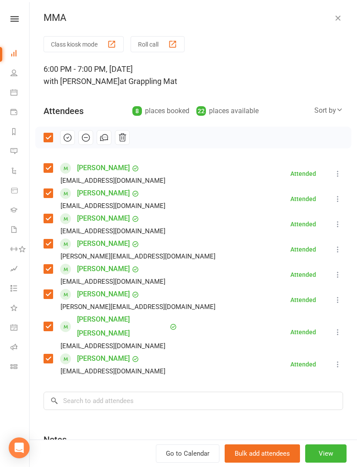
scroll to position [0, 0]
click at [340, 22] on button "button" at bounding box center [338, 18] width 10 height 10
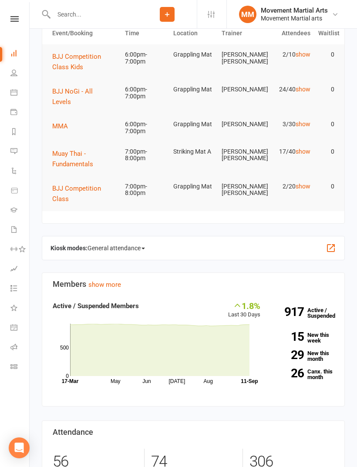
scroll to position [0, 0]
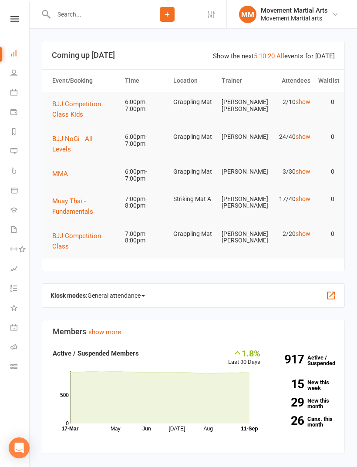
click at [81, 109] on button "BJJ Competition Class Kids" at bounding box center [84, 109] width 65 height 21
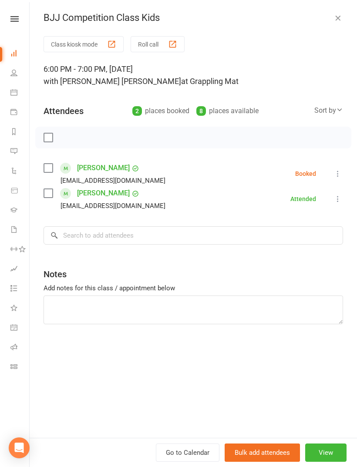
click at [50, 195] on label at bounding box center [48, 193] width 9 height 9
click at [112, 236] on input "search" at bounding box center [193, 235] width 299 height 18
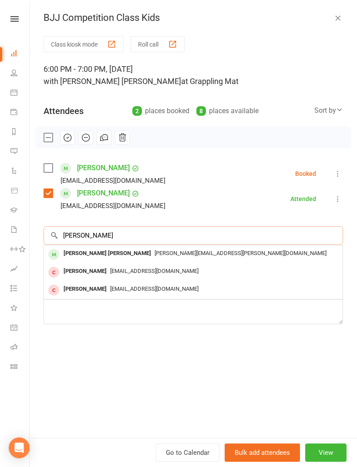
type input "[PERSON_NAME]"
click at [116, 249] on div "[PERSON_NAME][EMAIL_ADDRESS][PERSON_NAME][DOMAIN_NAME]" at bounding box center [193, 253] width 292 height 13
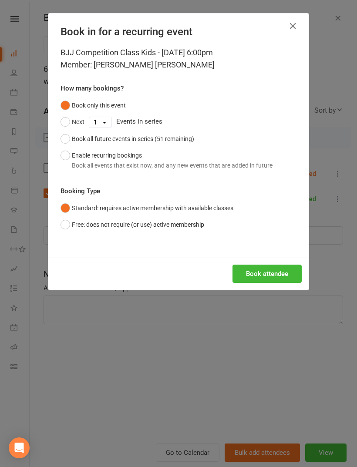
click at [276, 273] on button "Book attendee" at bounding box center [266, 274] width 69 height 18
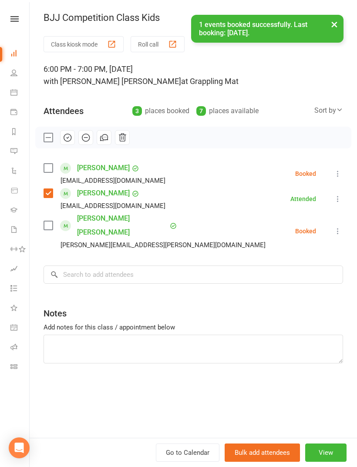
click at [48, 221] on label at bounding box center [48, 225] width 9 height 9
click at [195, 266] on input "search" at bounding box center [193, 275] width 299 height 18
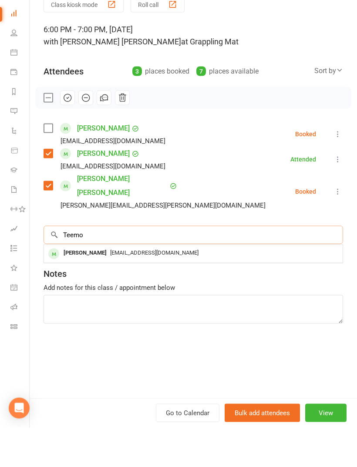
type input "Teemo"
click at [139, 289] on span "[EMAIL_ADDRESS][DOMAIN_NAME]" at bounding box center [154, 292] width 88 height 7
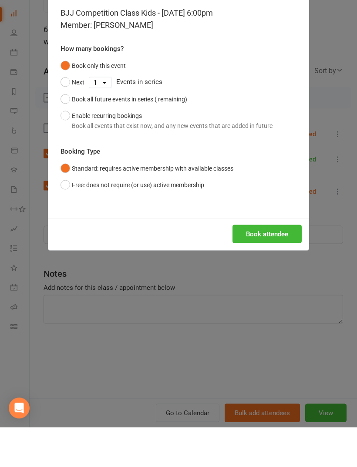
scroll to position [40, 0]
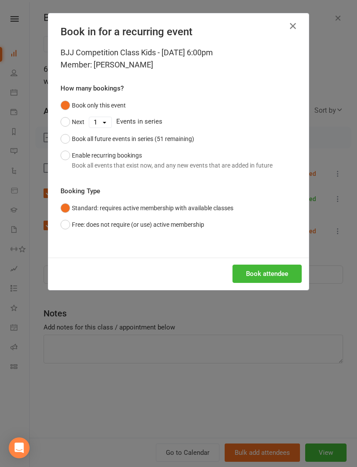
click at [272, 272] on button "Book attendee" at bounding box center [266, 274] width 69 height 18
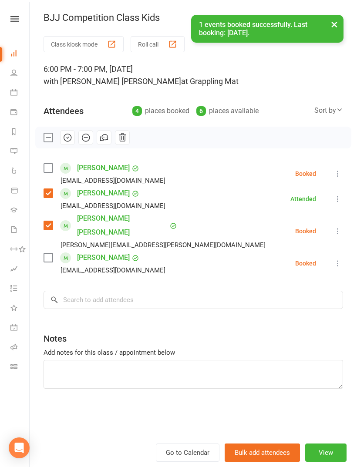
click at [49, 253] on label at bounding box center [48, 257] width 9 height 9
click at [154, 291] on input "search" at bounding box center [193, 300] width 299 height 18
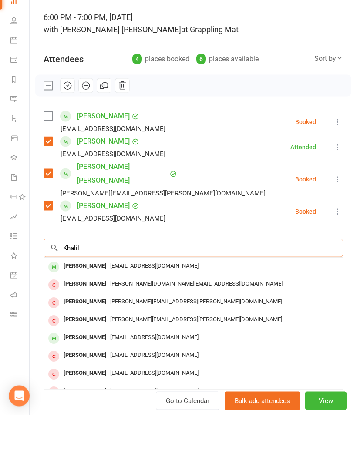
type input "Khalil"
click at [118, 314] on span "[EMAIL_ADDRESS][DOMAIN_NAME]" at bounding box center [154, 317] width 88 height 7
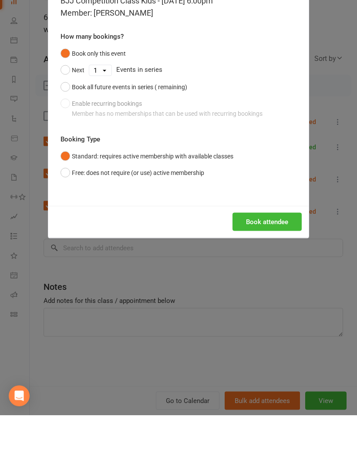
scroll to position [92, 0]
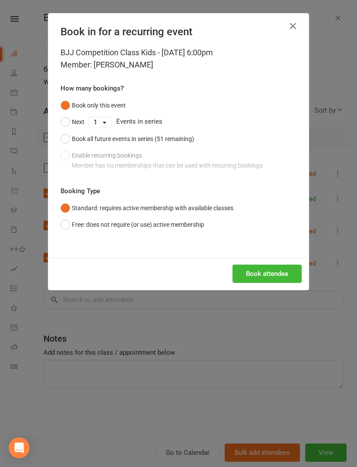
click at [296, 30] on icon "button" at bounding box center [293, 26] width 10 height 10
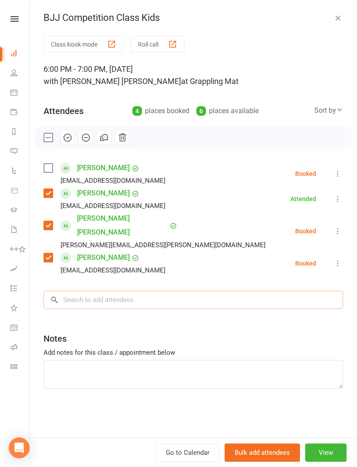
click at [182, 291] on input "search" at bounding box center [193, 300] width 299 height 18
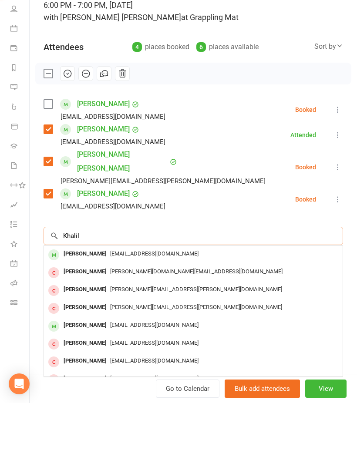
type input "Khalil"
click at [119, 386] on span "[EMAIL_ADDRESS][DOMAIN_NAME]" at bounding box center [154, 389] width 88 height 7
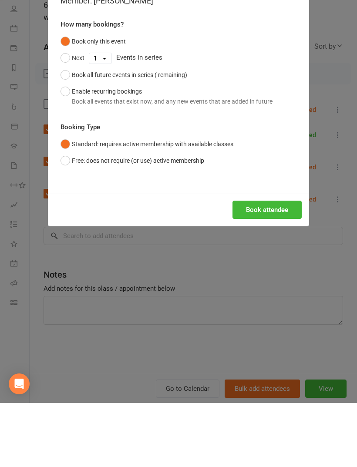
scroll to position [156, 0]
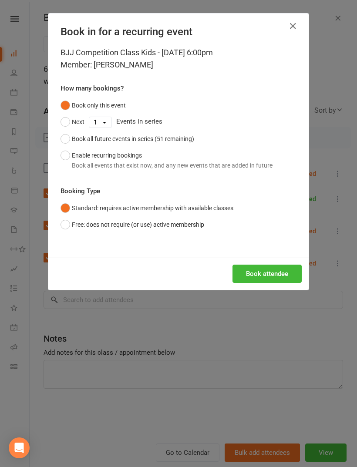
click at [270, 274] on button "Book attendee" at bounding box center [266, 274] width 69 height 18
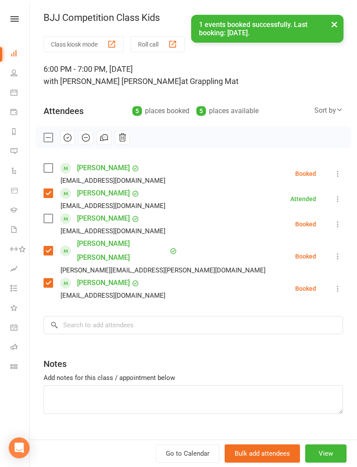
click at [47, 223] on label at bounding box center [48, 218] width 9 height 9
click at [50, 171] on label at bounding box center [48, 168] width 9 height 9
click at [146, 316] on input "search" at bounding box center [193, 325] width 299 height 18
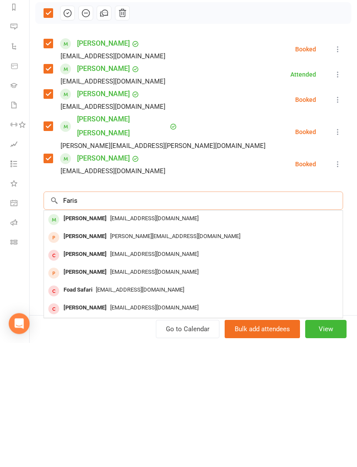
type input "Faris"
click at [116, 340] on span "[EMAIL_ADDRESS][DOMAIN_NAME]" at bounding box center [154, 343] width 88 height 7
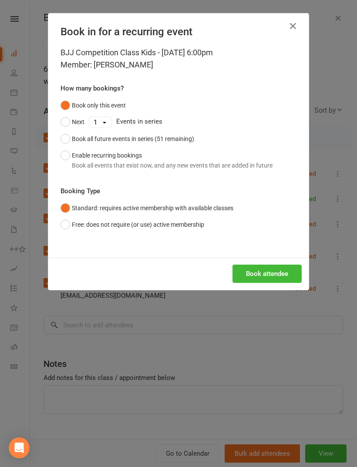
click at [263, 276] on button "Book attendee" at bounding box center [266, 274] width 69 height 18
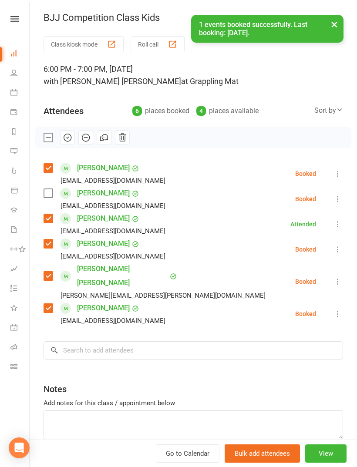
click at [45, 190] on label at bounding box center [48, 193] width 9 height 9
click at [151, 341] on input "search" at bounding box center [193, 350] width 299 height 18
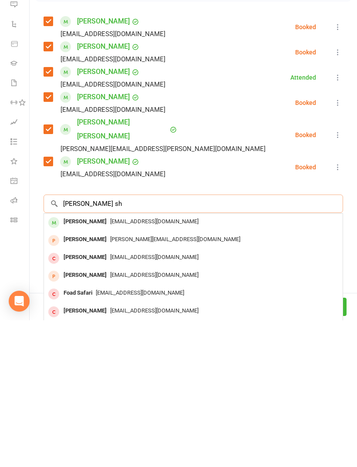
scroll to position [296, 0]
type input "[PERSON_NAME] sh"
click at [140, 360] on div "[PERSON_NAME] [EMAIL_ADDRESS][DOMAIN_NAME]" at bounding box center [193, 369] width 299 height 18
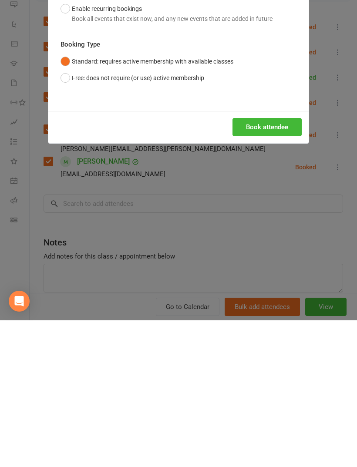
scroll to position [443, 0]
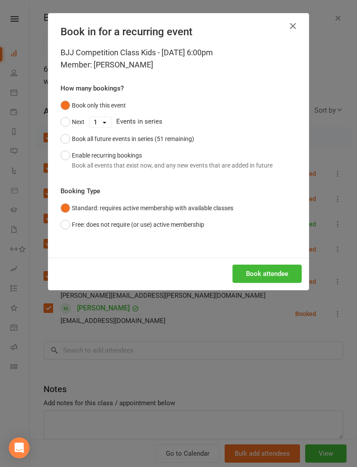
click at [280, 280] on button "Book attendee" at bounding box center [266, 274] width 69 height 18
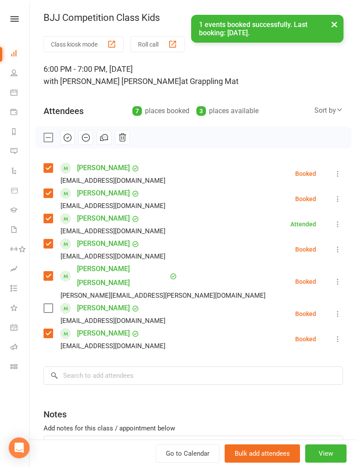
click at [39, 299] on div "Class kiosk mode Roll call 6:00 PM - 7:00 PM, [DATE] with [PERSON_NAME] [PERSON…" at bounding box center [193, 272] width 327 height 472
click at [49, 304] on label at bounding box center [48, 308] width 9 height 9
click at [150, 369] on input "search" at bounding box center [193, 376] width 299 height 18
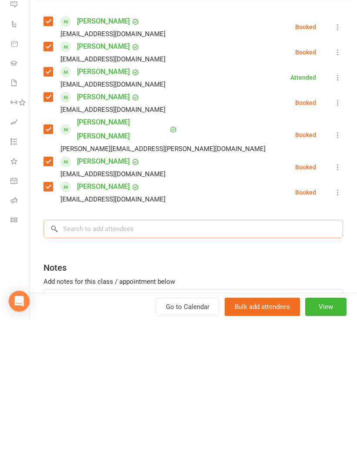
scroll to position [484, 0]
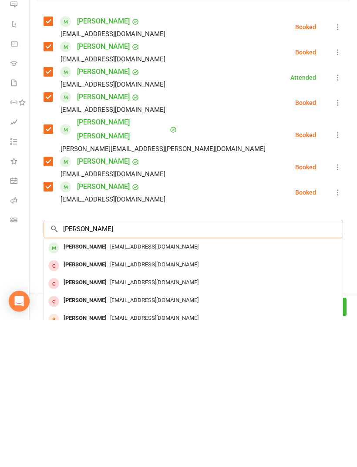
type input "[PERSON_NAME]"
click at [133, 390] on span "[EMAIL_ADDRESS][DOMAIN_NAME]" at bounding box center [154, 393] width 88 height 7
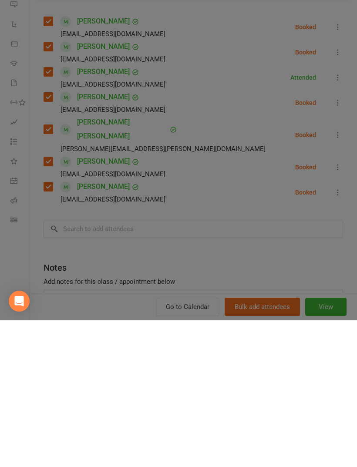
scroll to position [631, 0]
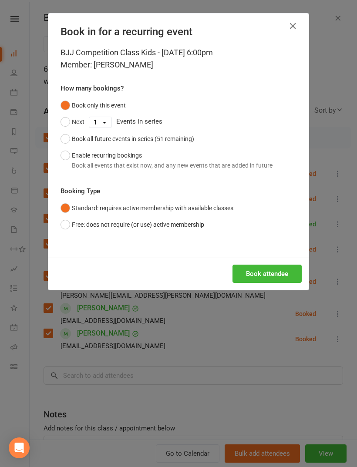
click at [269, 276] on button "Book attendee" at bounding box center [266, 274] width 69 height 18
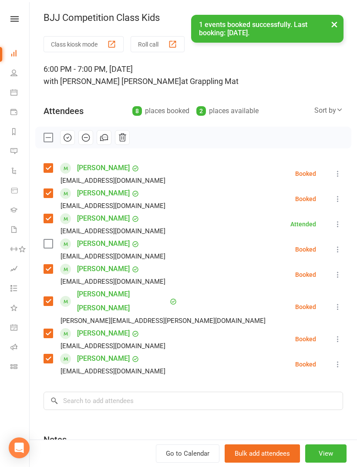
click at [41, 251] on div "Class kiosk mode Roll call 6:00 PM - 7:00 PM, [DATE] with [PERSON_NAME] [PERSON…" at bounding box center [193, 284] width 327 height 497
click at [48, 244] on label at bounding box center [48, 243] width 9 height 9
click at [113, 392] on input "search" at bounding box center [193, 401] width 299 height 18
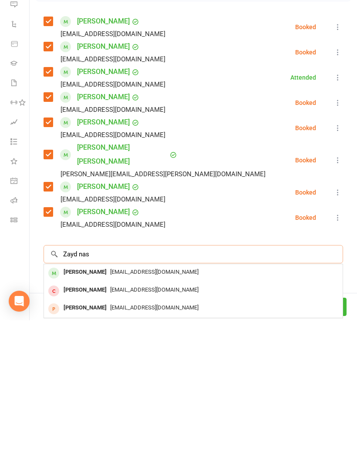
type input "Zayd nas"
click at [137, 415] on span "[EMAIL_ADDRESS][DOMAIN_NAME]" at bounding box center [154, 418] width 88 height 7
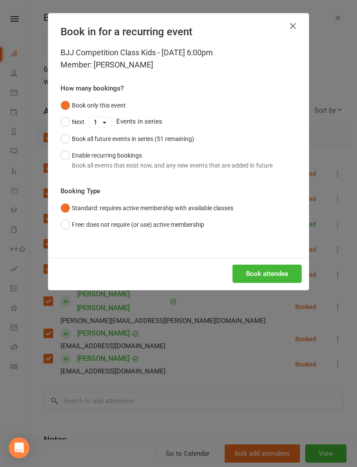
click at [269, 274] on button "Book attendee" at bounding box center [266, 274] width 69 height 18
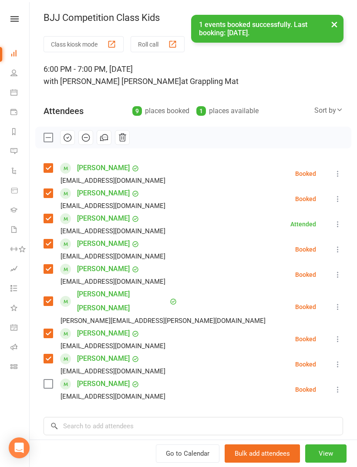
click at [47, 380] on label at bounding box center [48, 384] width 9 height 9
click at [108, 417] on input "search" at bounding box center [193, 426] width 299 height 18
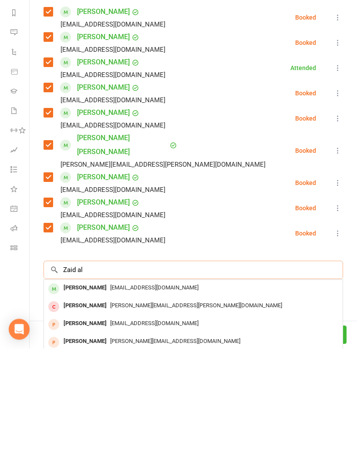
scroll to position [78, 0]
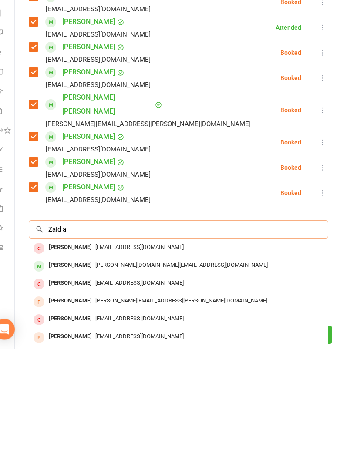
type input "Zaid al"
click at [128, 380] on span "[PERSON_NAME][DOMAIN_NAME][EMAIL_ADDRESS][DOMAIN_NAME]" at bounding box center [196, 383] width 172 height 7
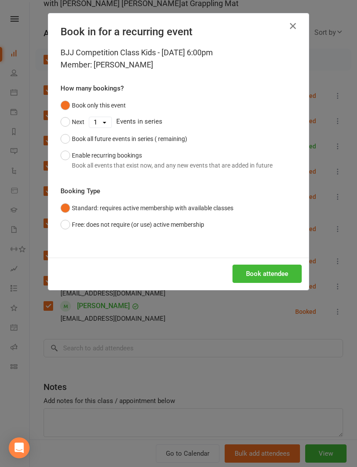
scroll to position [77, 0]
click at [261, 266] on button "Book attendee" at bounding box center [266, 274] width 69 height 18
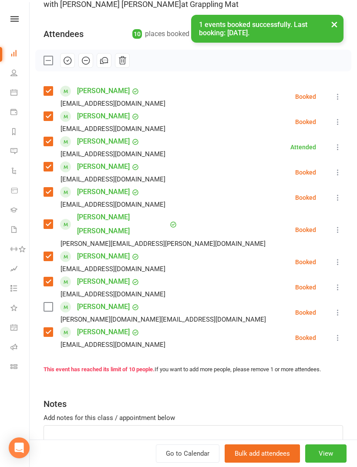
click at [49, 303] on label at bounding box center [48, 307] width 9 height 9
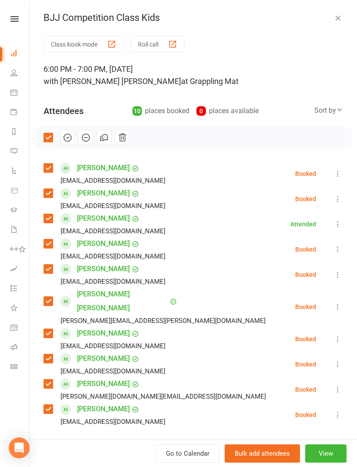
scroll to position [0, 0]
click at [67, 140] on icon "button" at bounding box center [68, 138] width 10 height 10
click at [328, 7] on div "BJJ Competition Class Kids Class kiosk mode Roll call 6:00 PM - 7:00 PM, [DATE]…" at bounding box center [193, 233] width 327 height 467
click at [328, 24] on div "BJJ Competition Class Kids Class kiosk mode Roll call 6:00 PM - 7:00 PM, [DATE]…" at bounding box center [193, 233] width 327 height 467
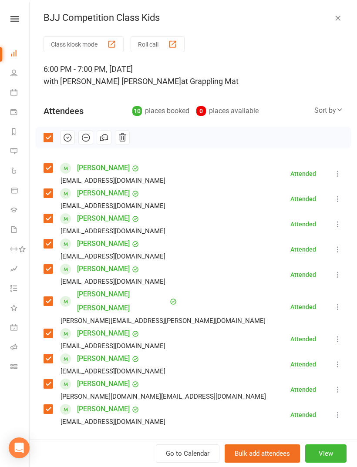
click at [340, 13] on icon "button" at bounding box center [337, 17] width 9 height 9
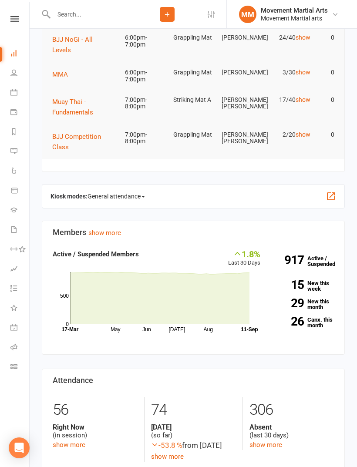
scroll to position [0, 0]
